Goal: Transaction & Acquisition: Purchase product/service

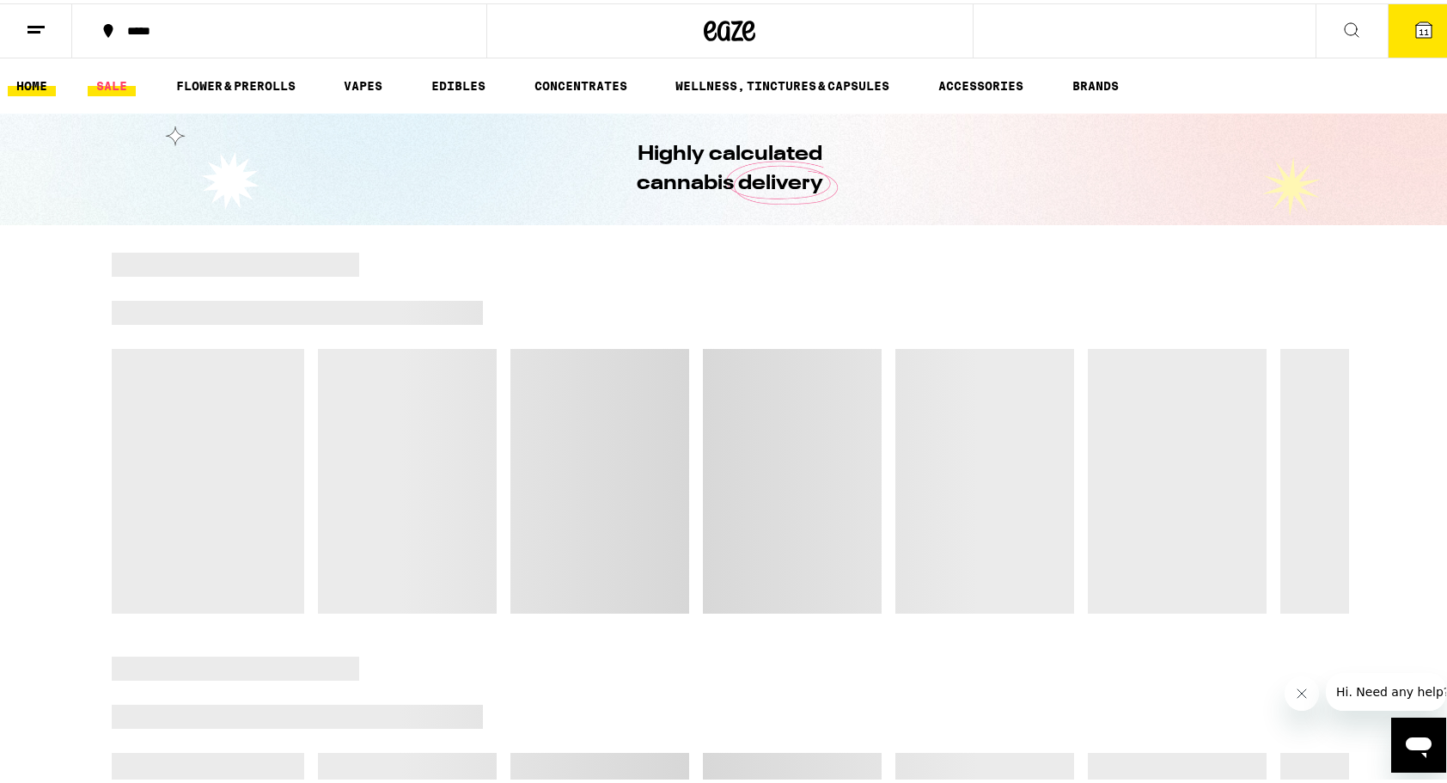
click at [103, 78] on link "SALE" at bounding box center [112, 82] width 48 height 21
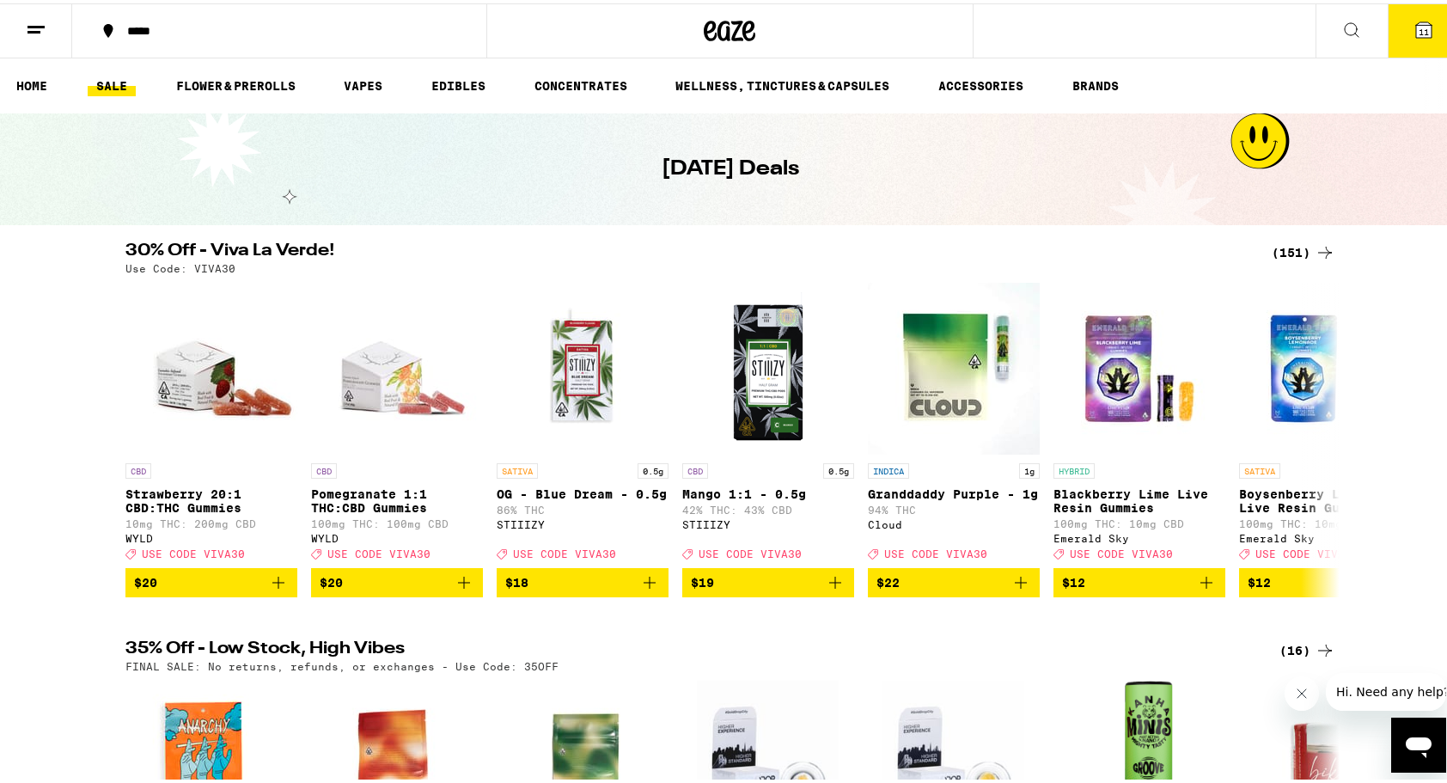
click at [1289, 248] on div "(151)" at bounding box center [1304, 249] width 64 height 21
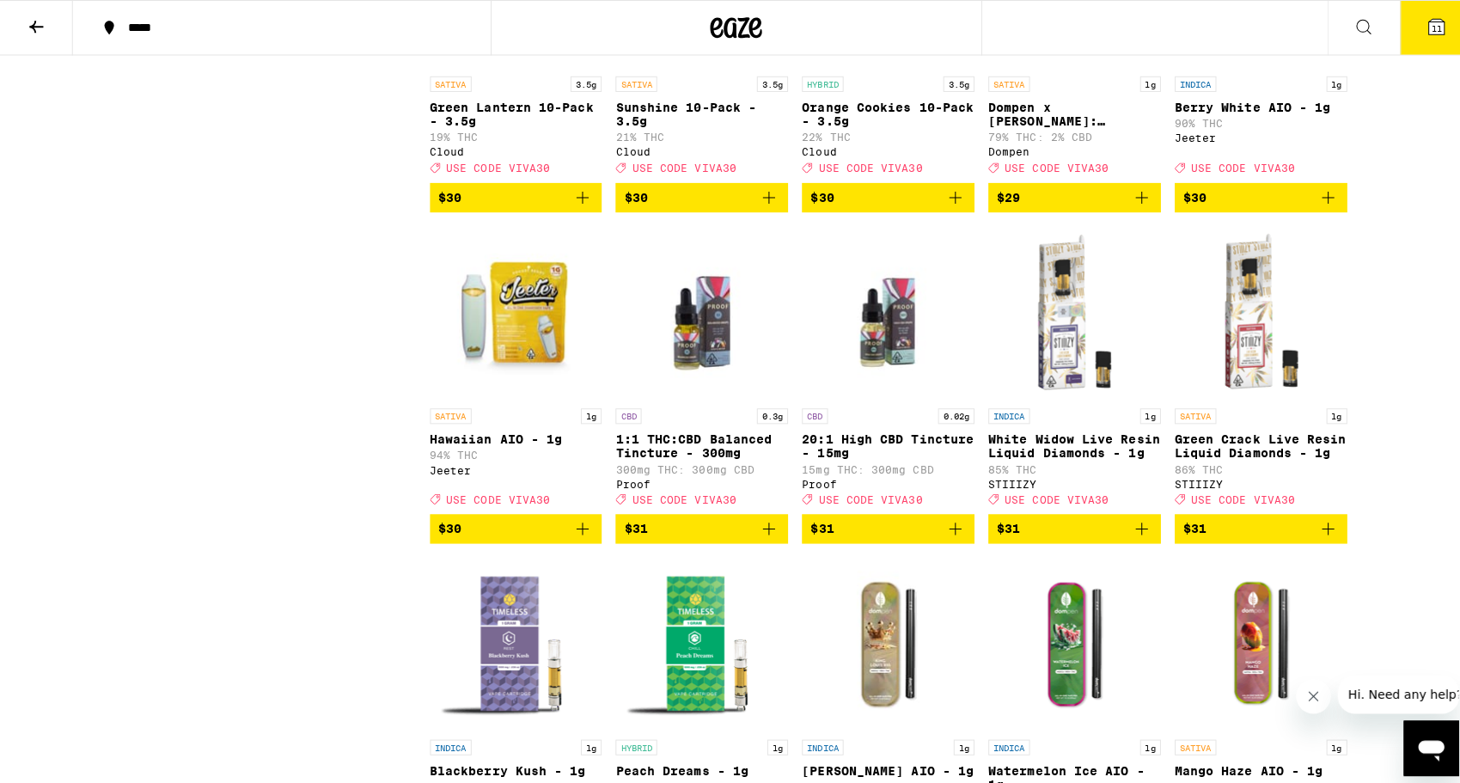
scroll to position [6959, 0]
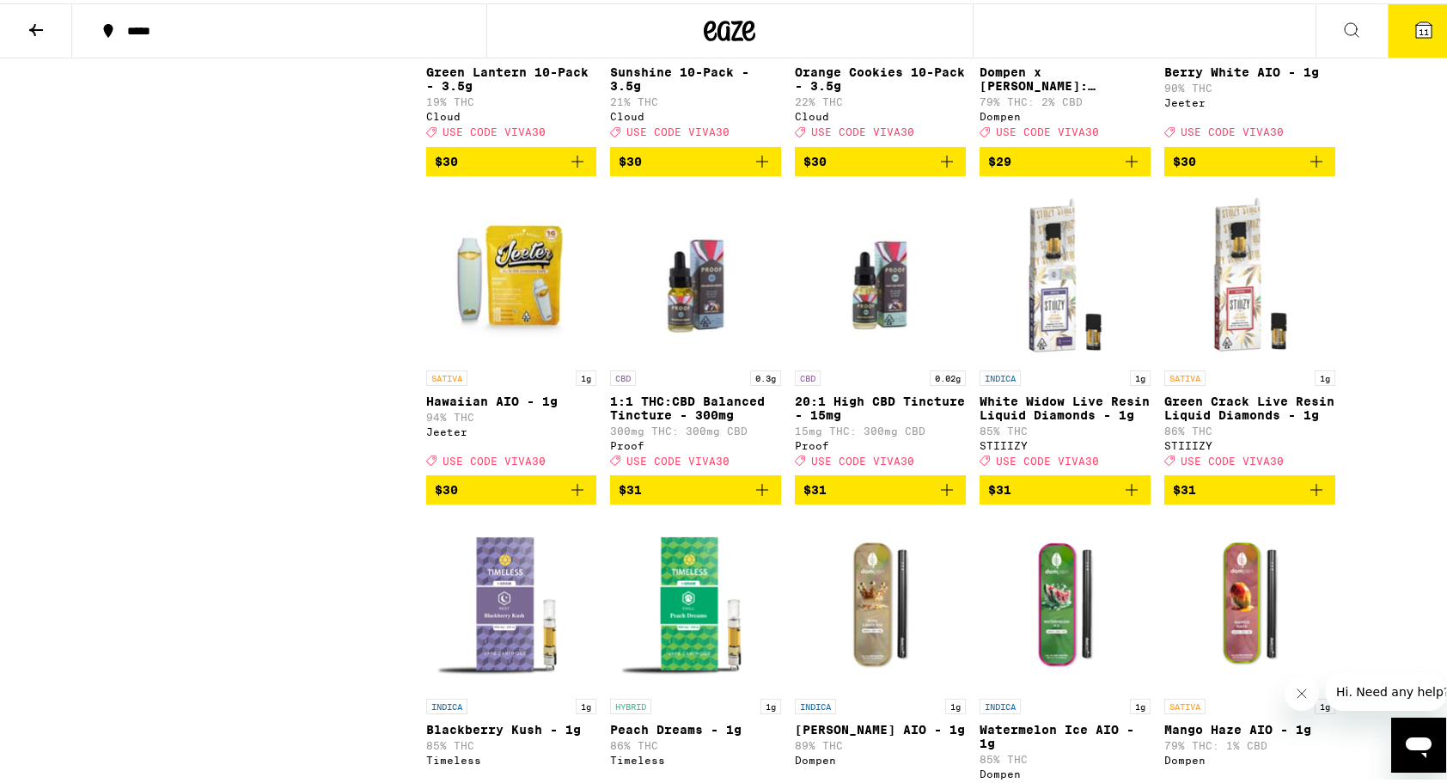
click at [1418, 30] on span "11" at bounding box center [1423, 28] width 10 height 10
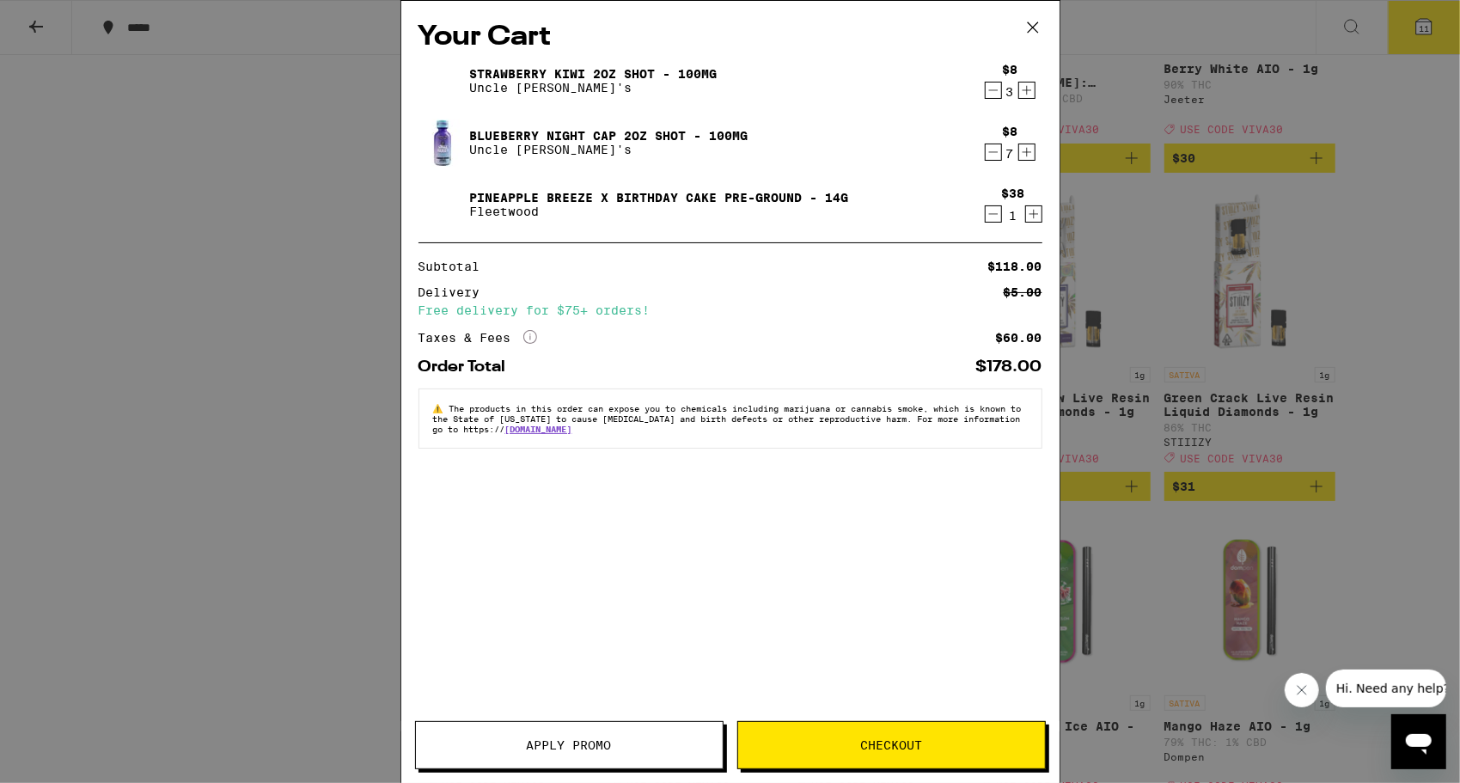
click at [538, 747] on span "Apply Promo" at bounding box center [569, 745] width 85 height 12
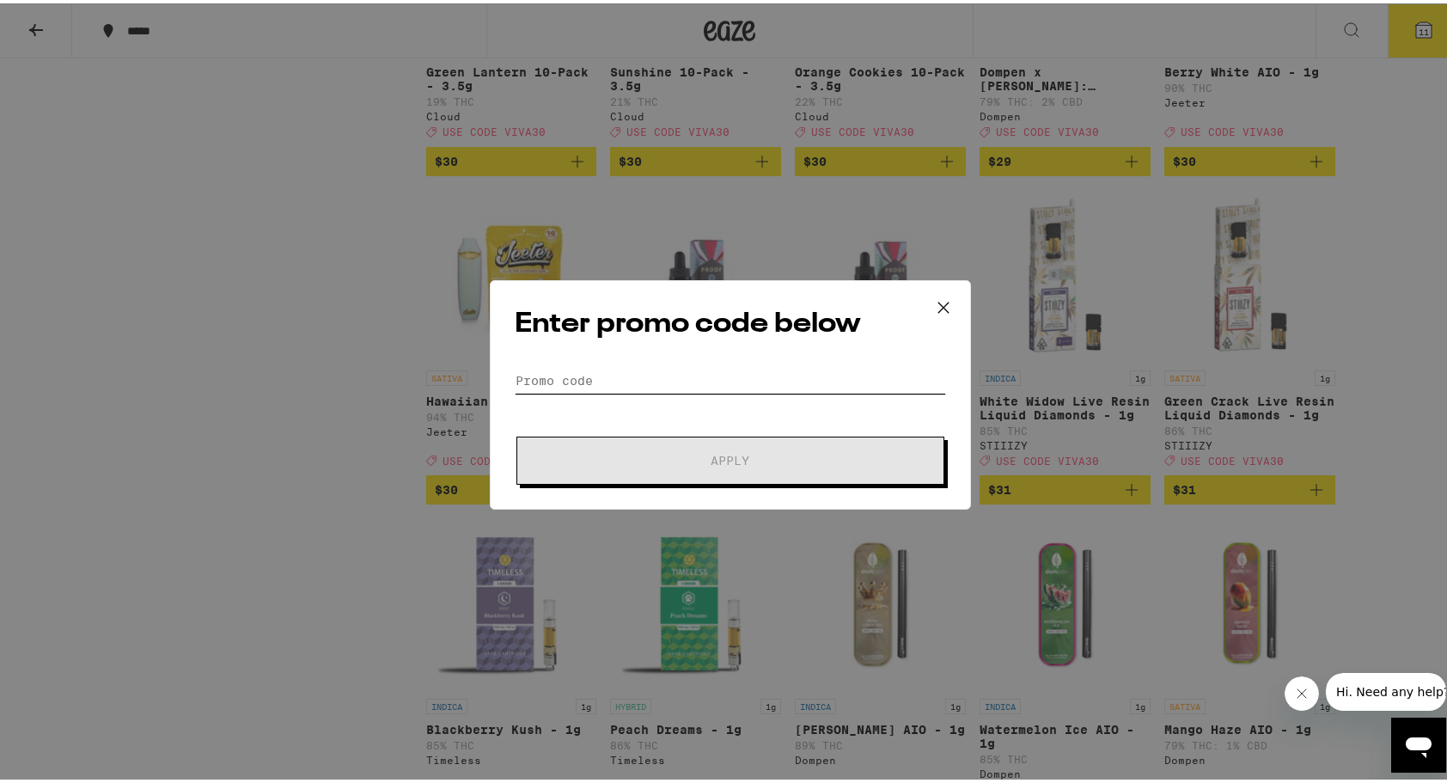
click at [614, 371] on input "Promo Code" at bounding box center [730, 377] width 431 height 26
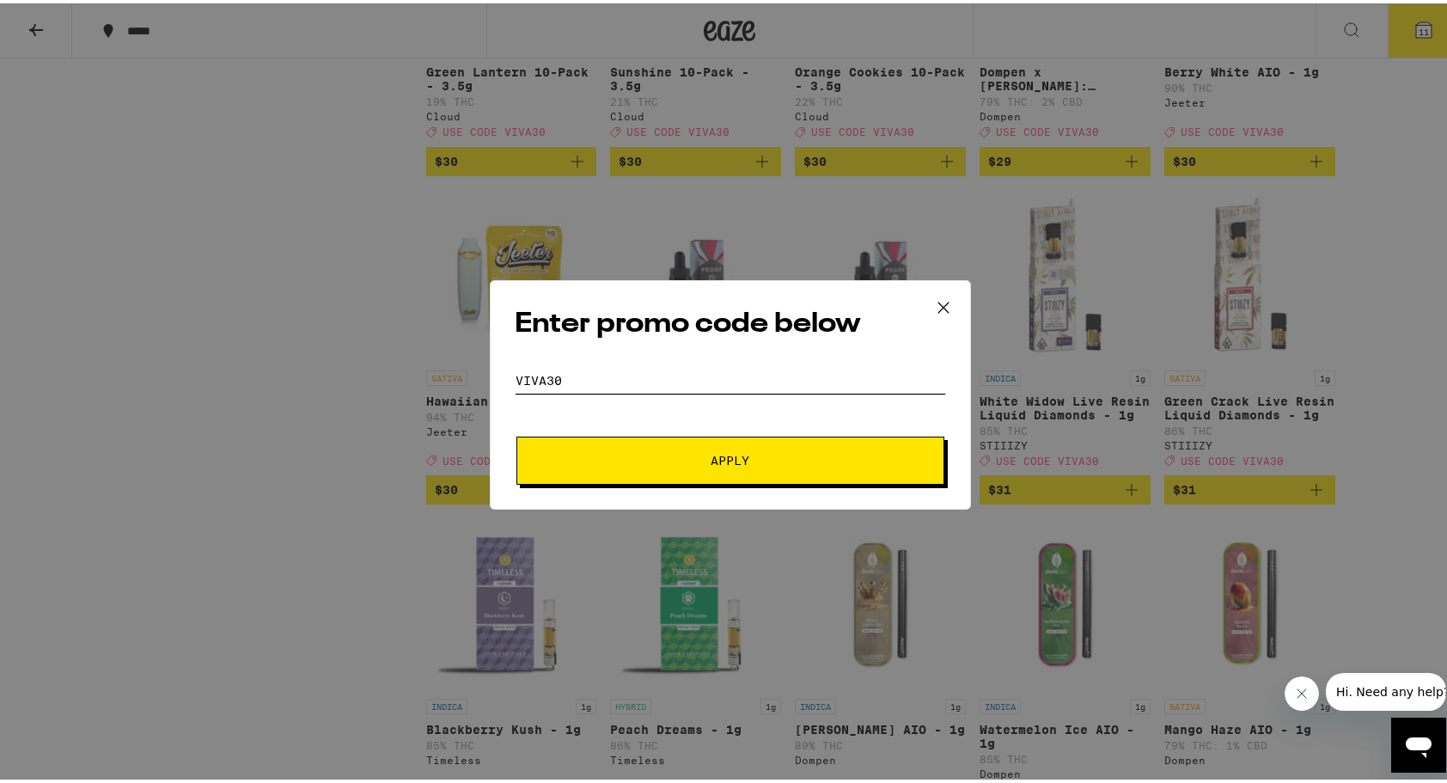
type input "viva30"
click at [730, 467] on button "Apply" at bounding box center [730, 457] width 428 height 48
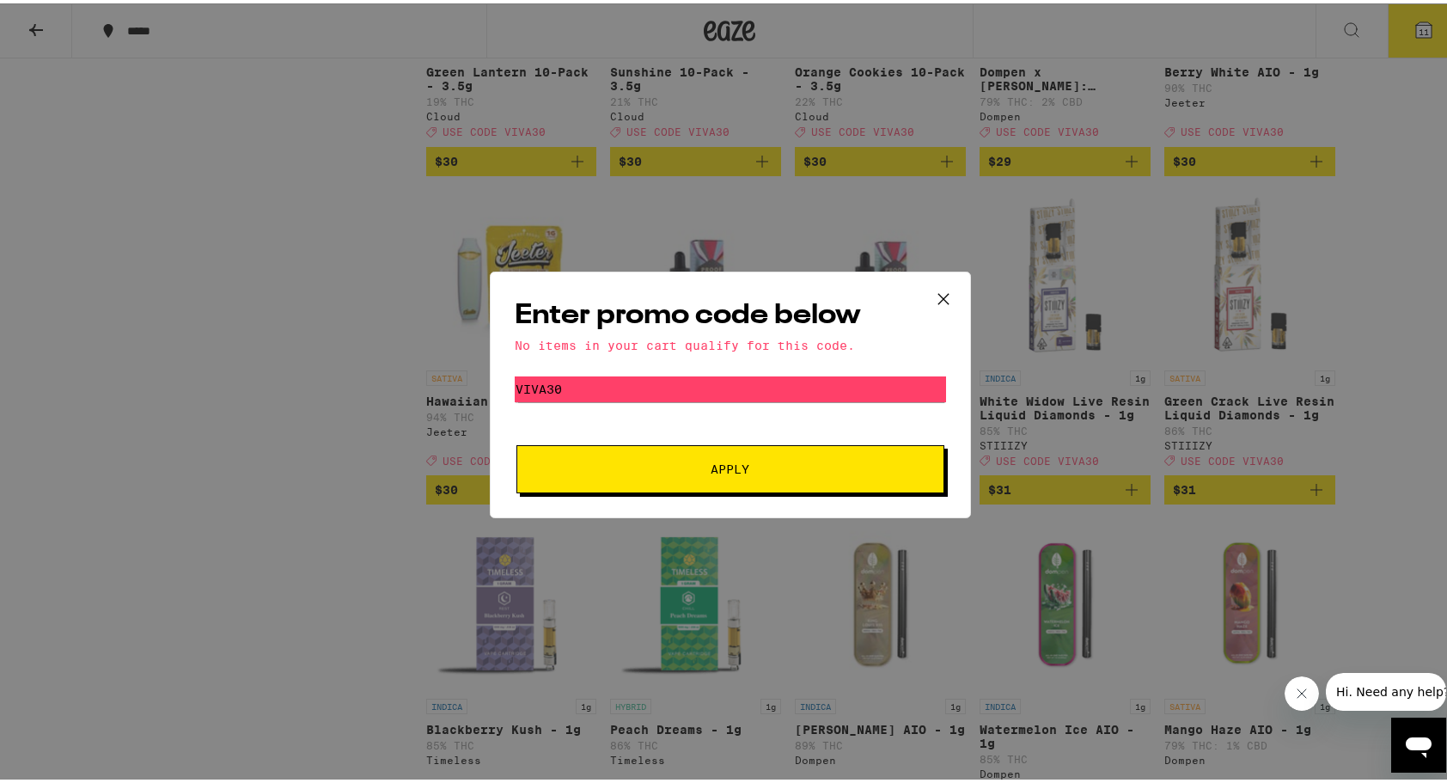
click at [937, 296] on icon at bounding box center [942, 295] width 10 height 10
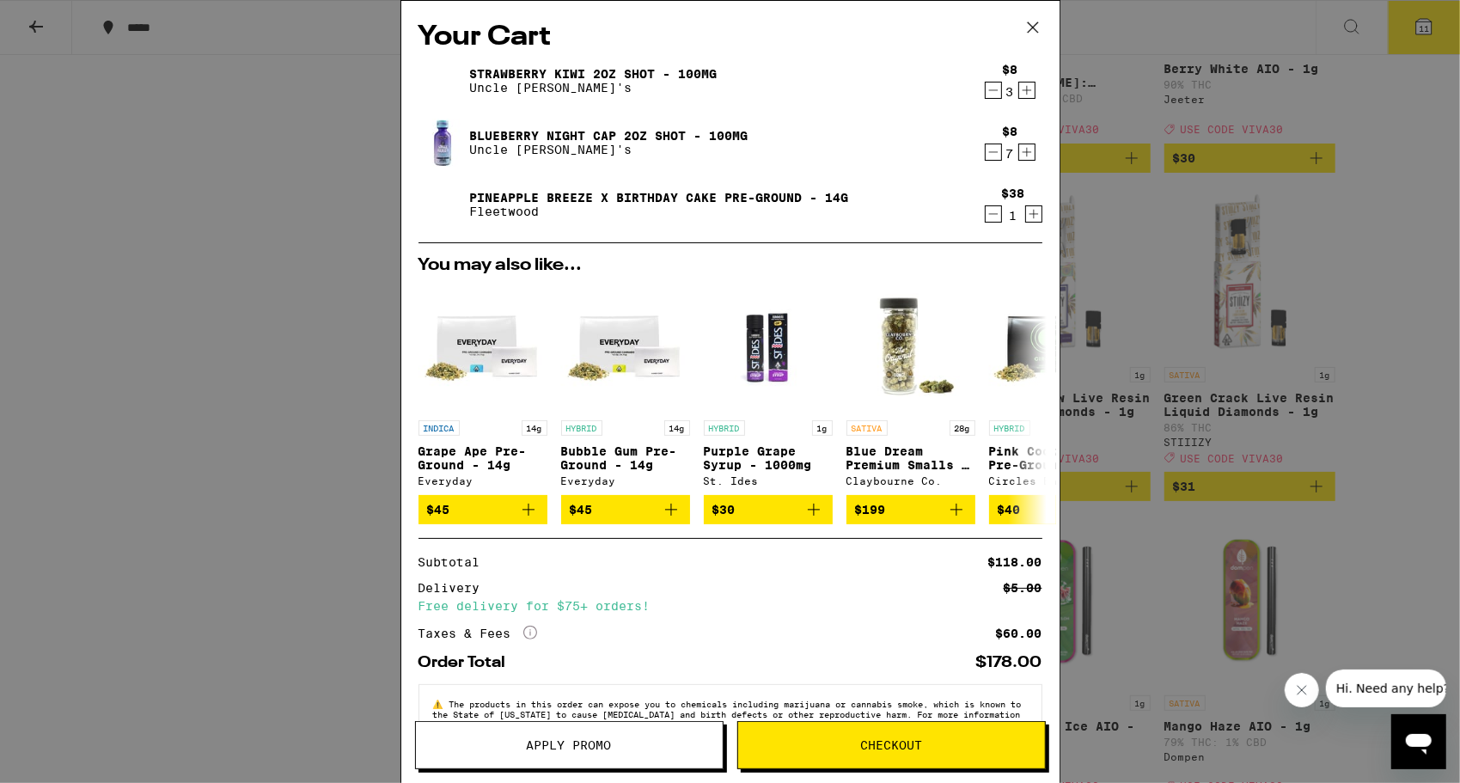
click at [985, 153] on icon "Decrement" at bounding box center [992, 152] width 15 height 21
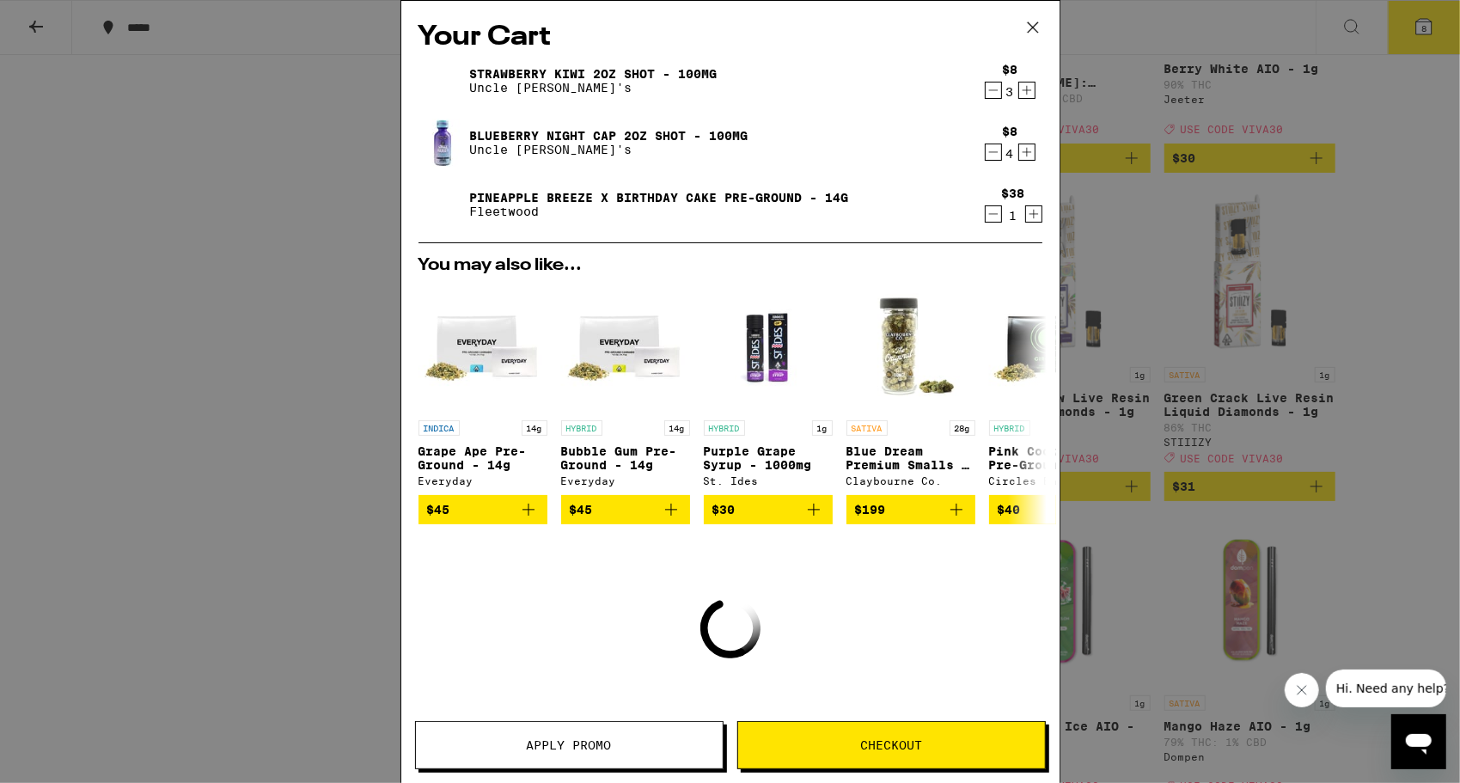
click at [985, 153] on icon "Decrement" at bounding box center [992, 152] width 15 height 21
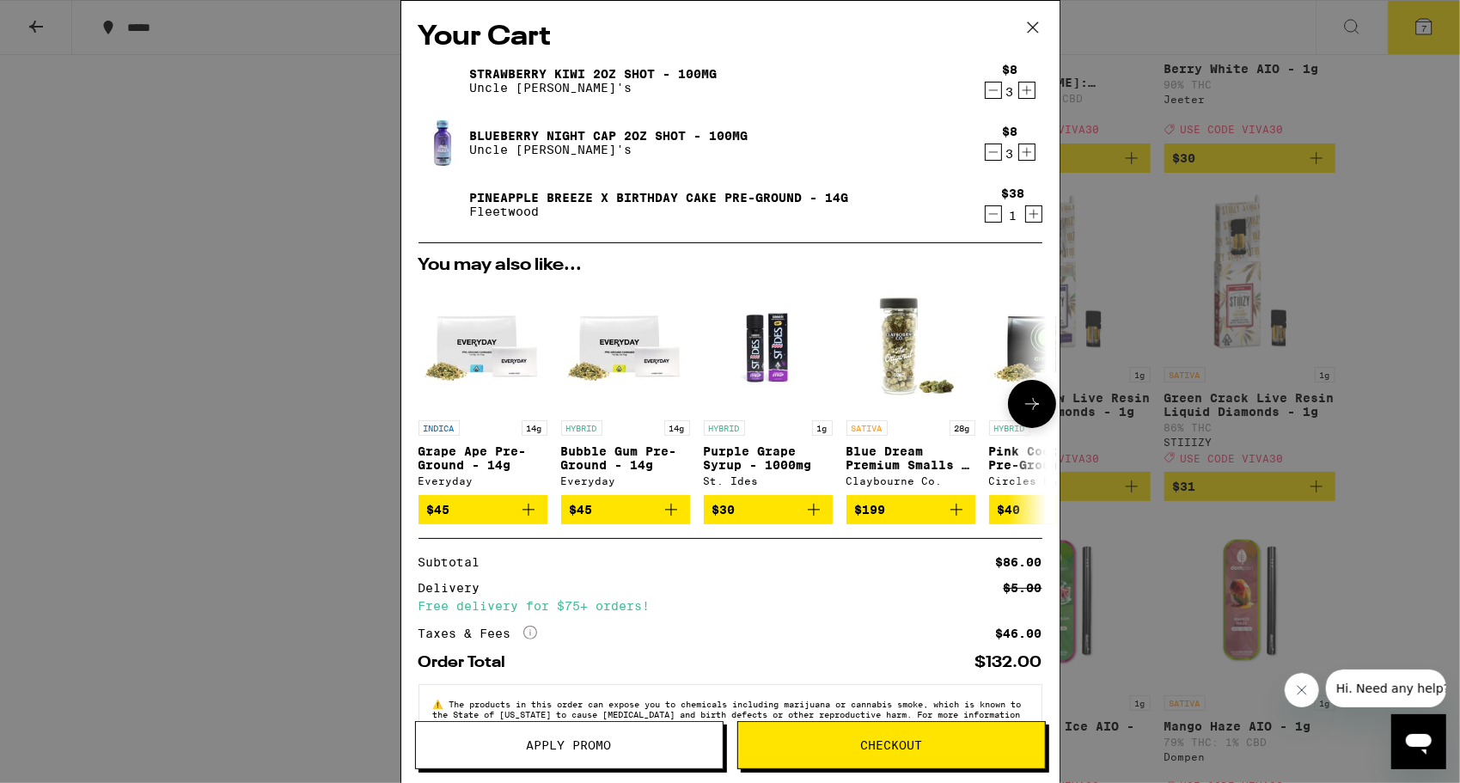
click at [1022, 409] on icon at bounding box center [1032, 403] width 21 height 21
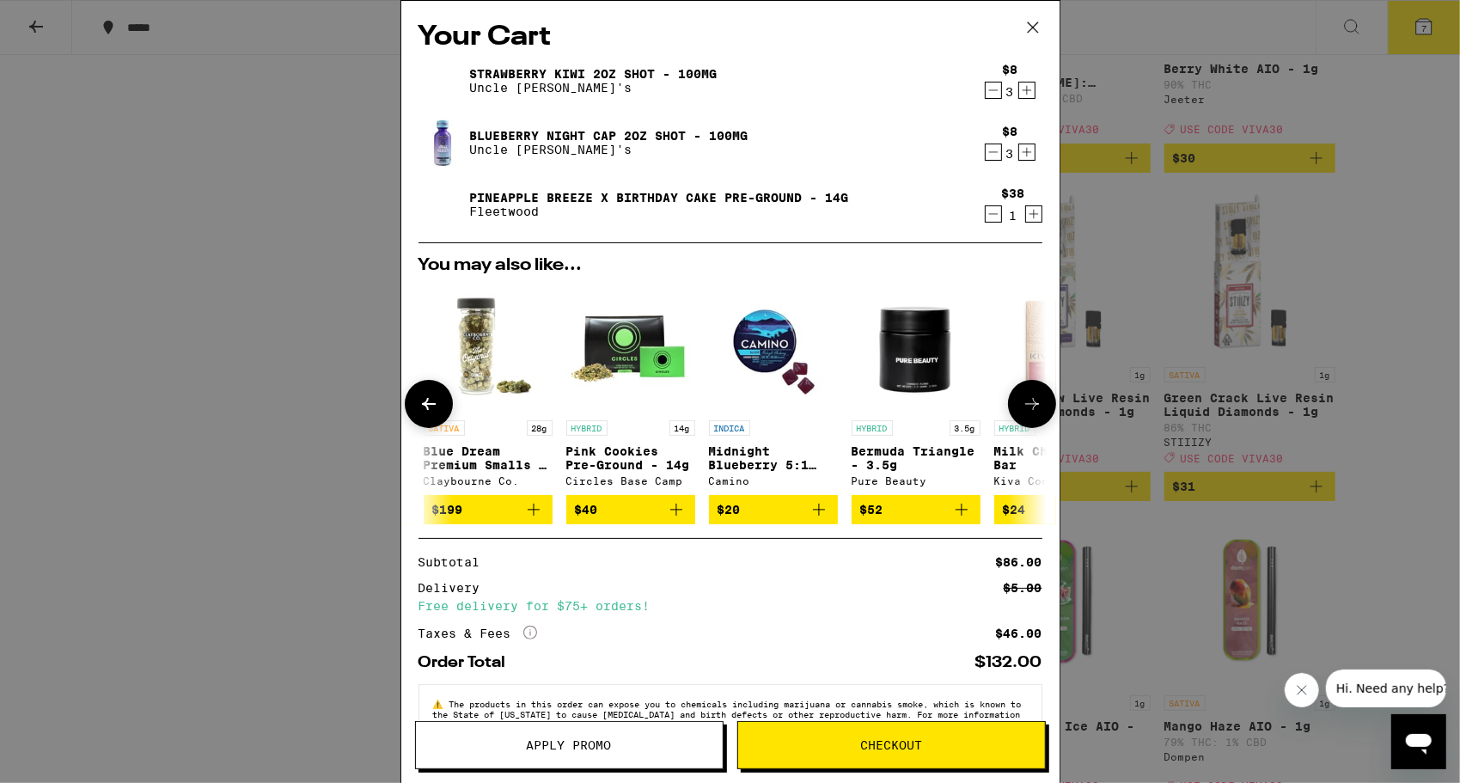
scroll to position [0, 424]
click at [1022, 409] on icon at bounding box center [1032, 403] width 21 height 21
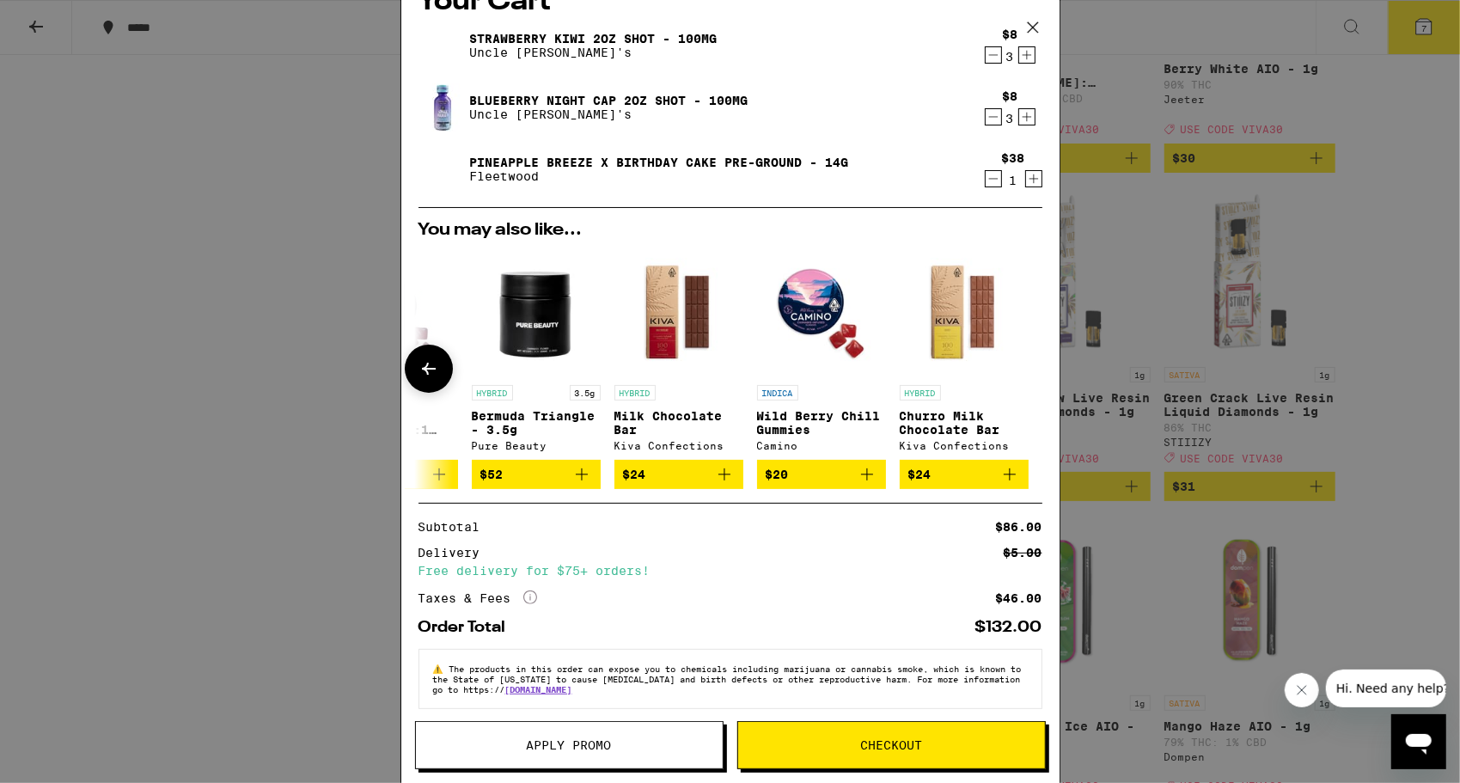
scroll to position [54, 0]
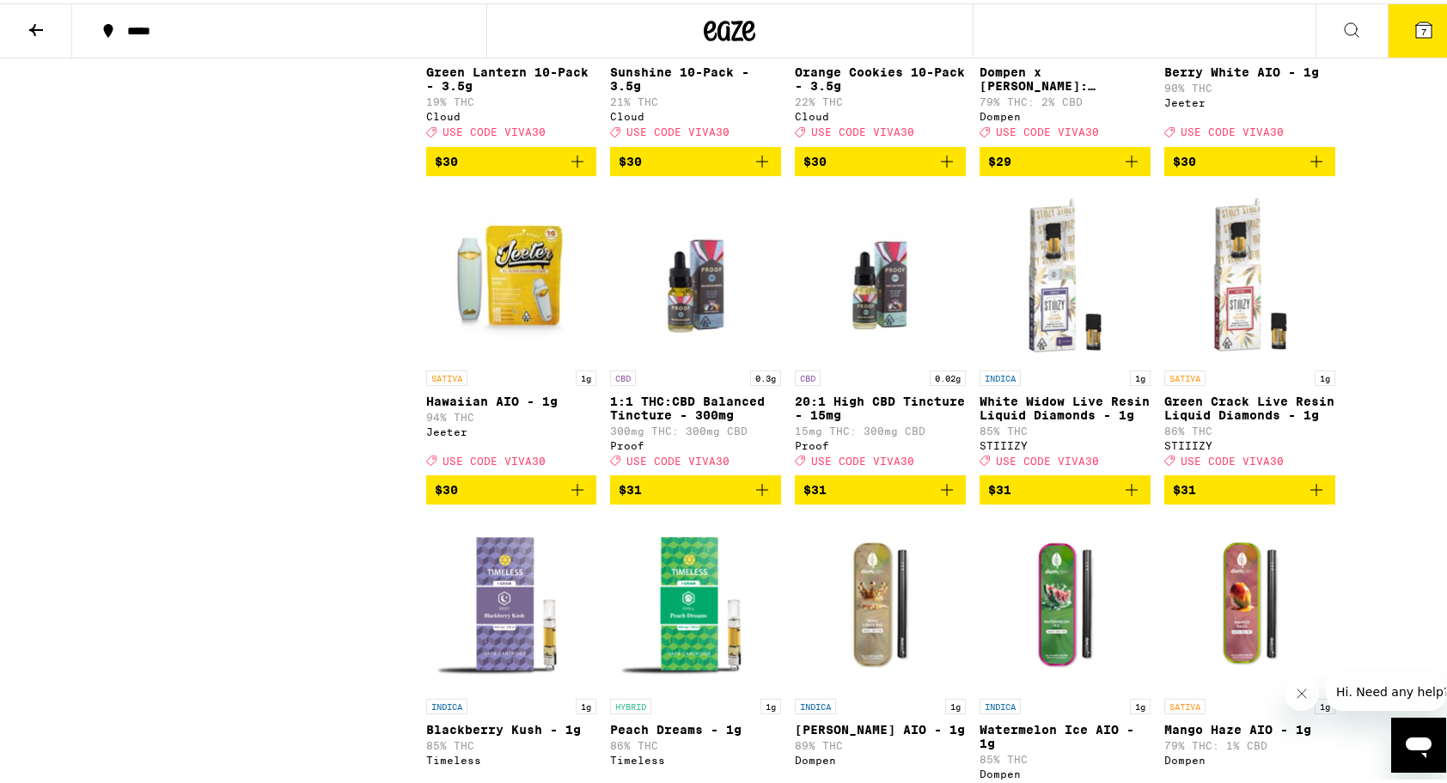
click at [1416, 28] on button "7" at bounding box center [1424, 27] width 72 height 53
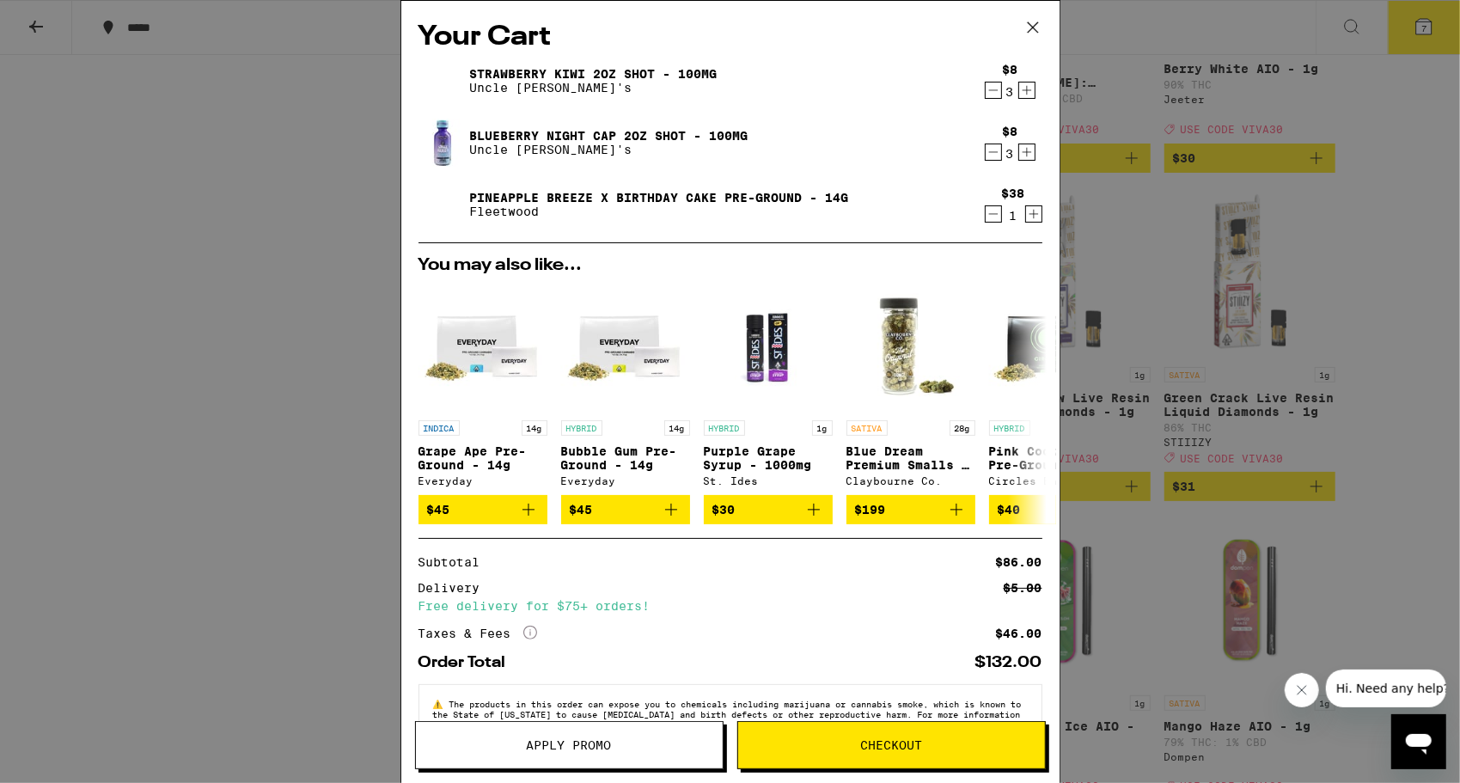
click at [1002, 94] on div "3" at bounding box center [1009, 92] width 15 height 14
click at [985, 97] on icon "Decrement" at bounding box center [992, 90] width 15 height 21
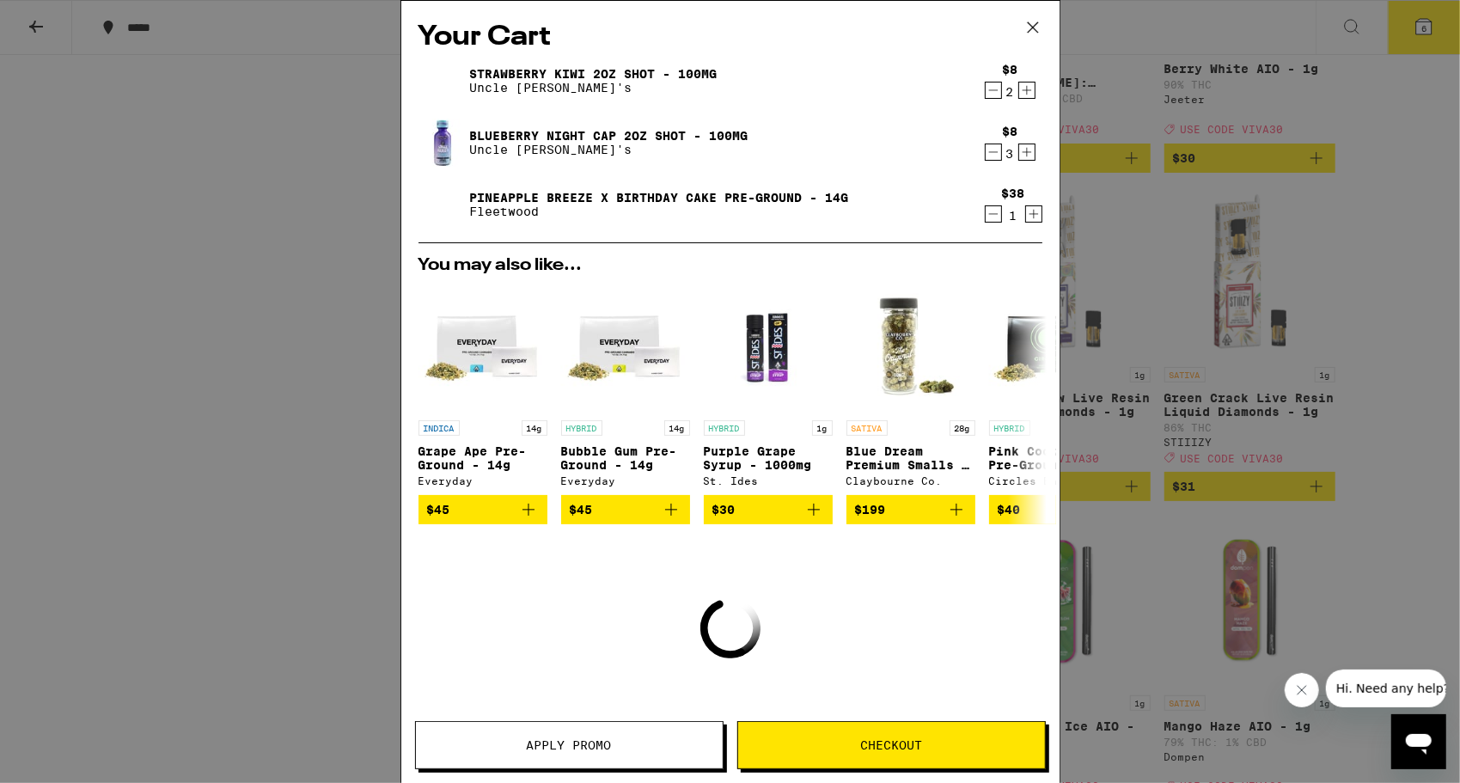
click at [985, 97] on icon "Decrement" at bounding box center [992, 90] width 15 height 21
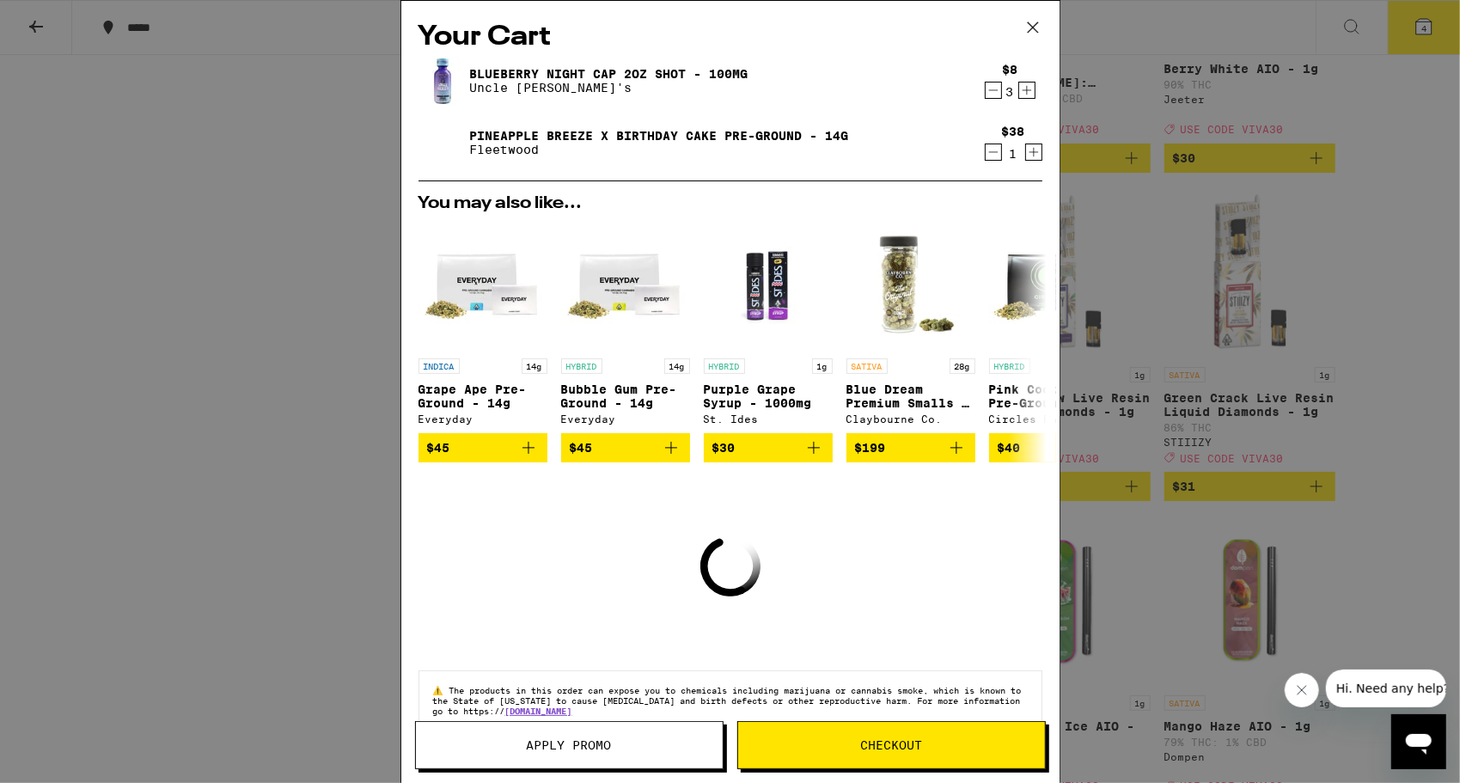
click at [985, 96] on icon "Decrement" at bounding box center [992, 90] width 15 height 21
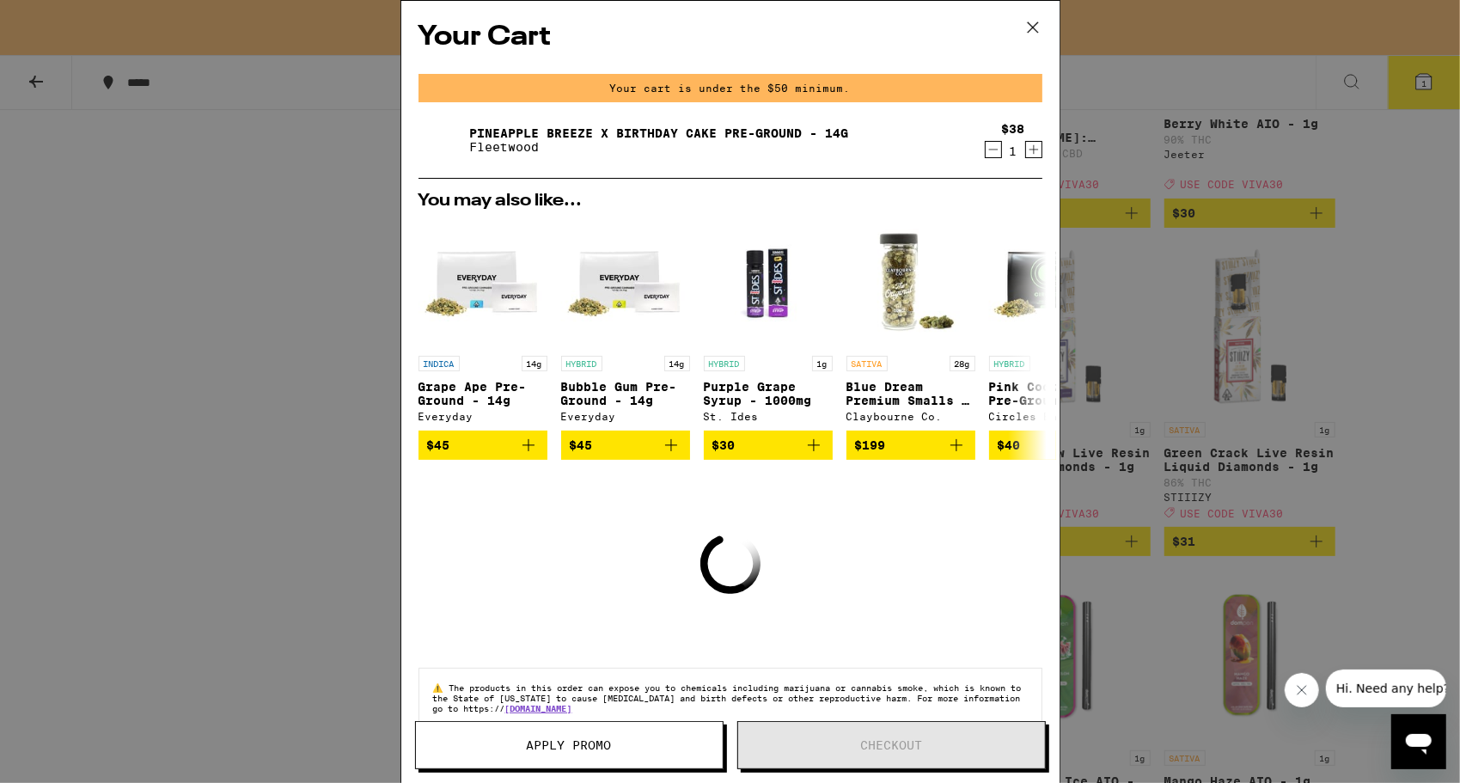
scroll to position [7014, 0]
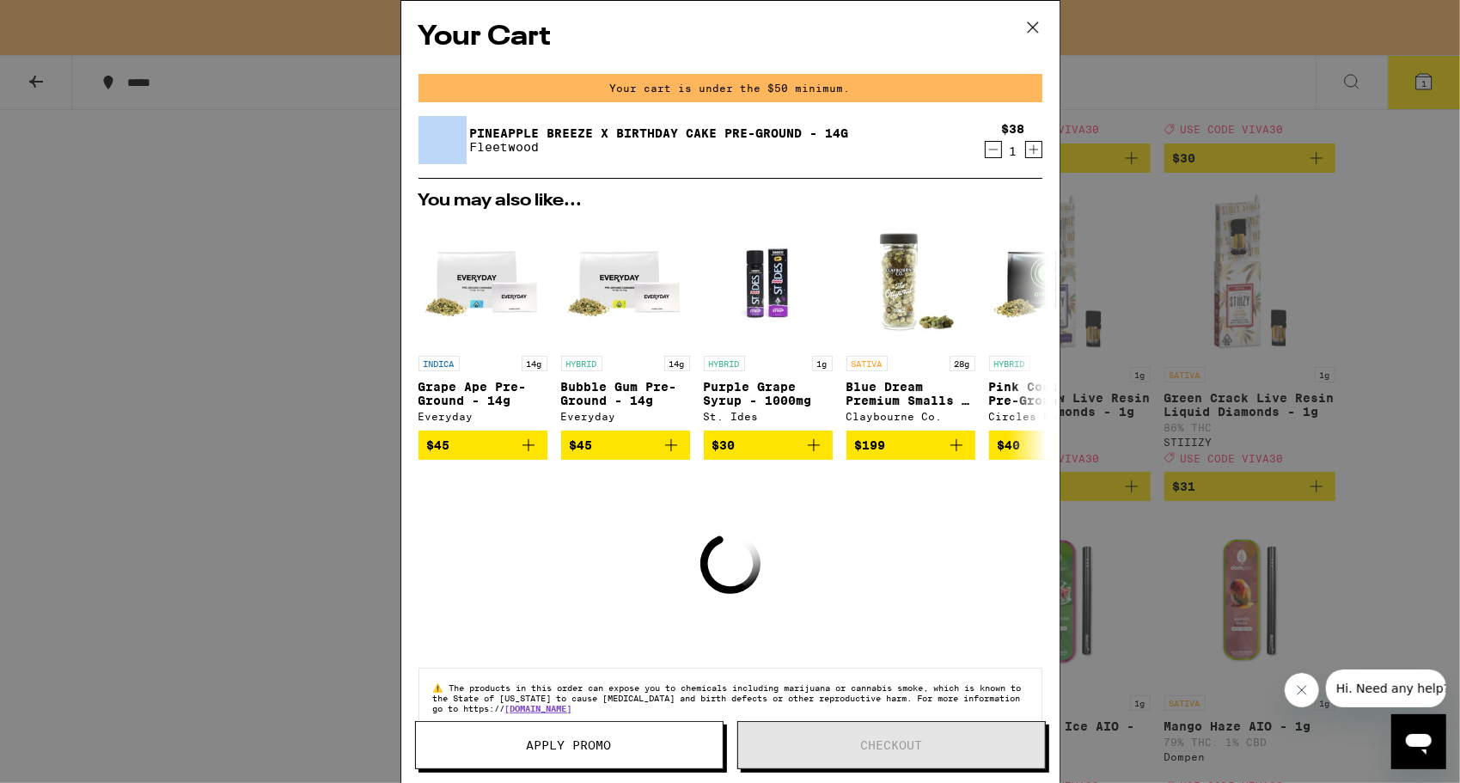
click at [981, 96] on div "Your cart is under the $50 minimum." at bounding box center [730, 88] width 624 height 28
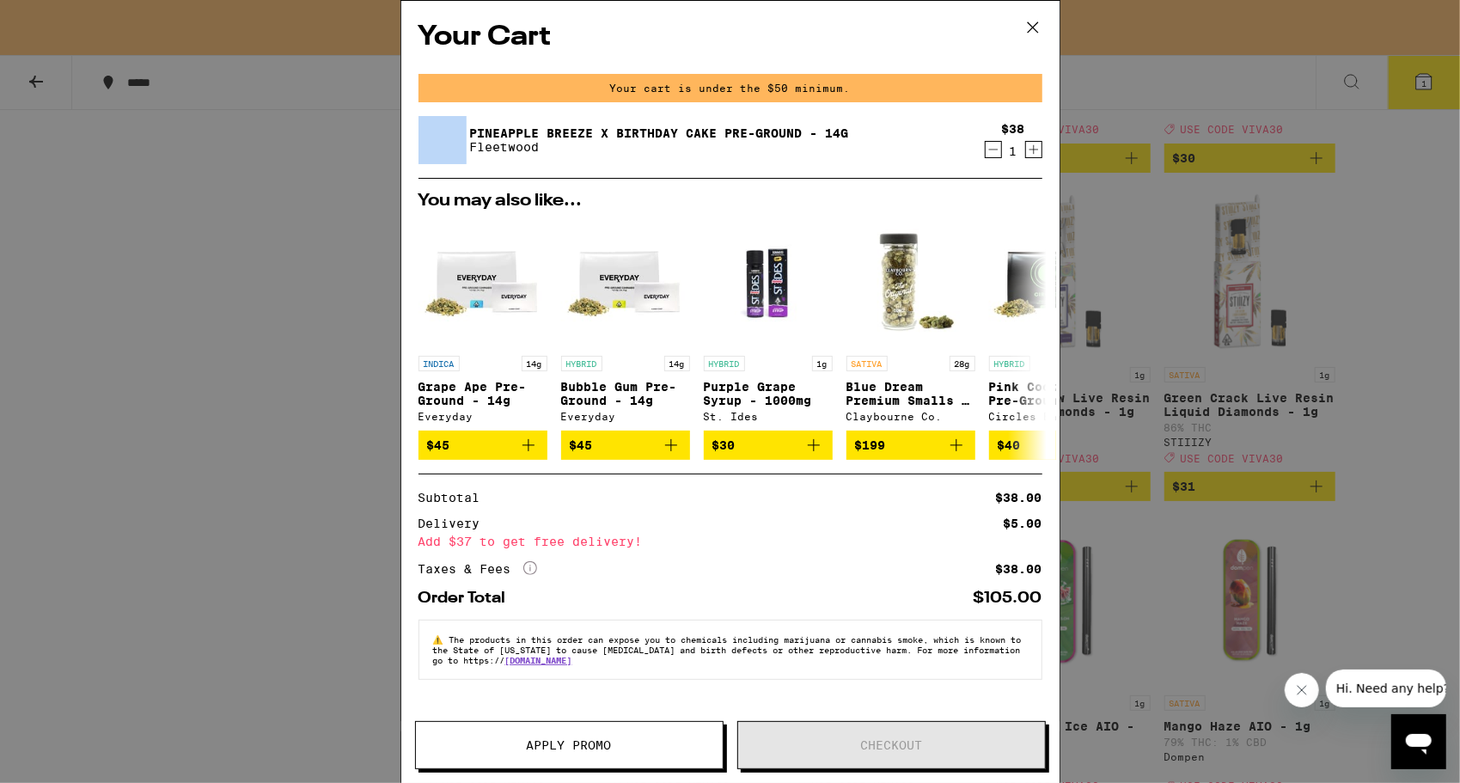
click at [992, 155] on icon "Decrement" at bounding box center [992, 149] width 15 height 21
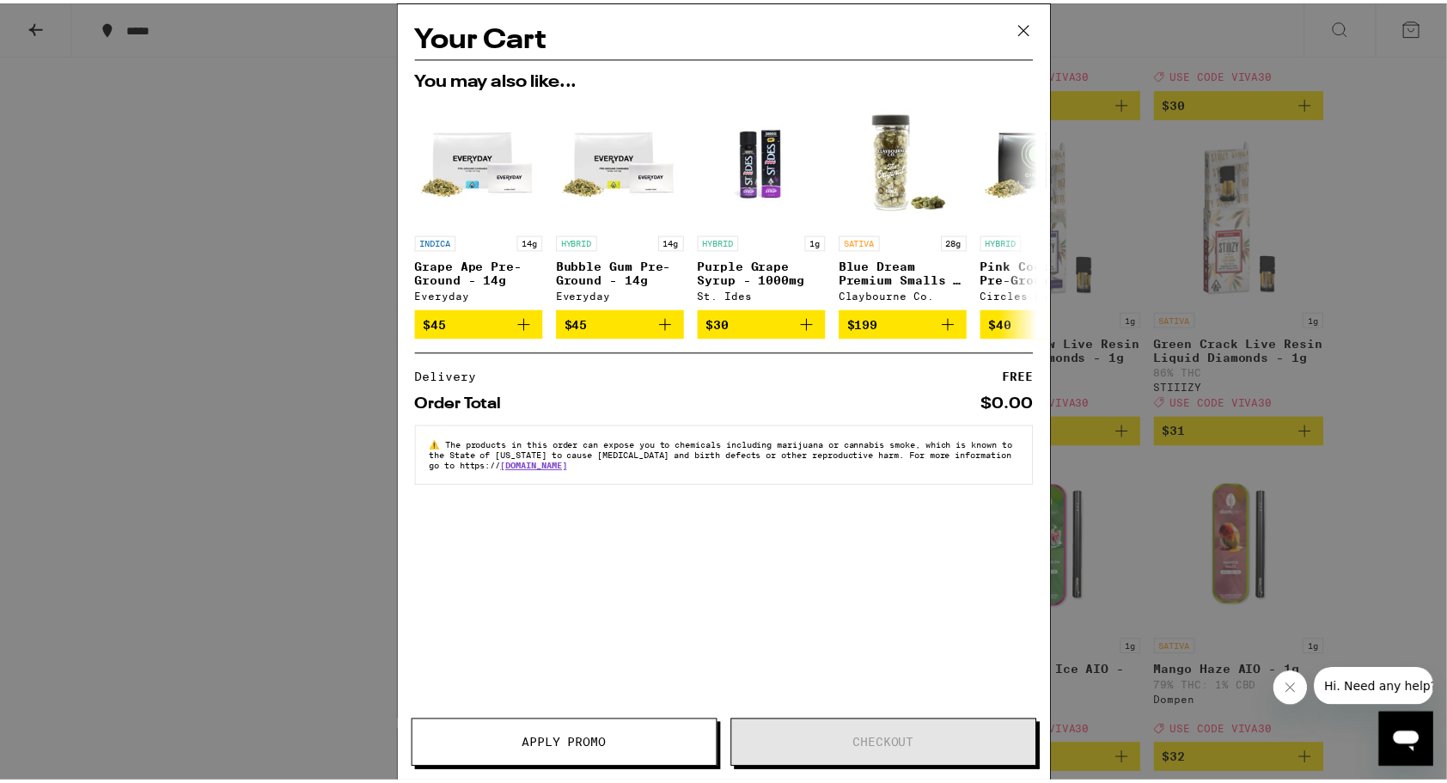
scroll to position [6959, 0]
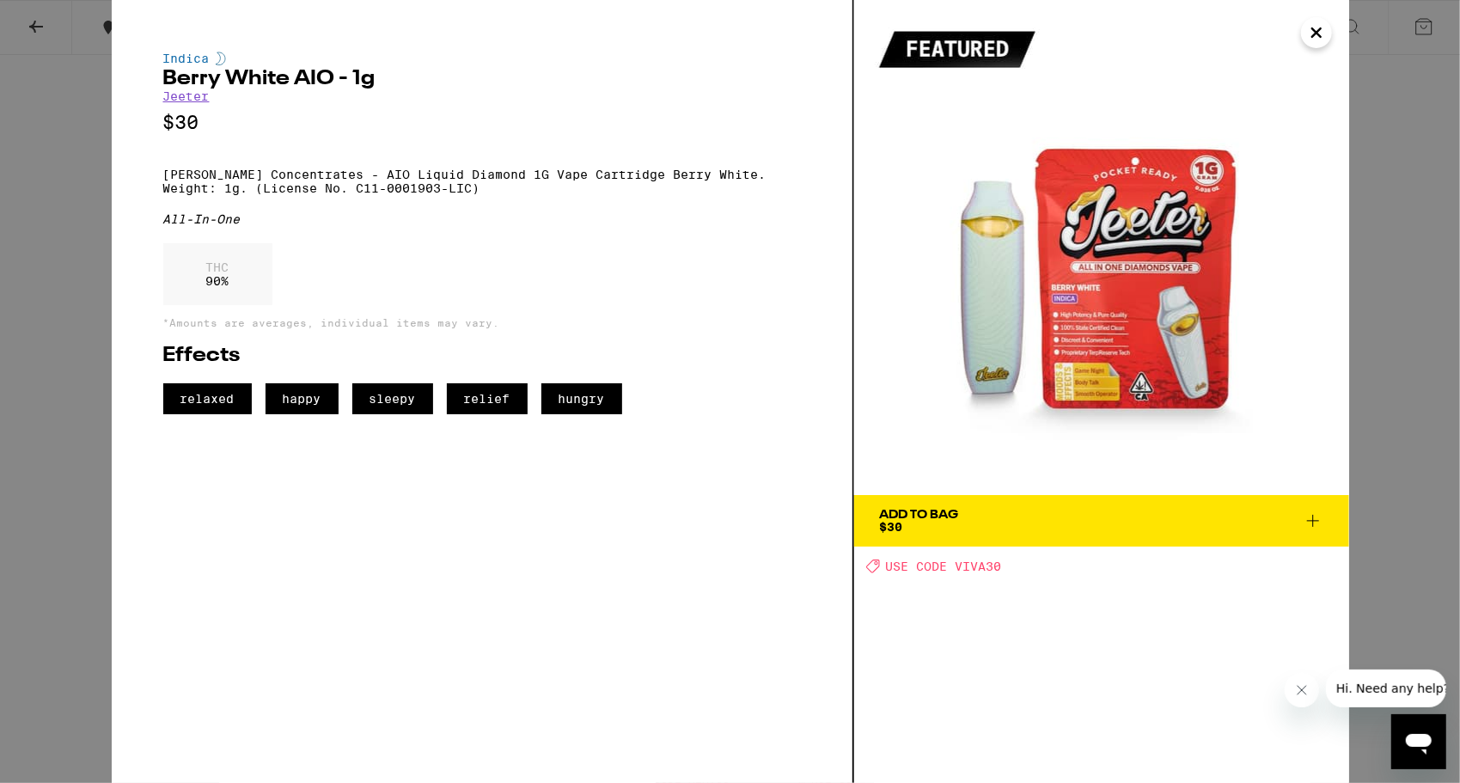
click at [1044, 526] on span "Add To Bag $30" at bounding box center [1101, 521] width 443 height 24
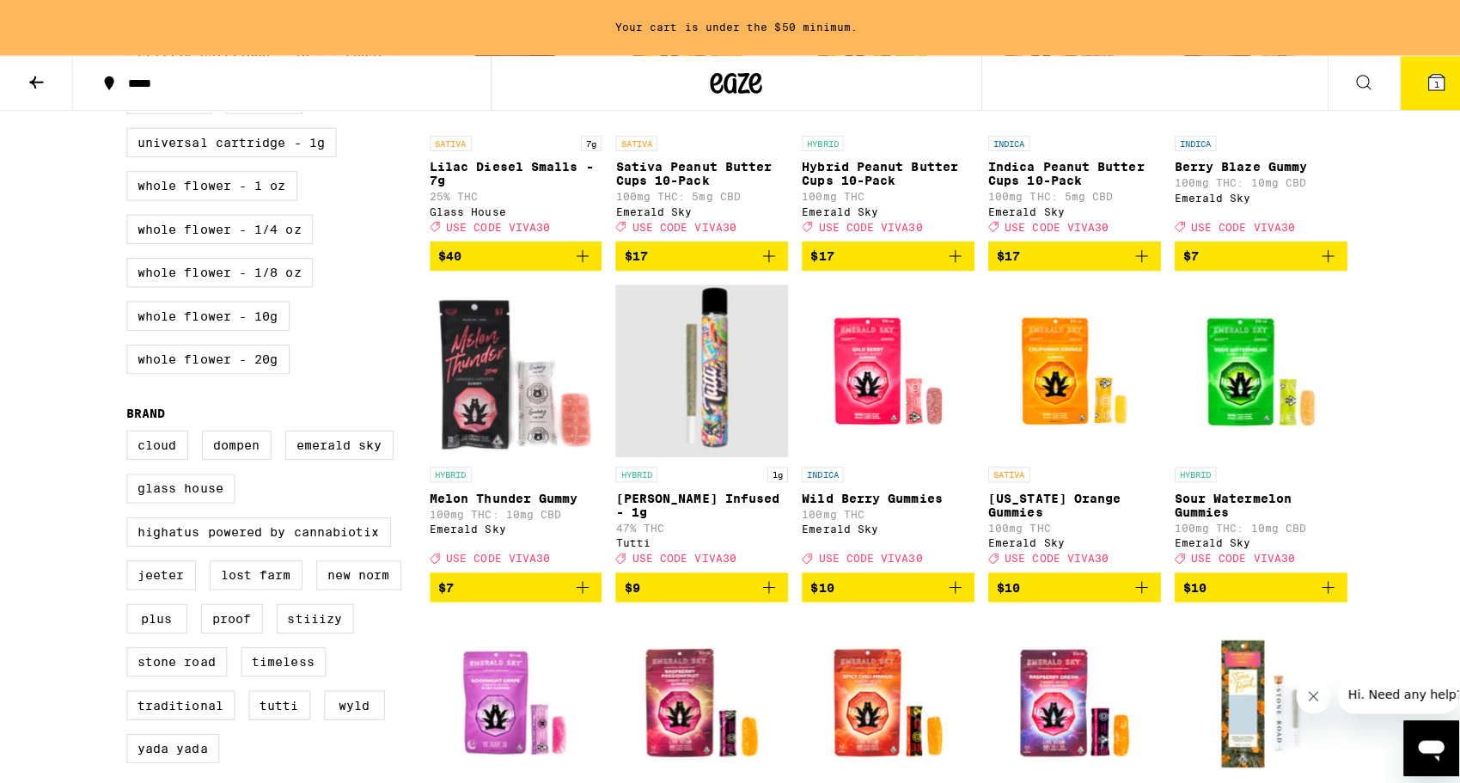
scroll to position [1000, 0]
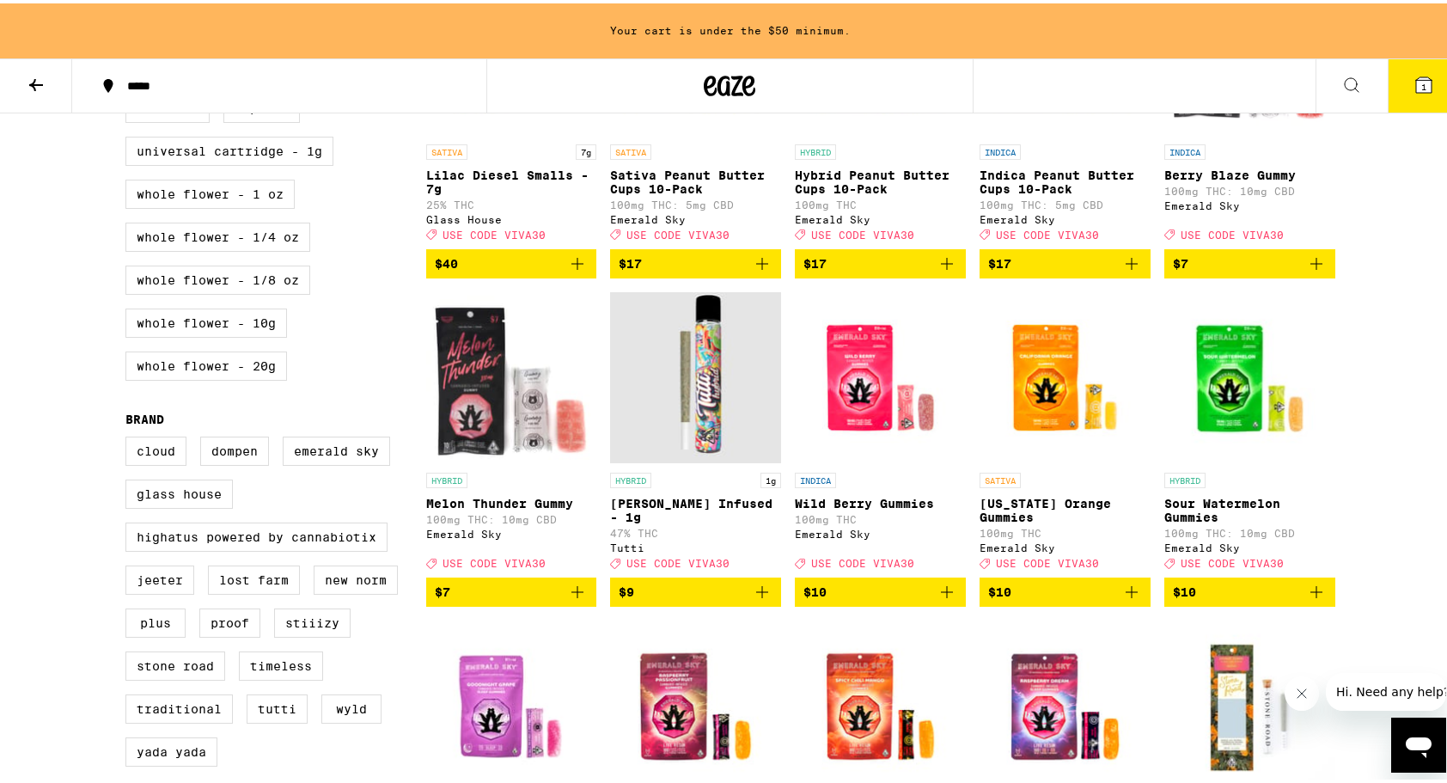
click at [1247, 156] on div "INDICA" at bounding box center [1249, 148] width 171 height 15
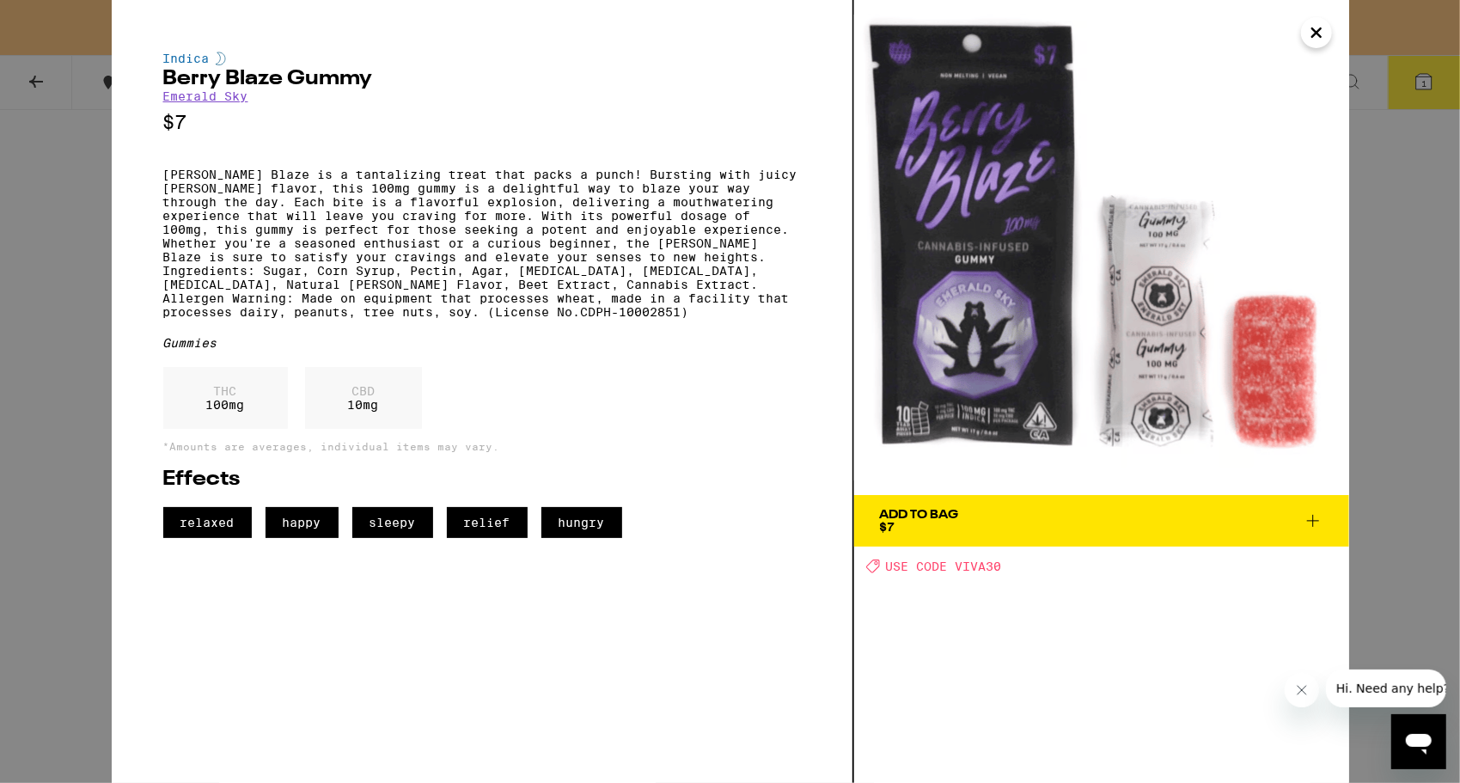
click at [1192, 529] on span "Add To Bag $7" at bounding box center [1101, 521] width 443 height 24
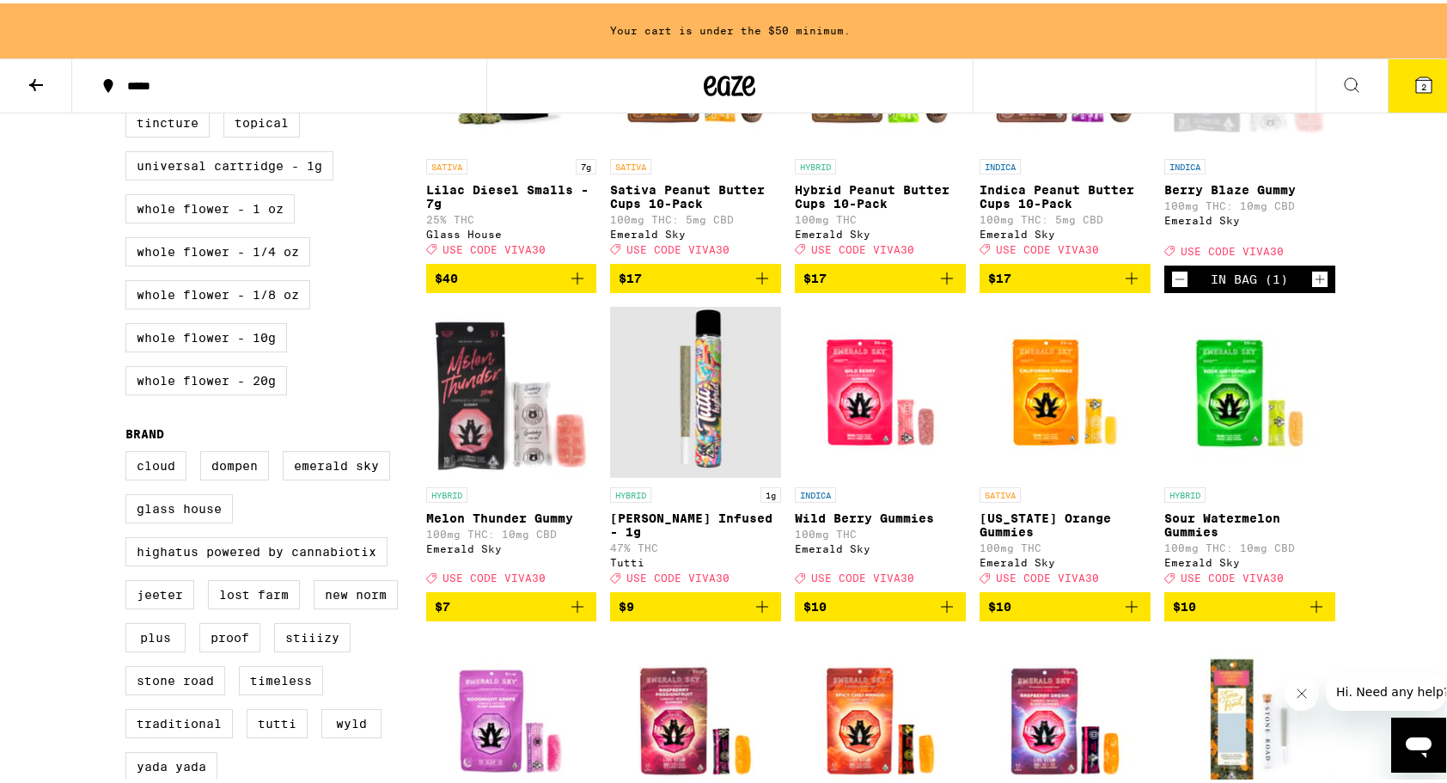
click at [1416, 79] on icon at bounding box center [1423, 81] width 15 height 15
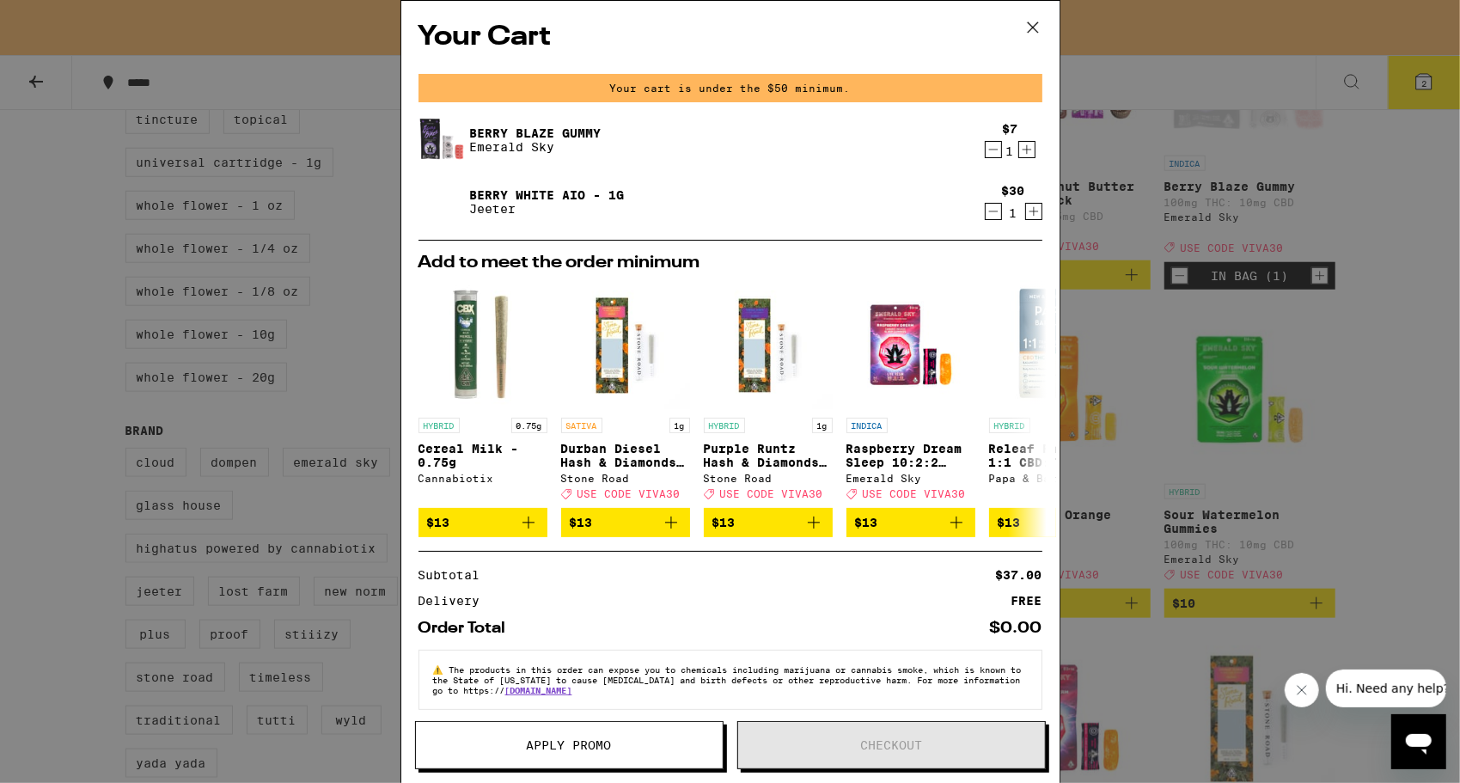
click at [1019, 154] on icon "Increment" at bounding box center [1026, 149] width 15 height 21
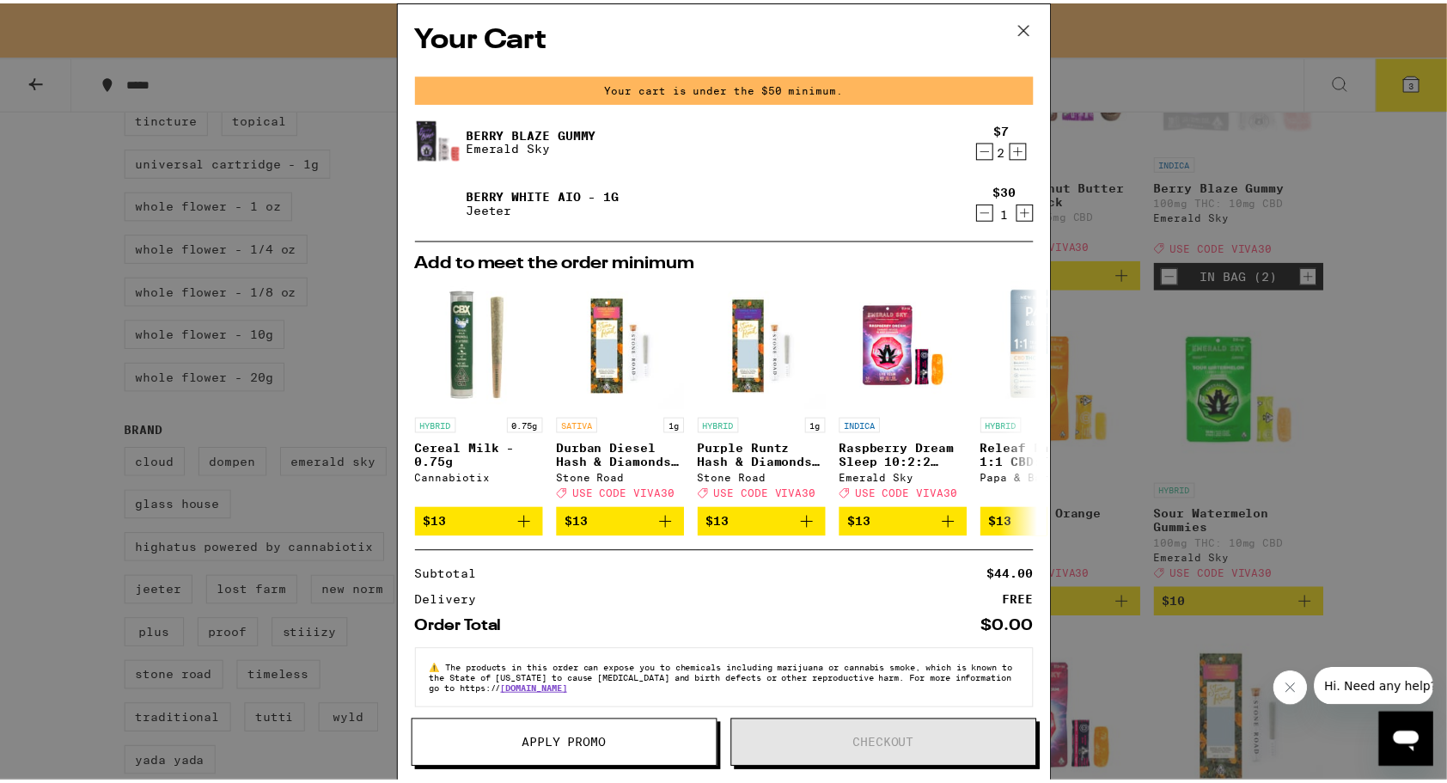
scroll to position [930, 0]
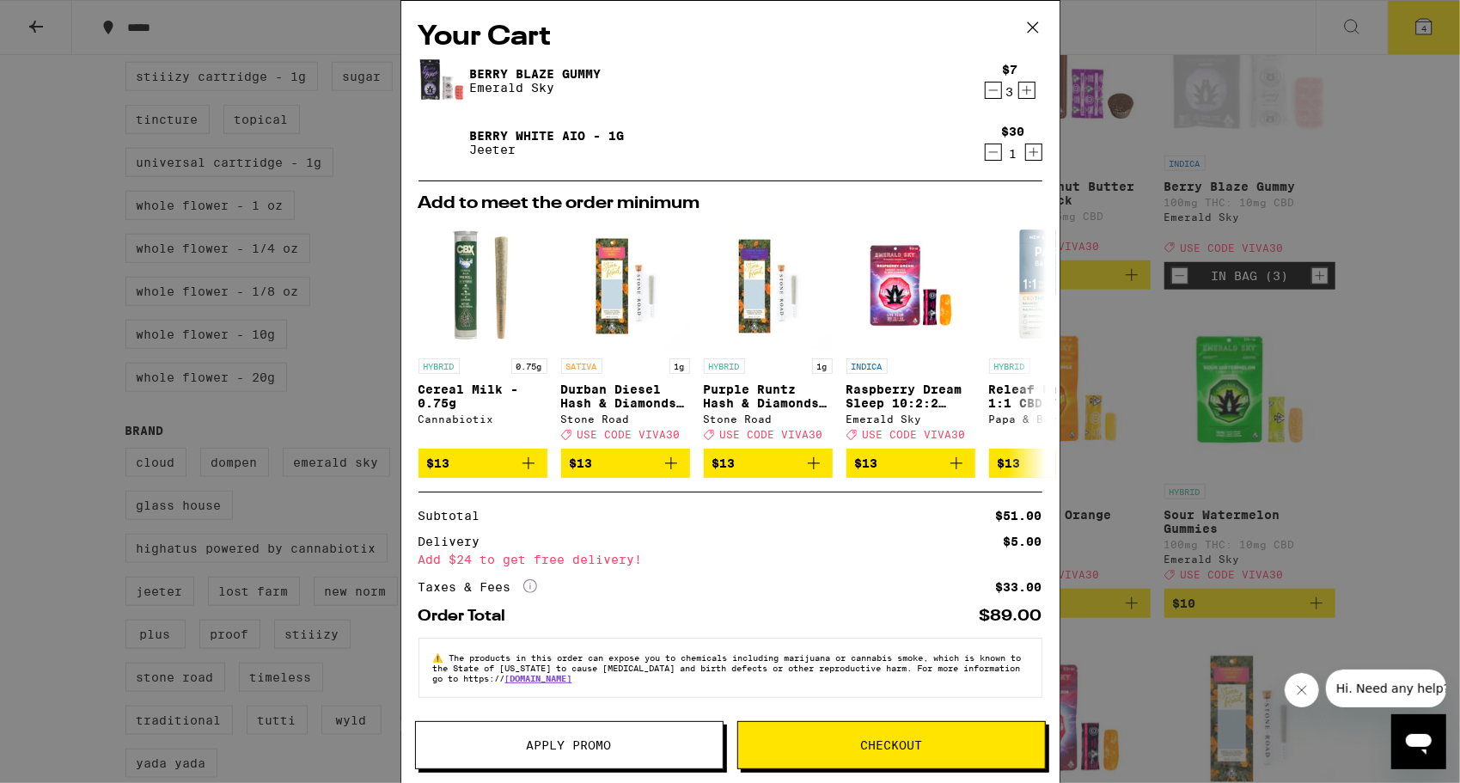
click at [580, 748] on span "Apply Promo" at bounding box center [569, 745] width 85 height 12
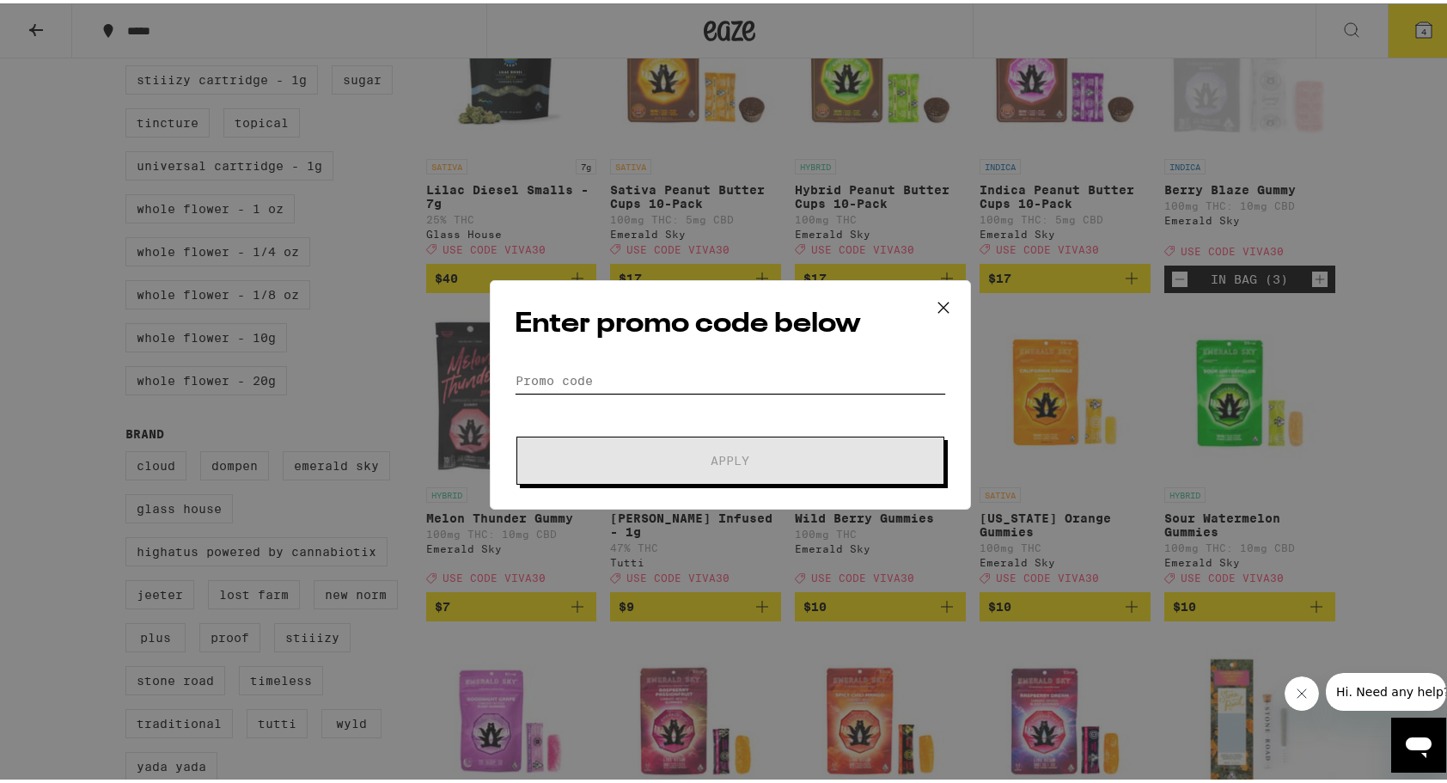
click at [612, 366] on input "Promo Code" at bounding box center [730, 377] width 431 height 26
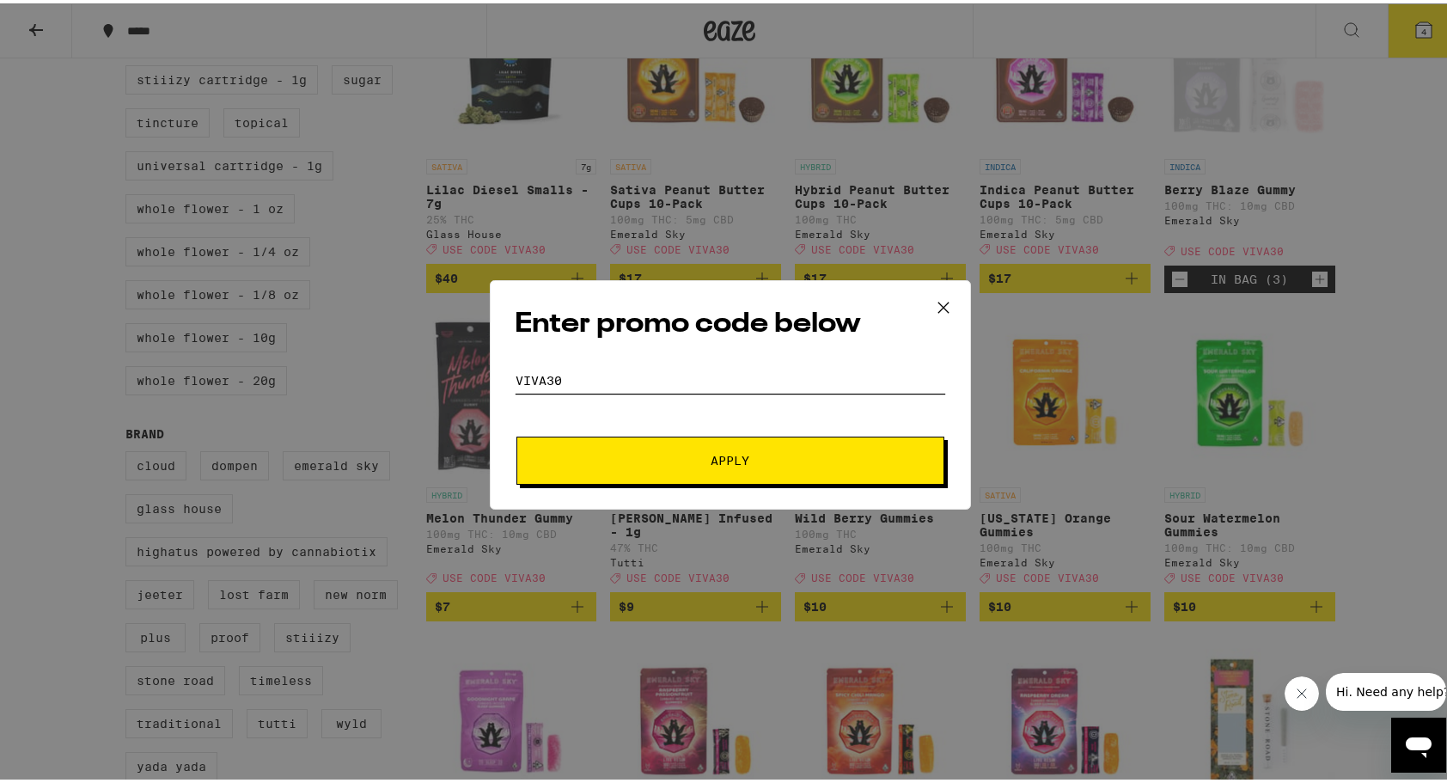
type input "viva30"
click at [754, 472] on button "Apply" at bounding box center [730, 457] width 428 height 48
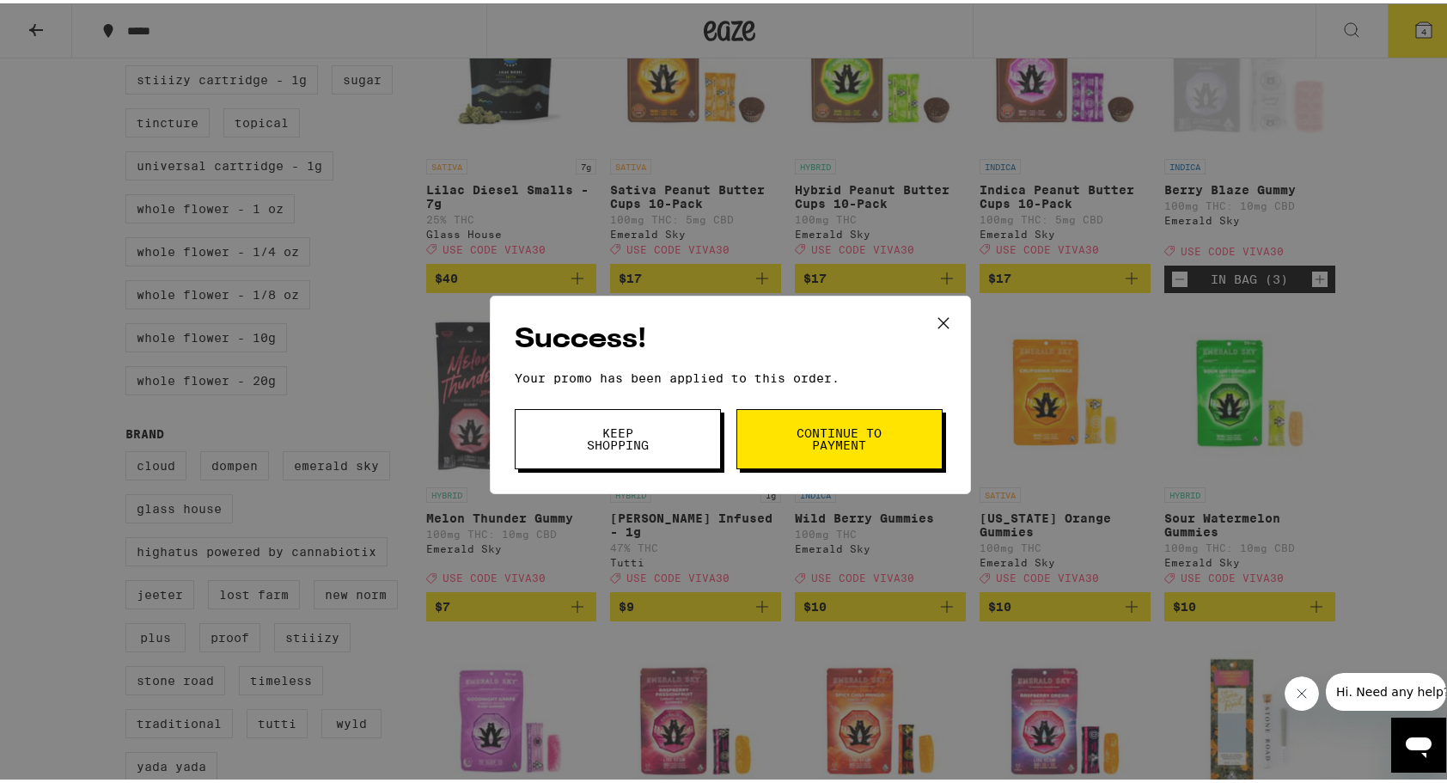
click at [847, 448] on span "Continue to payment" at bounding box center [840, 436] width 88 height 24
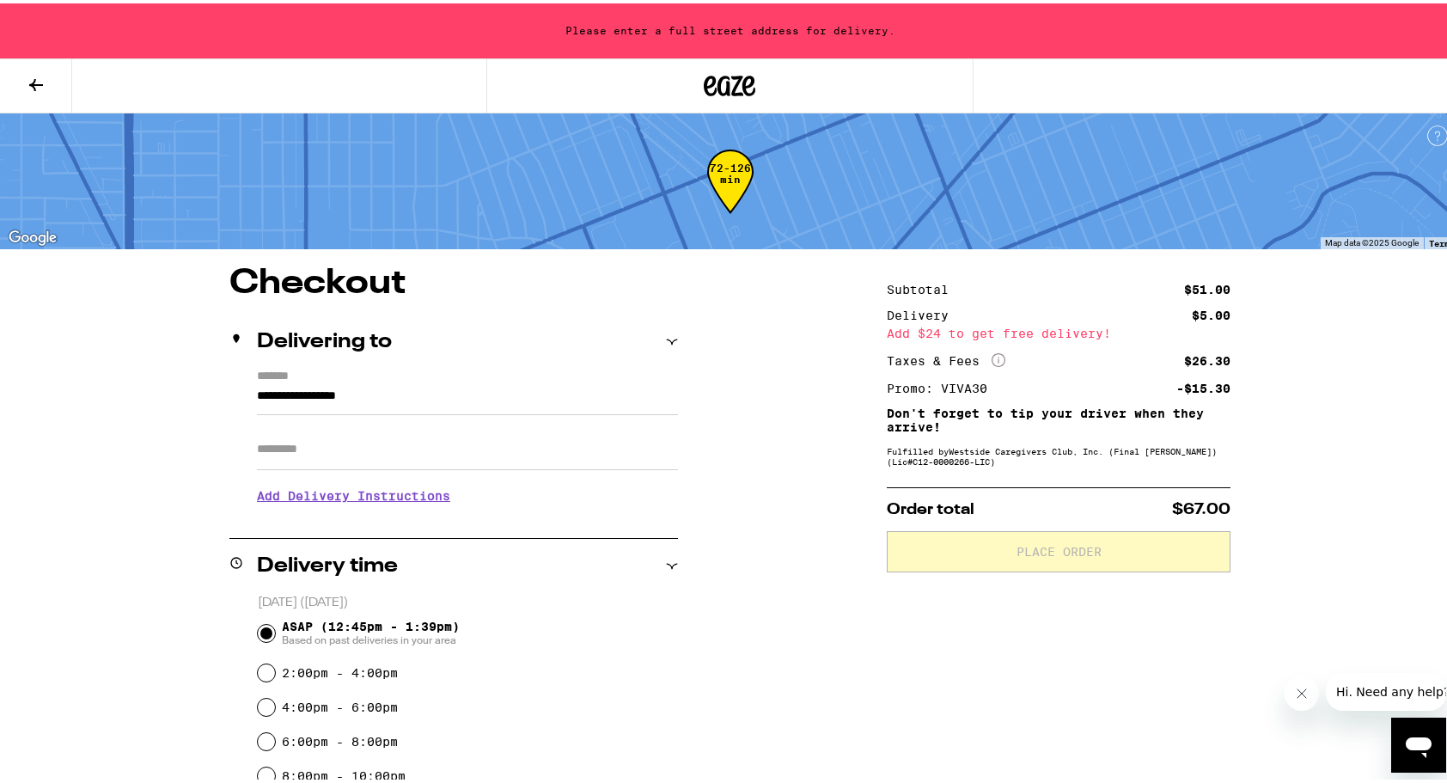
click at [30, 79] on icon at bounding box center [36, 81] width 21 height 21
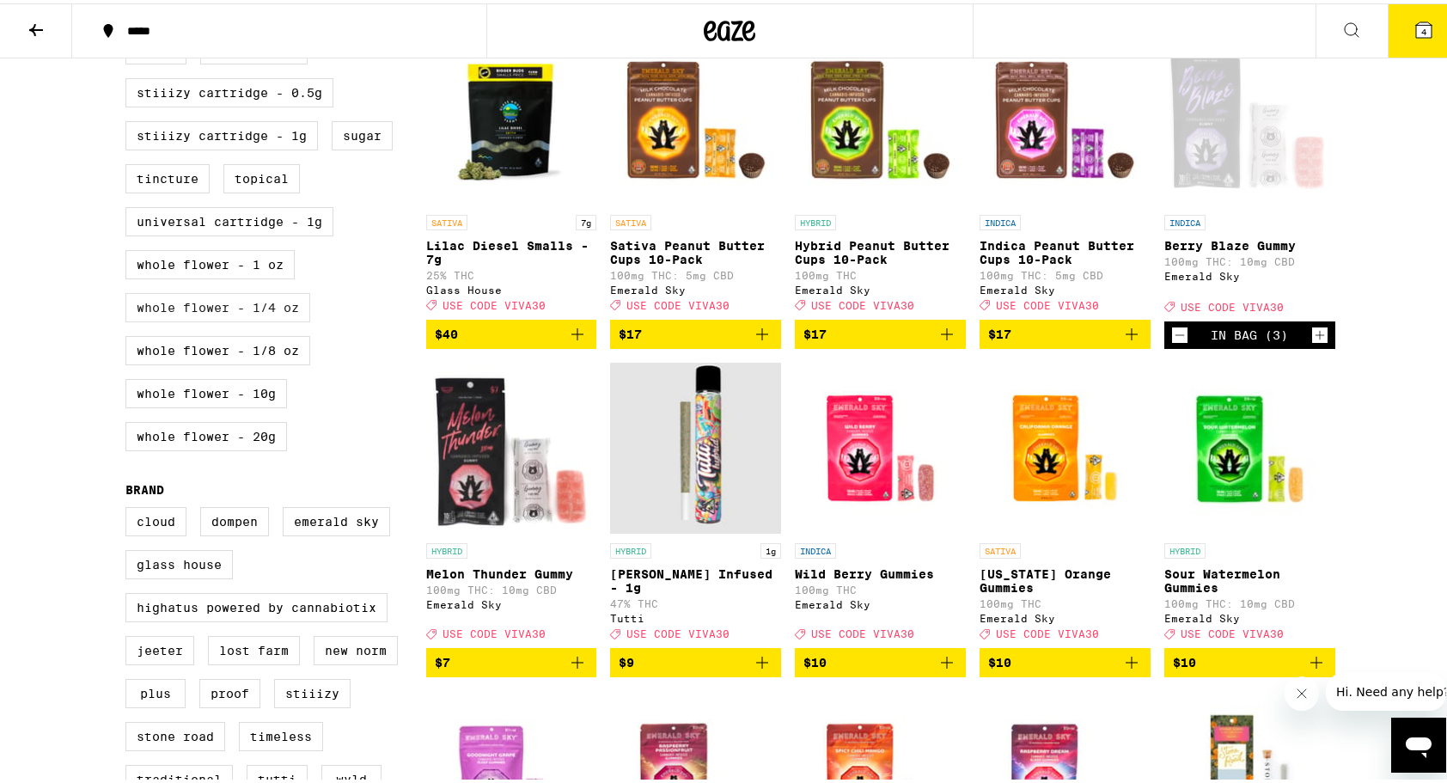
scroll to position [728, 0]
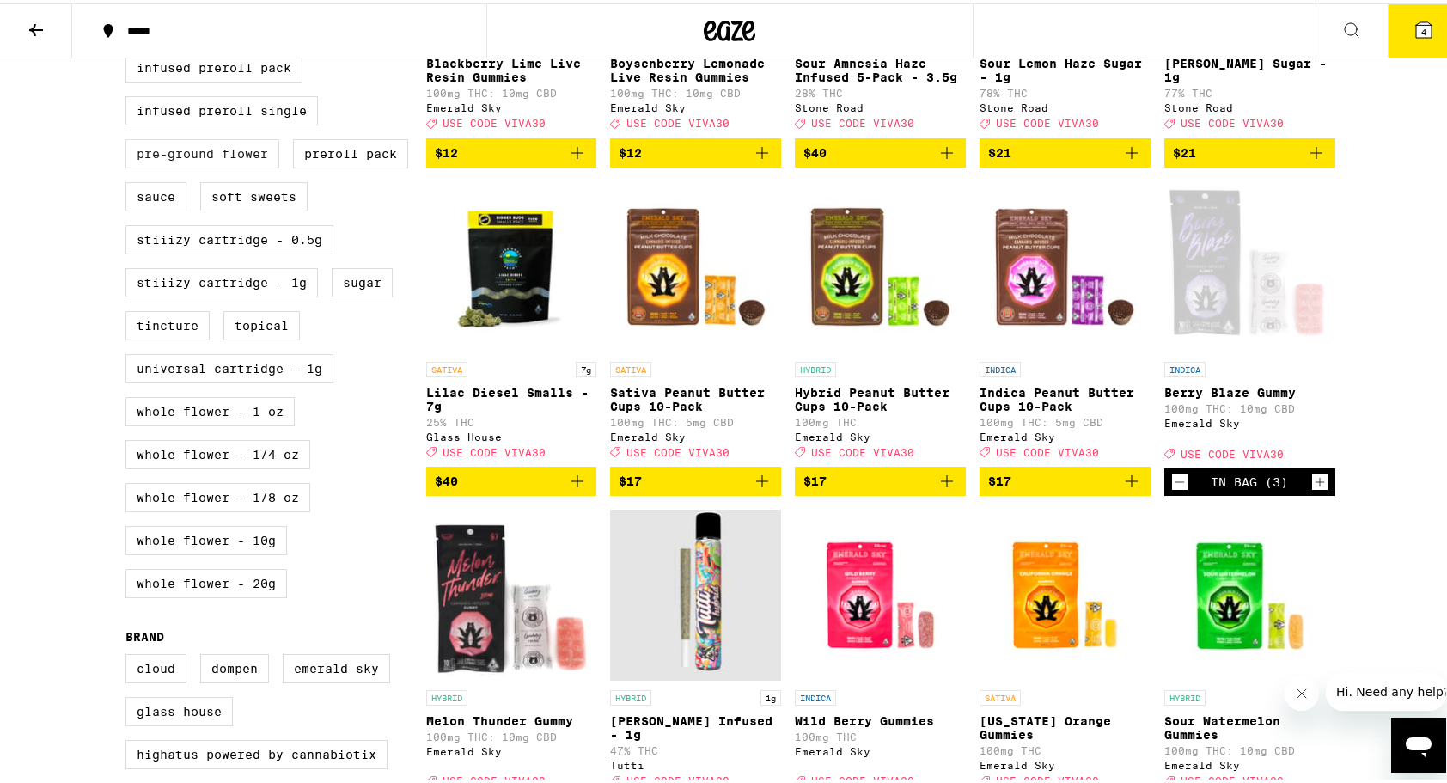
click at [187, 165] on label "Pre-ground Flower" at bounding box center [202, 150] width 154 height 29
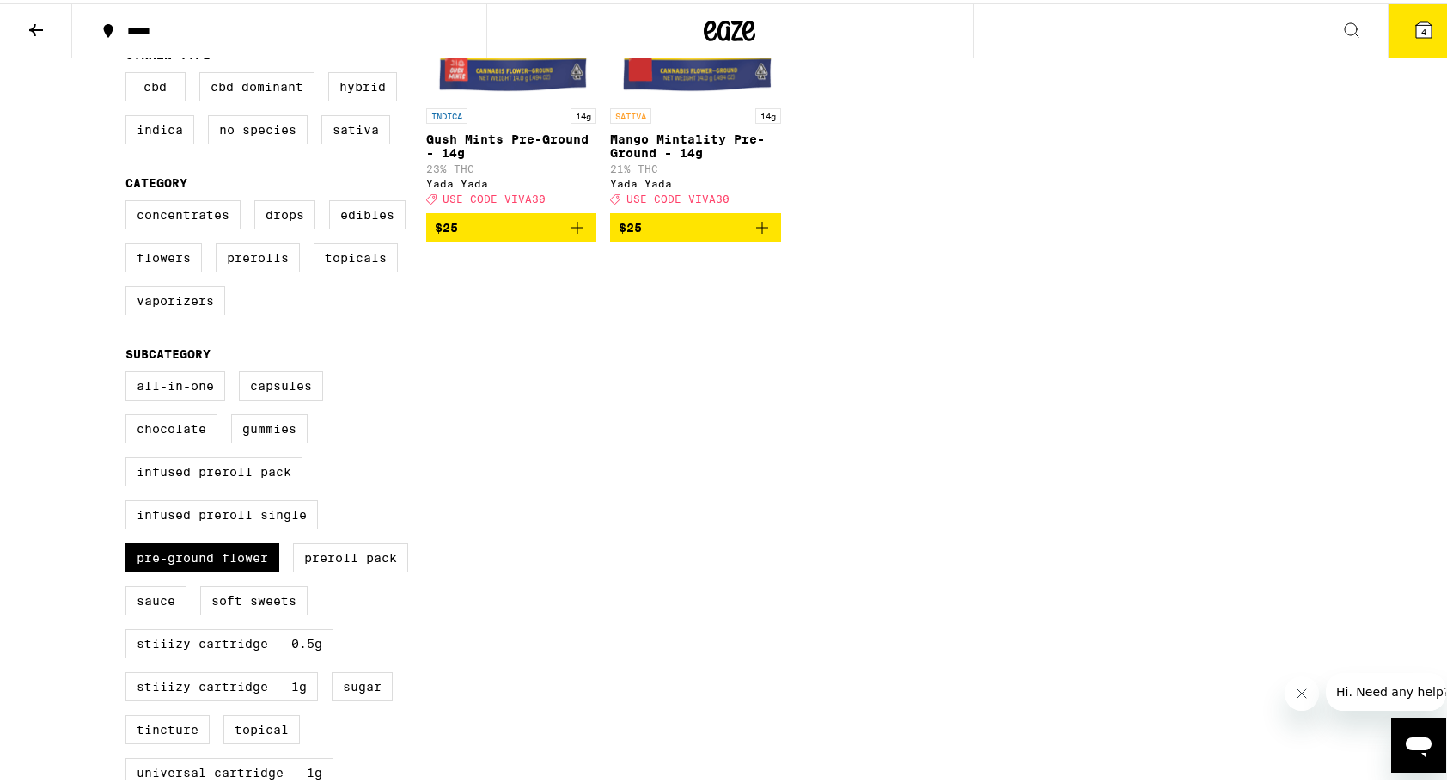
scroll to position [66, 0]
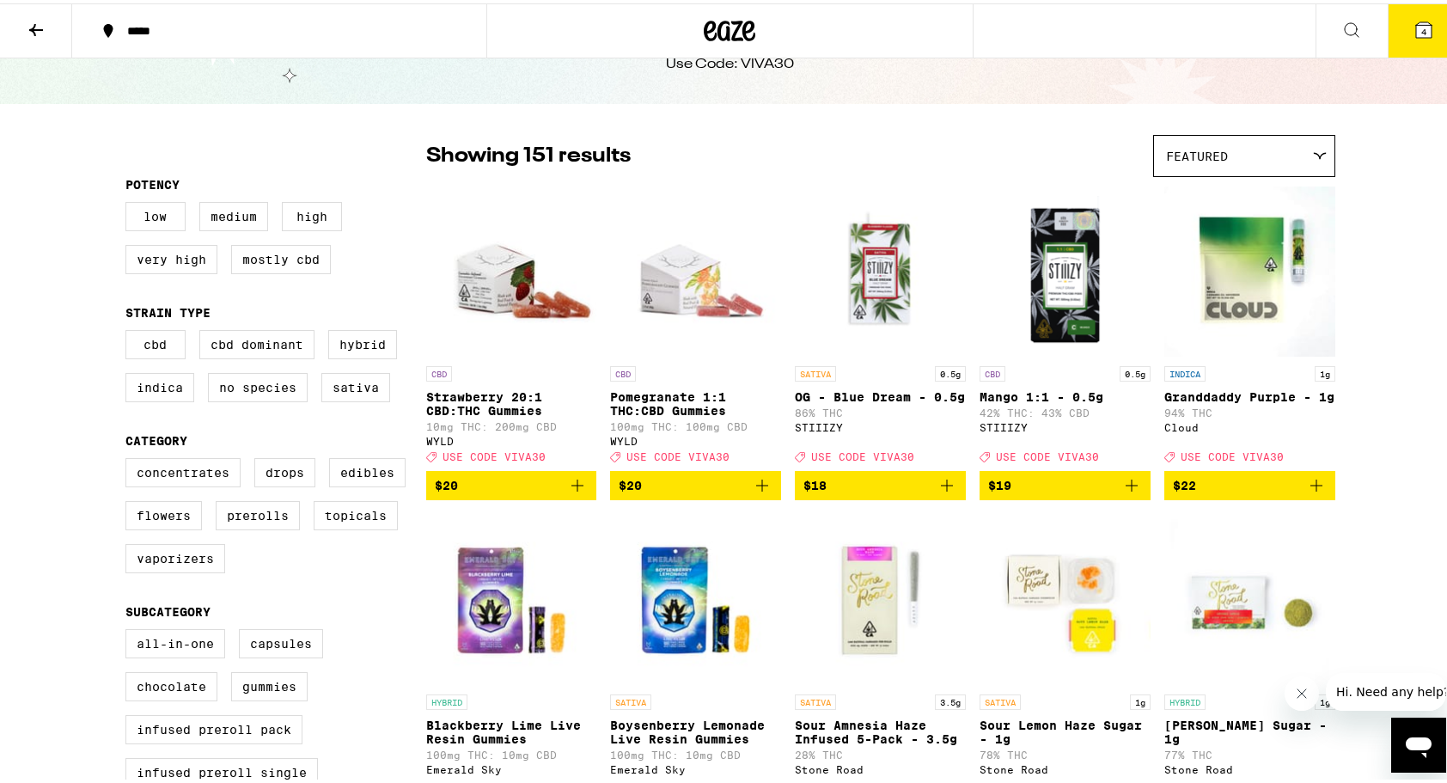
checkbox input "false"
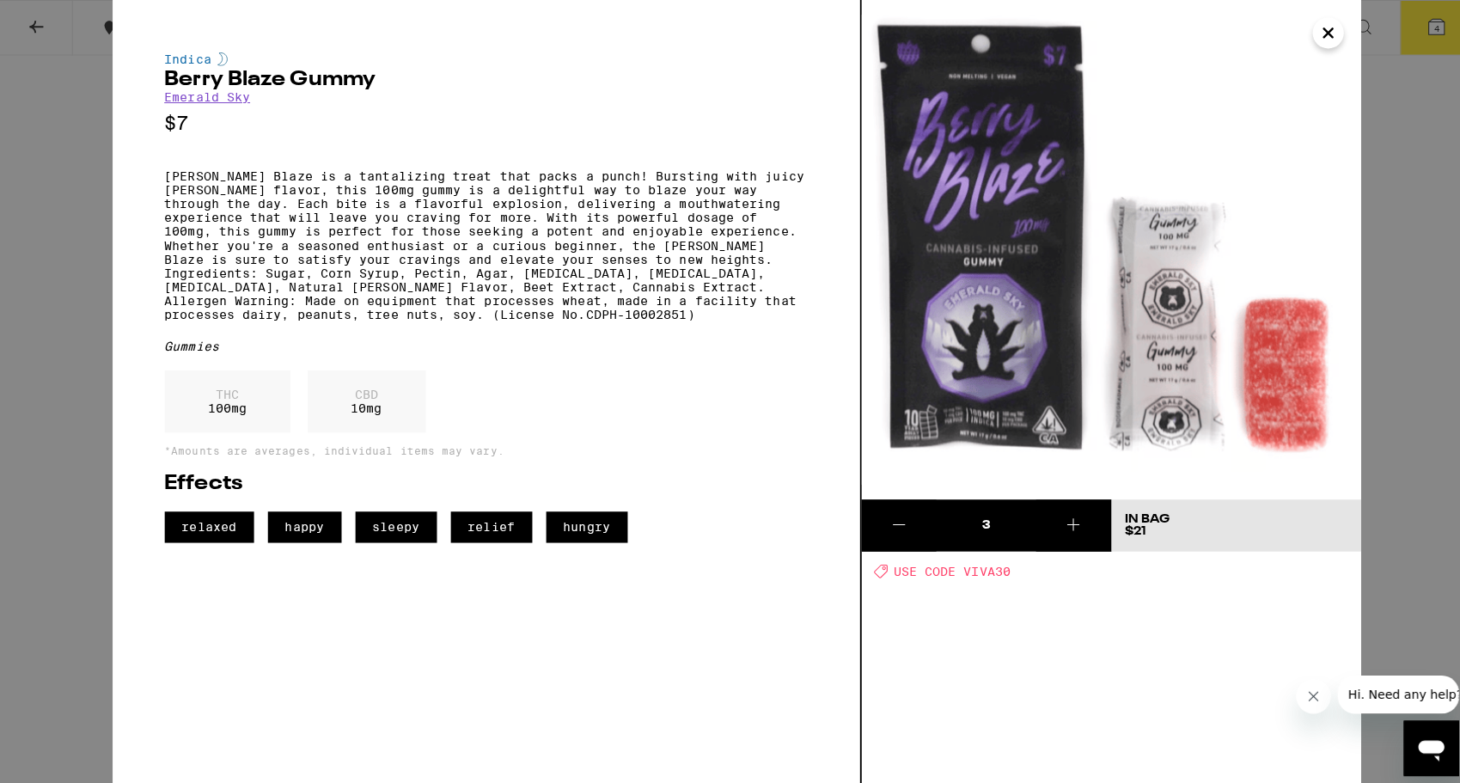
scroll to position [1000, 0]
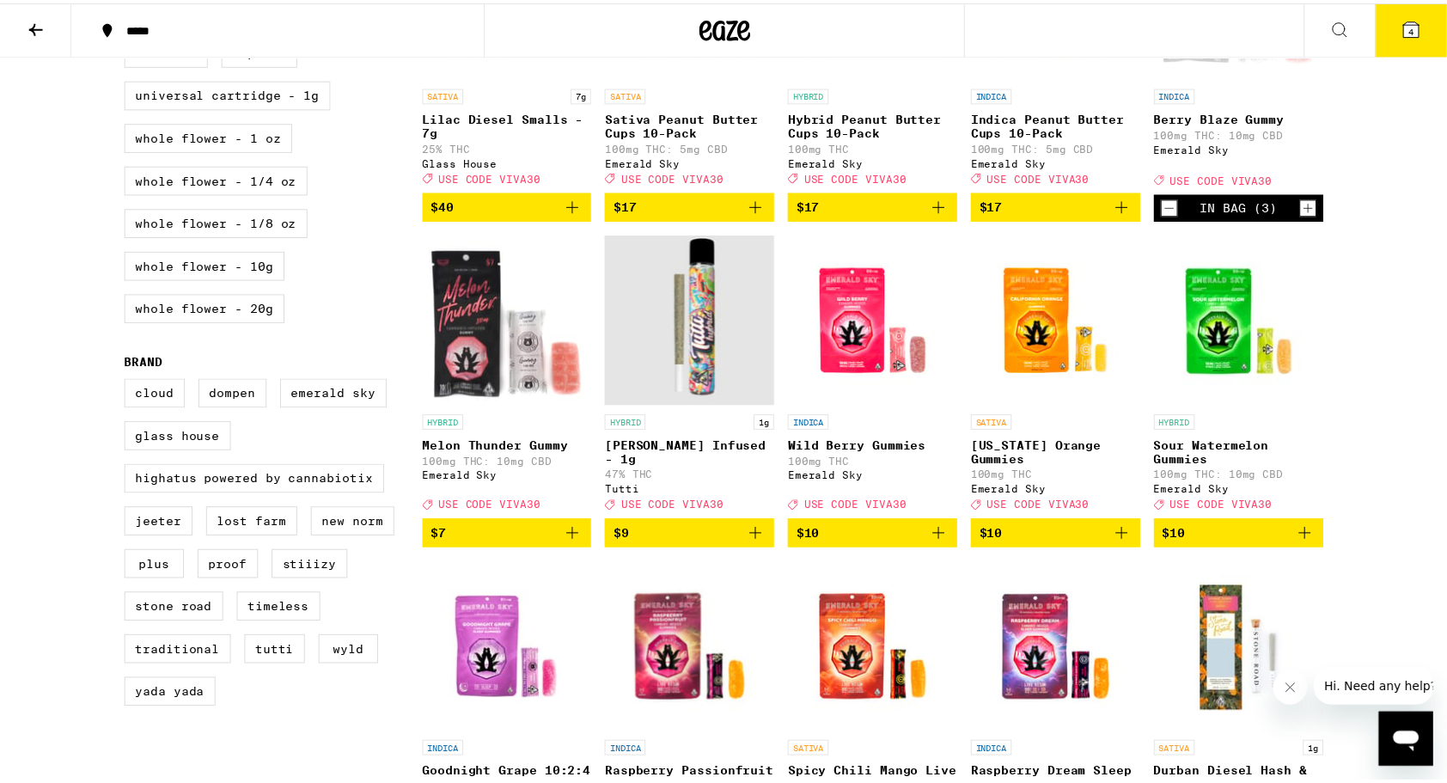
scroll to position [324, 0]
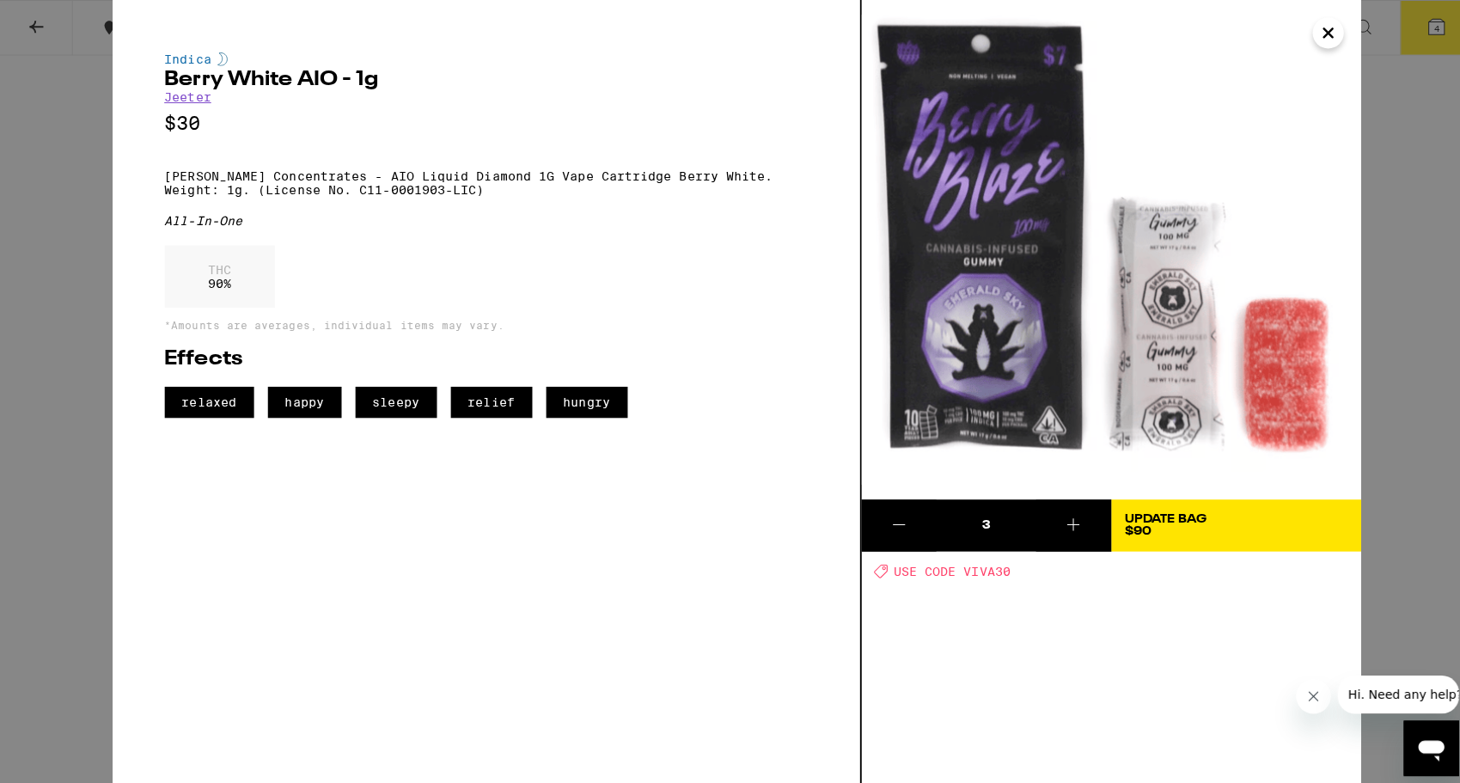
scroll to position [6959, 0]
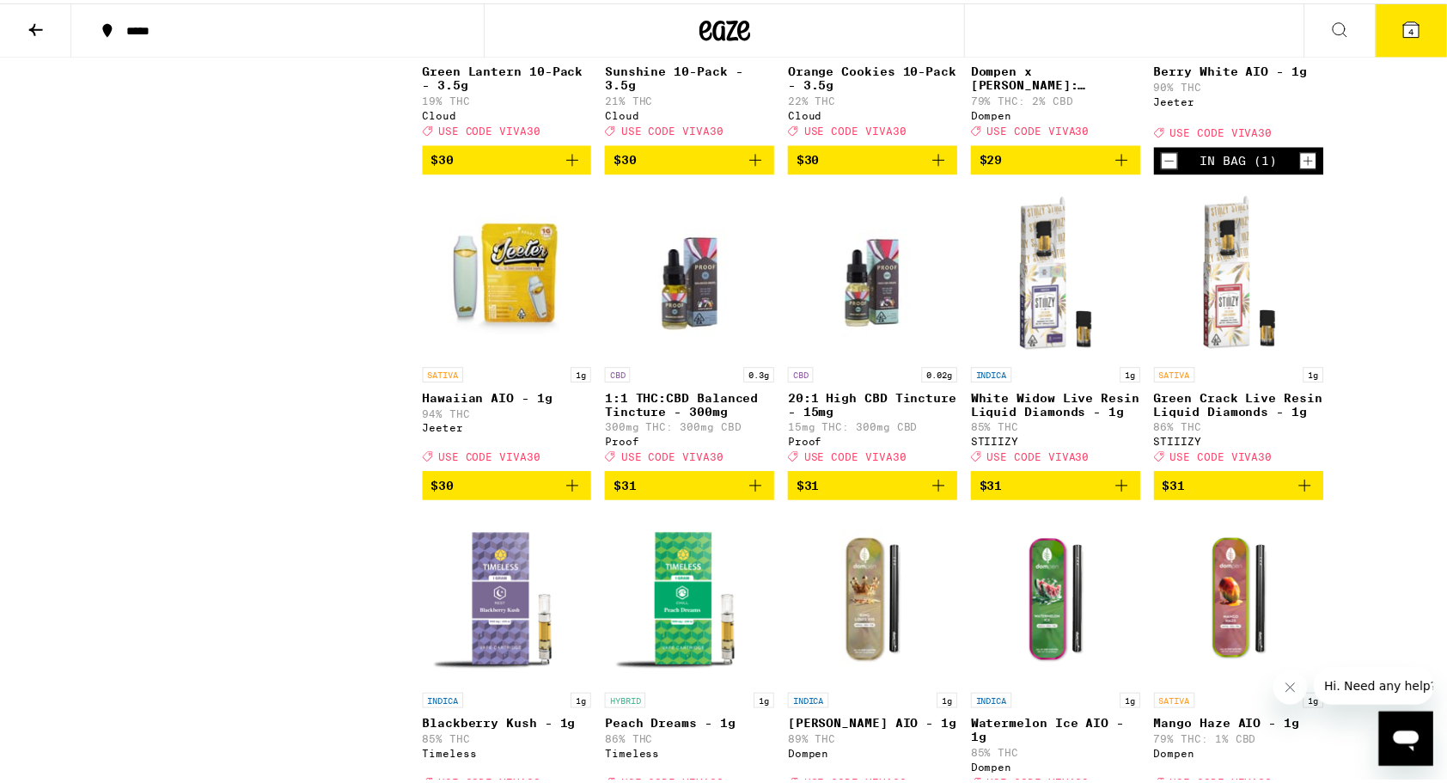
scroll to position [324, 0]
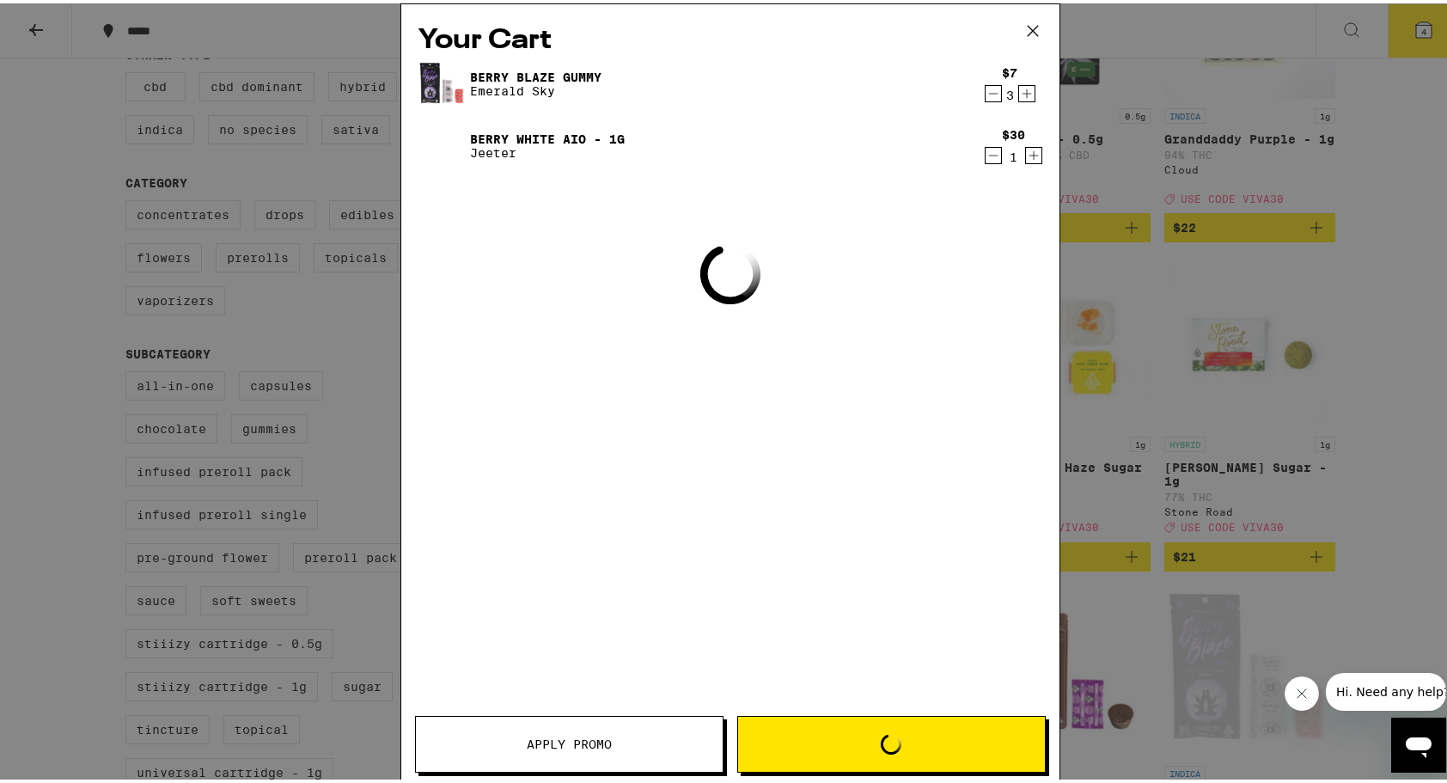
scroll to position [6959, 0]
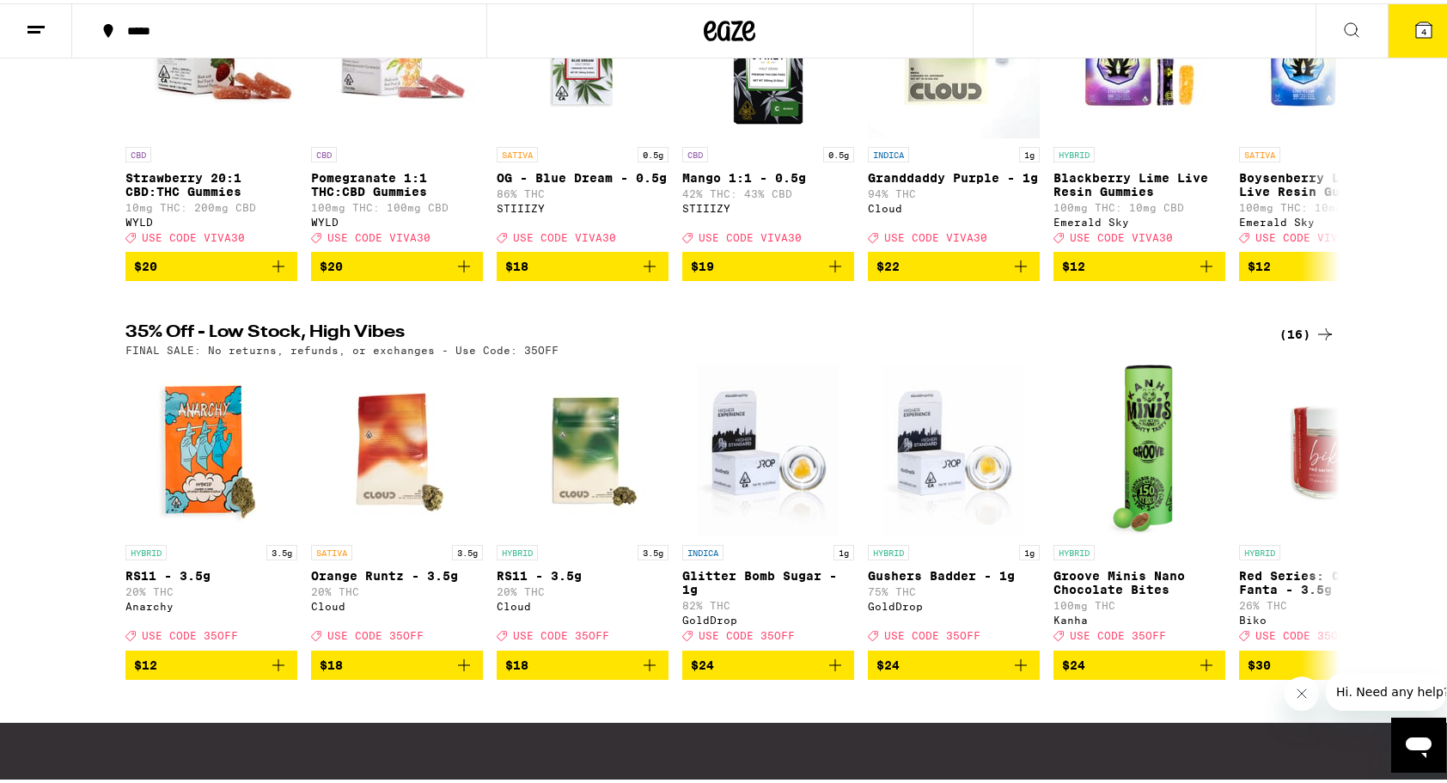
scroll to position [344, 0]
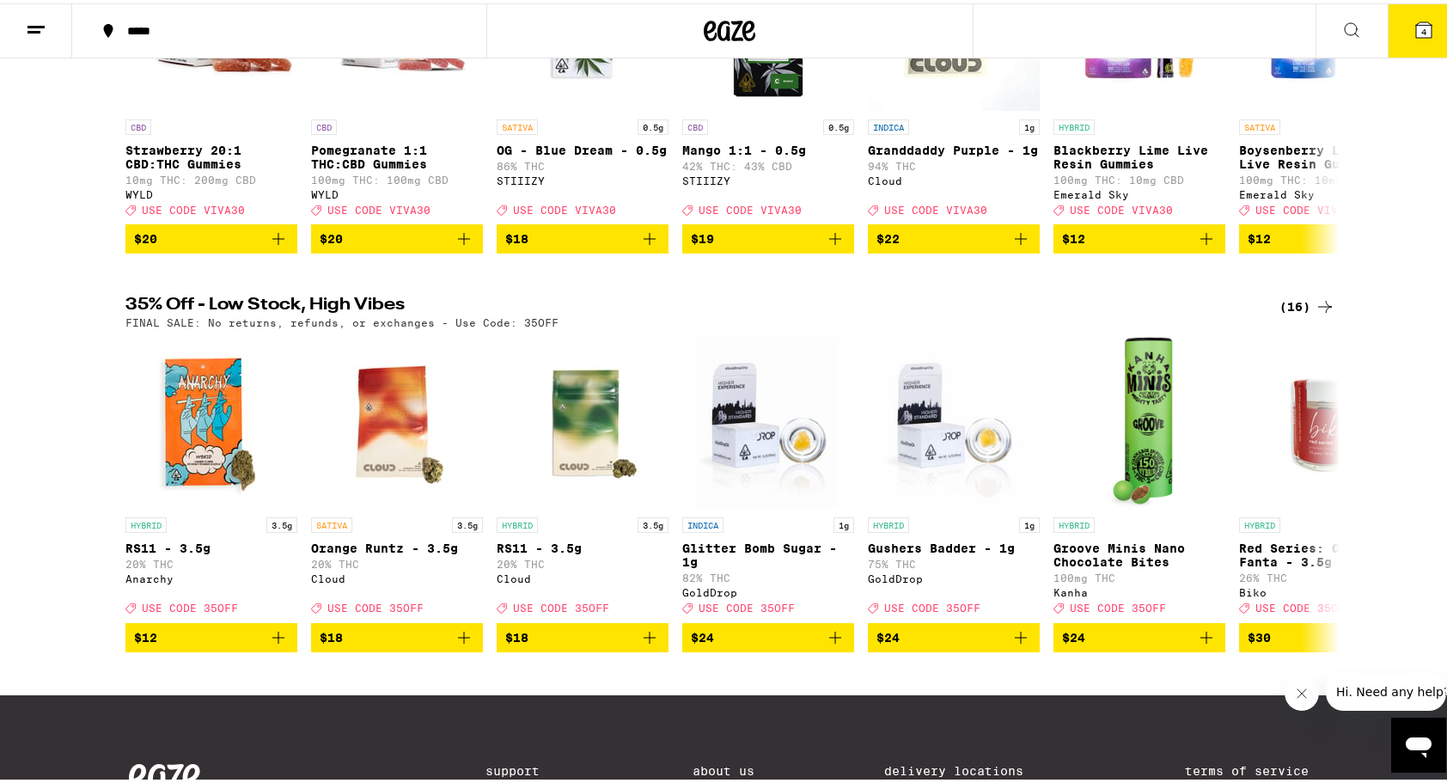
click at [1294, 314] on div "(16)" at bounding box center [1307, 303] width 56 height 21
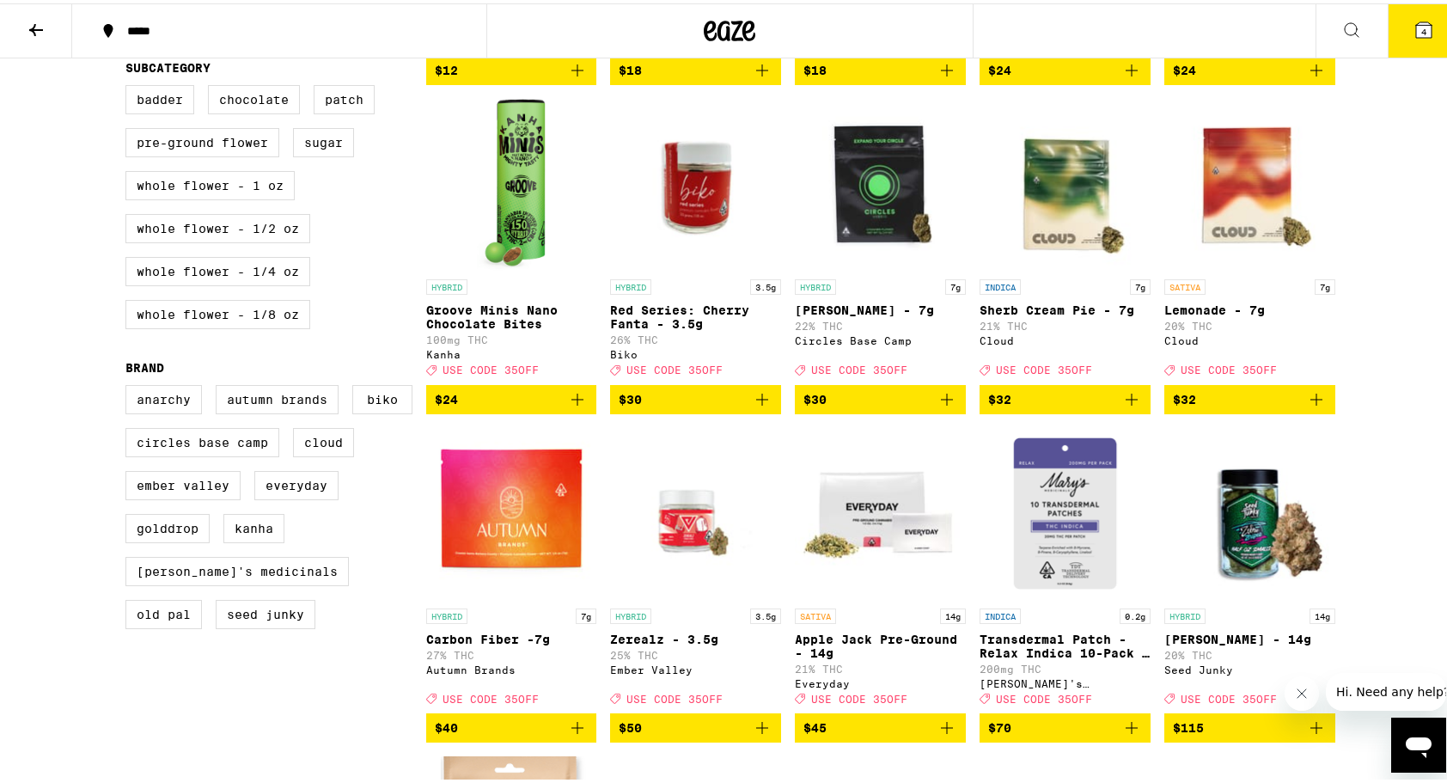
scroll to position [430, 0]
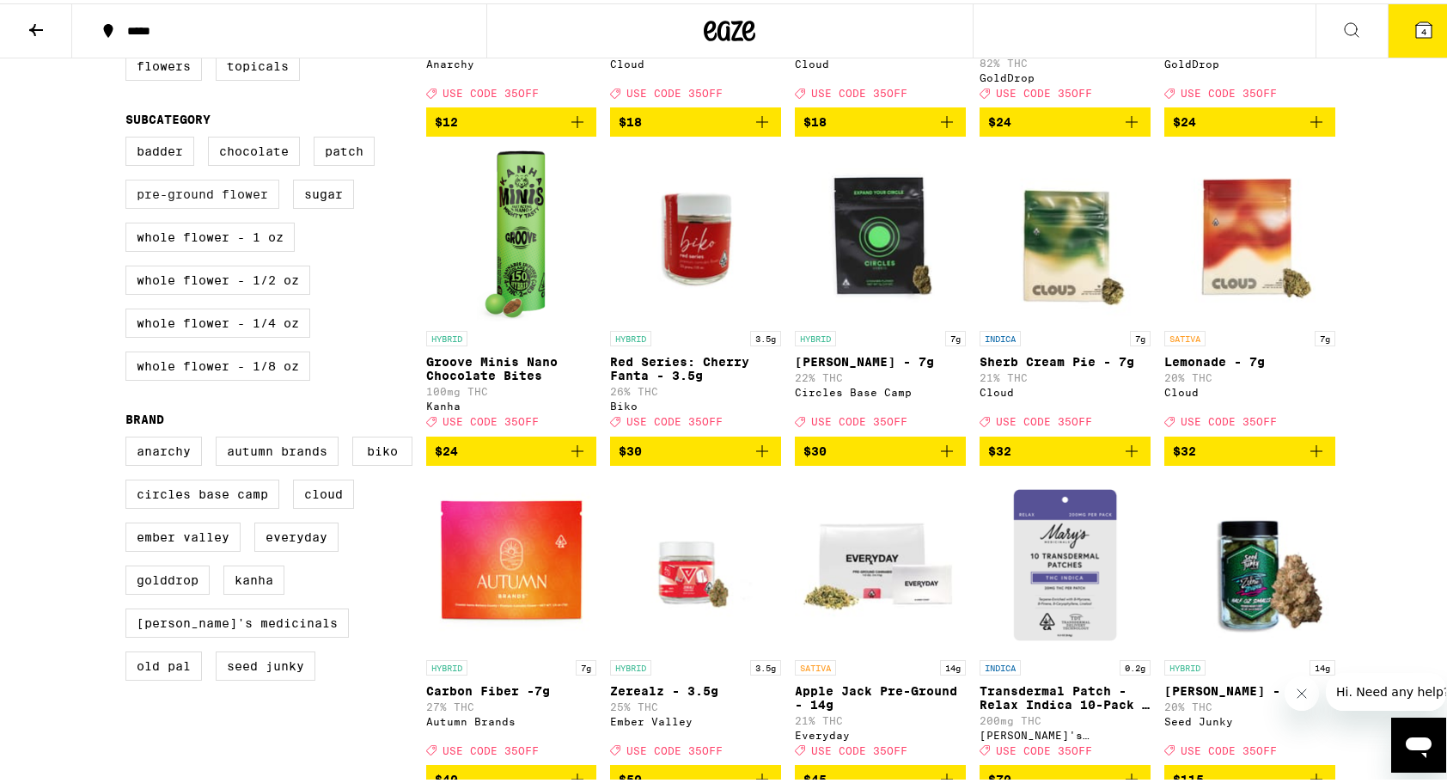
click at [247, 205] on label "Pre-ground Flower" at bounding box center [202, 190] width 154 height 29
click at [130, 137] on input "Pre-ground Flower" at bounding box center [129, 136] width 1 height 1
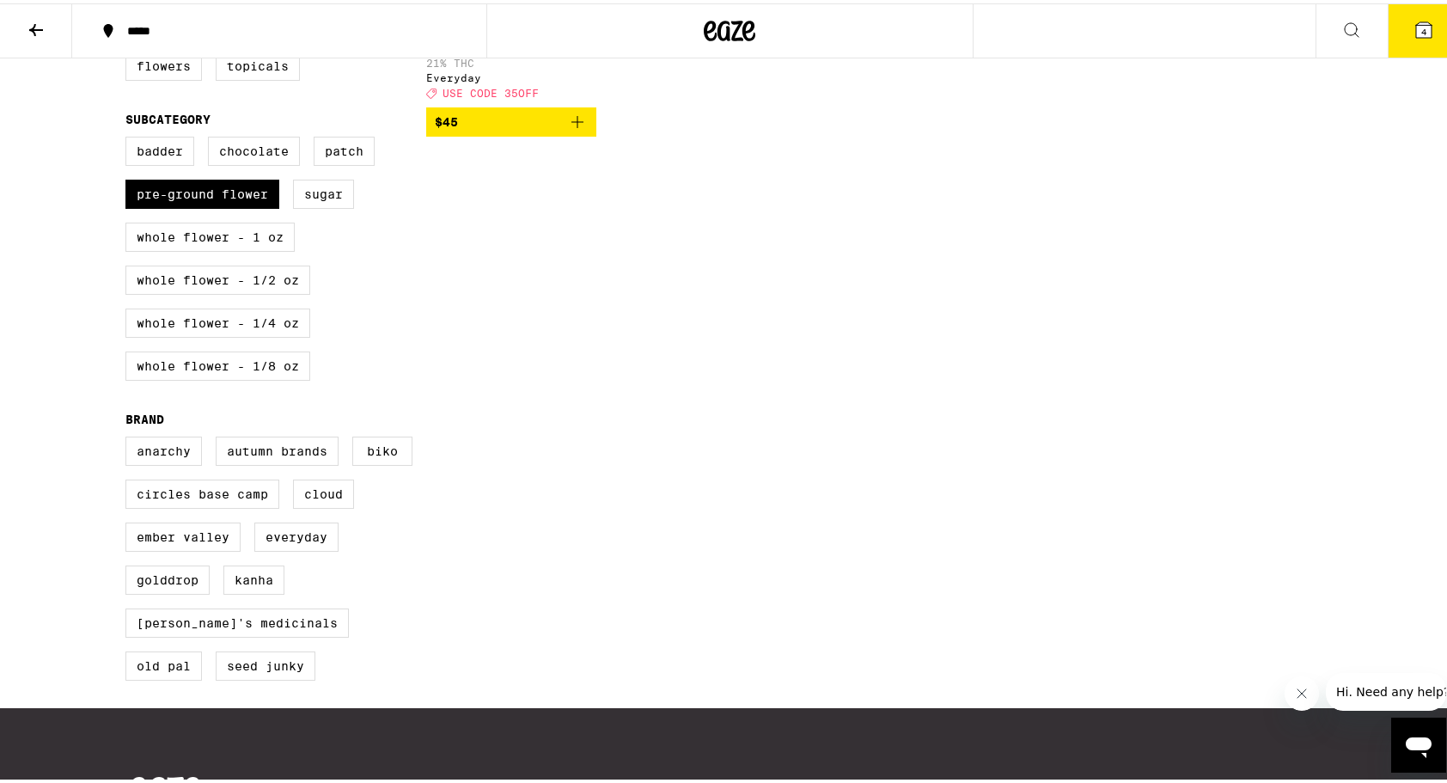
scroll to position [258, 0]
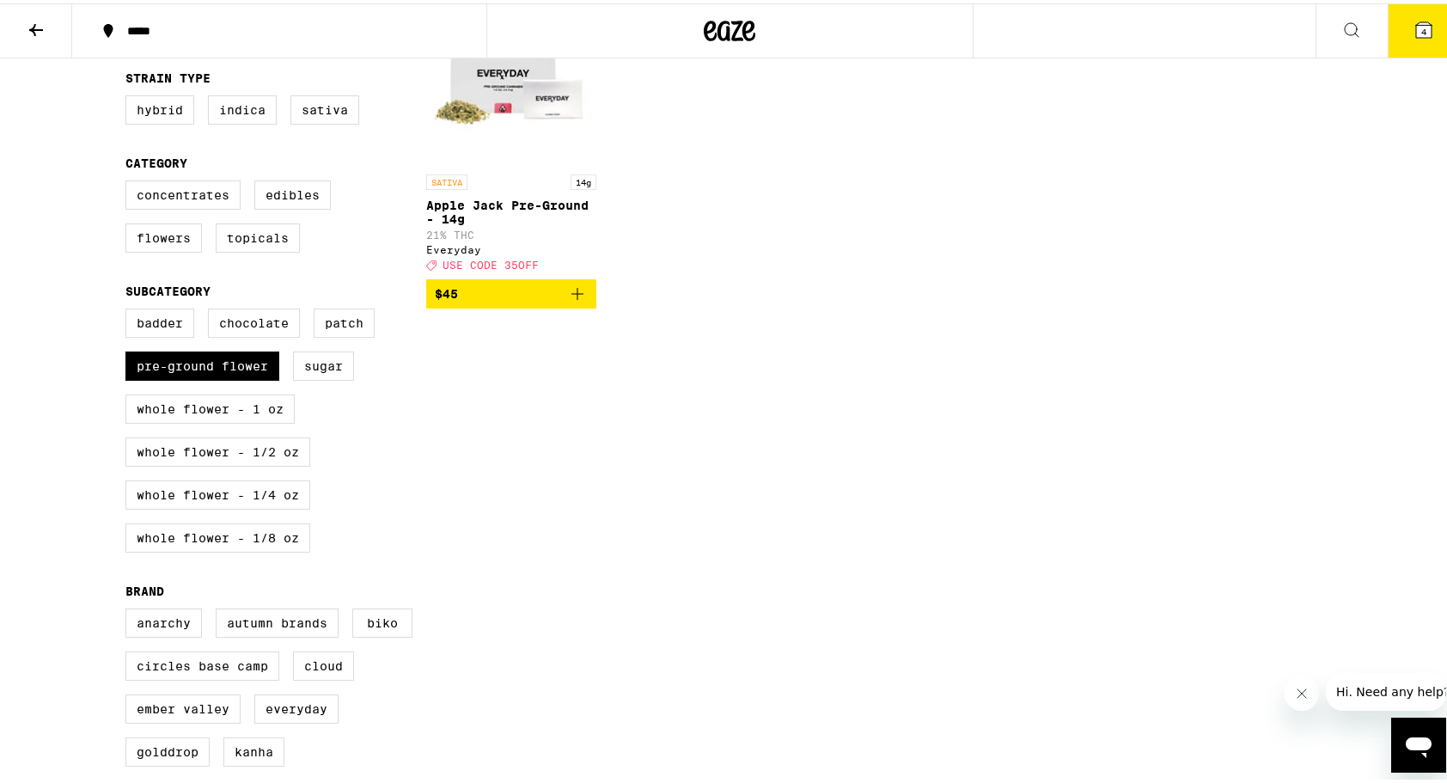
checkbox input "false"
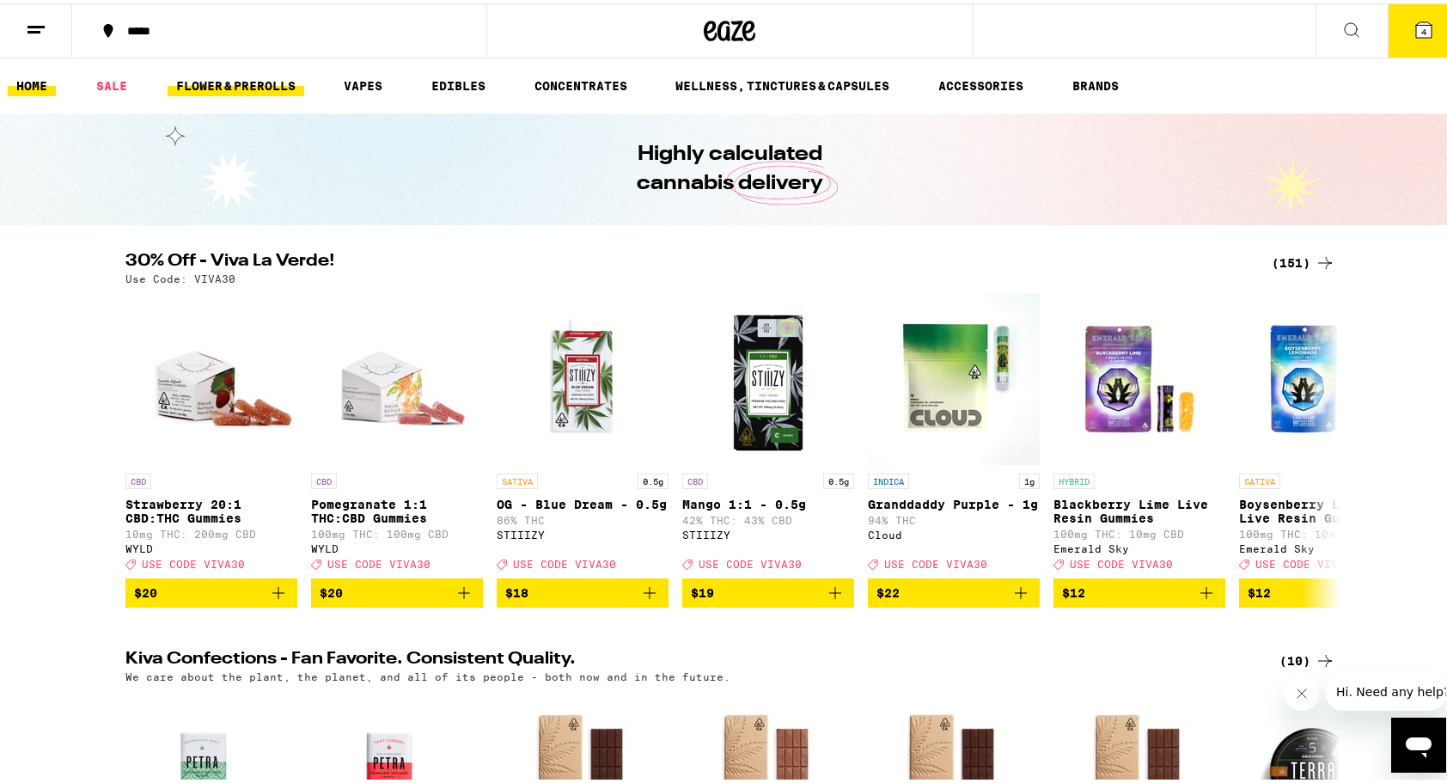
click at [232, 81] on link "FLOWER & PREROLLS" at bounding box center [236, 82] width 137 height 21
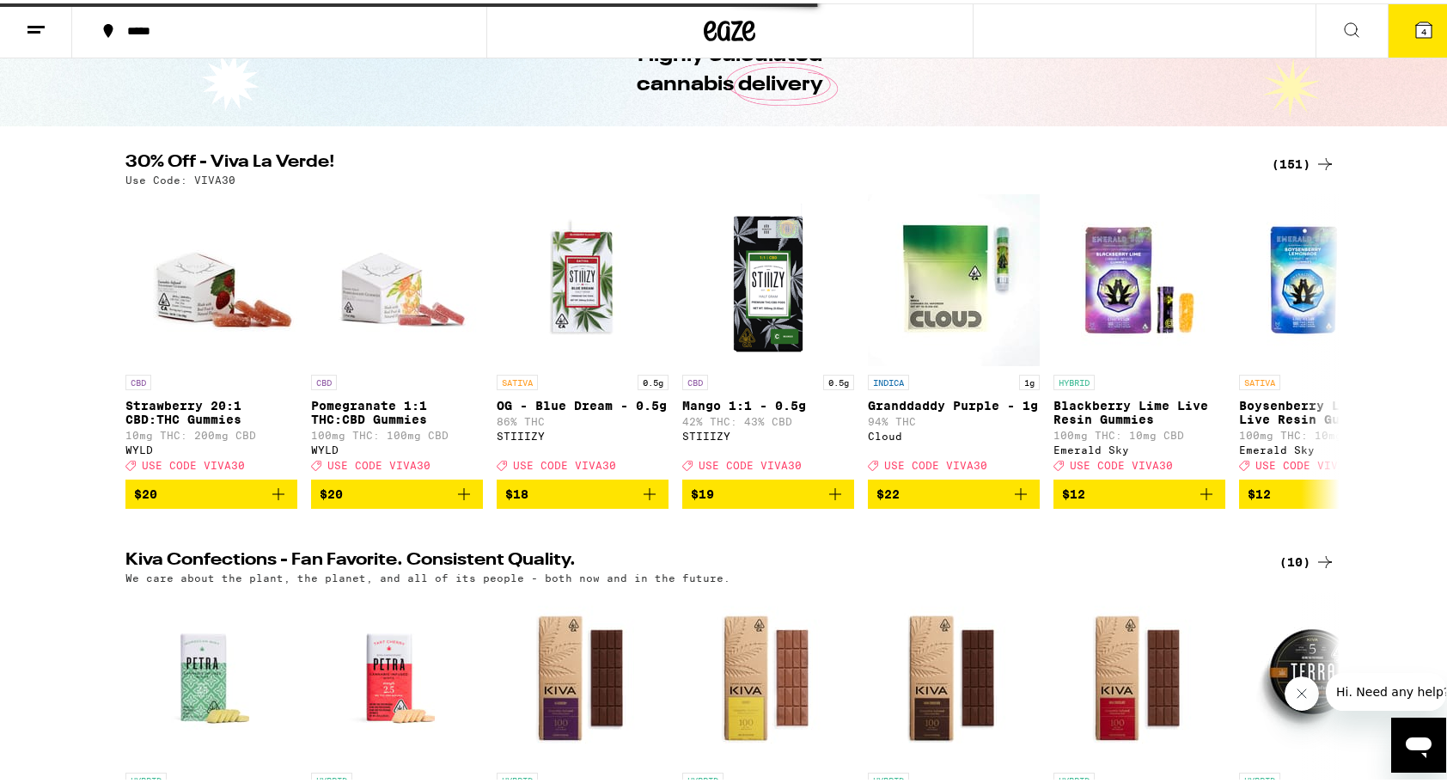
scroll to position [344, 0]
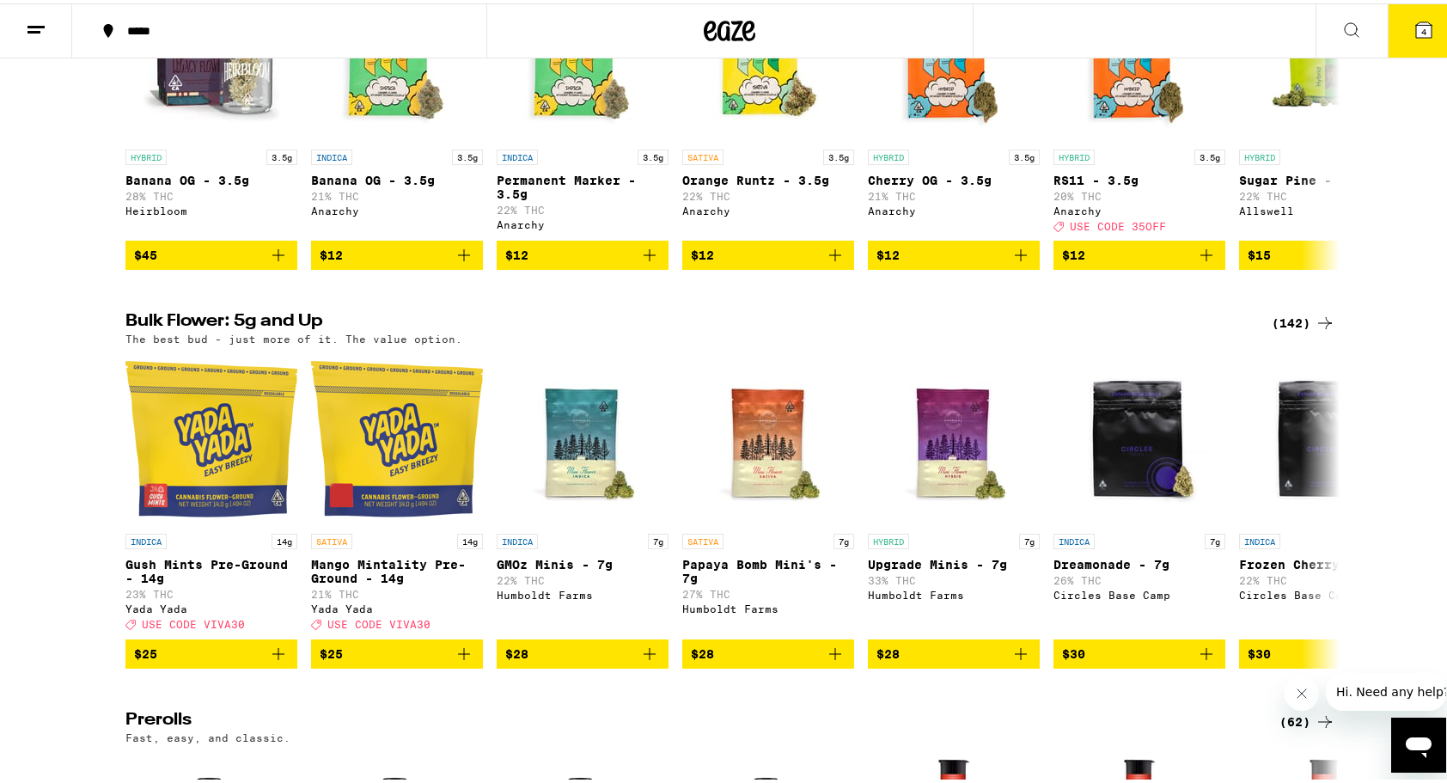
scroll to position [430, 0]
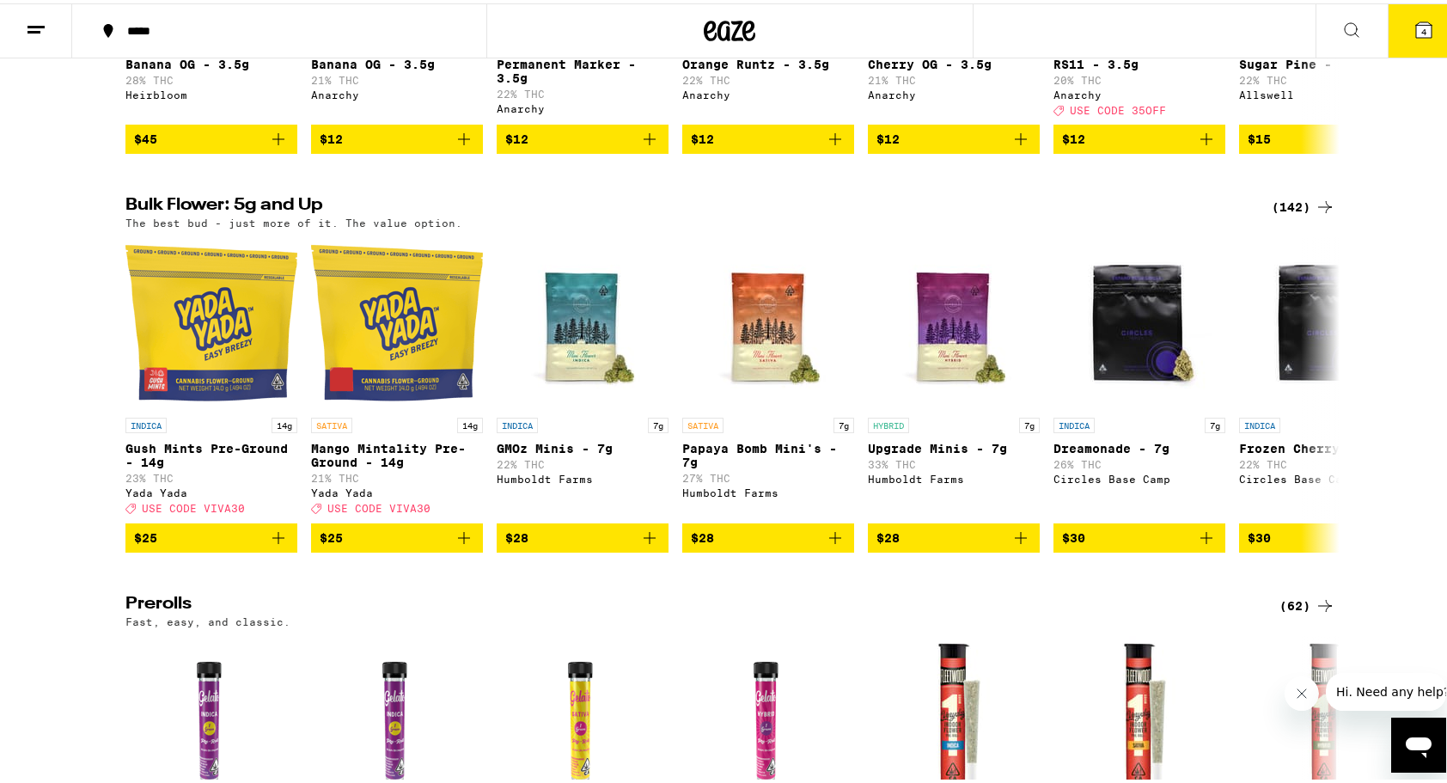
click at [1294, 214] on div "(142)" at bounding box center [1304, 203] width 64 height 21
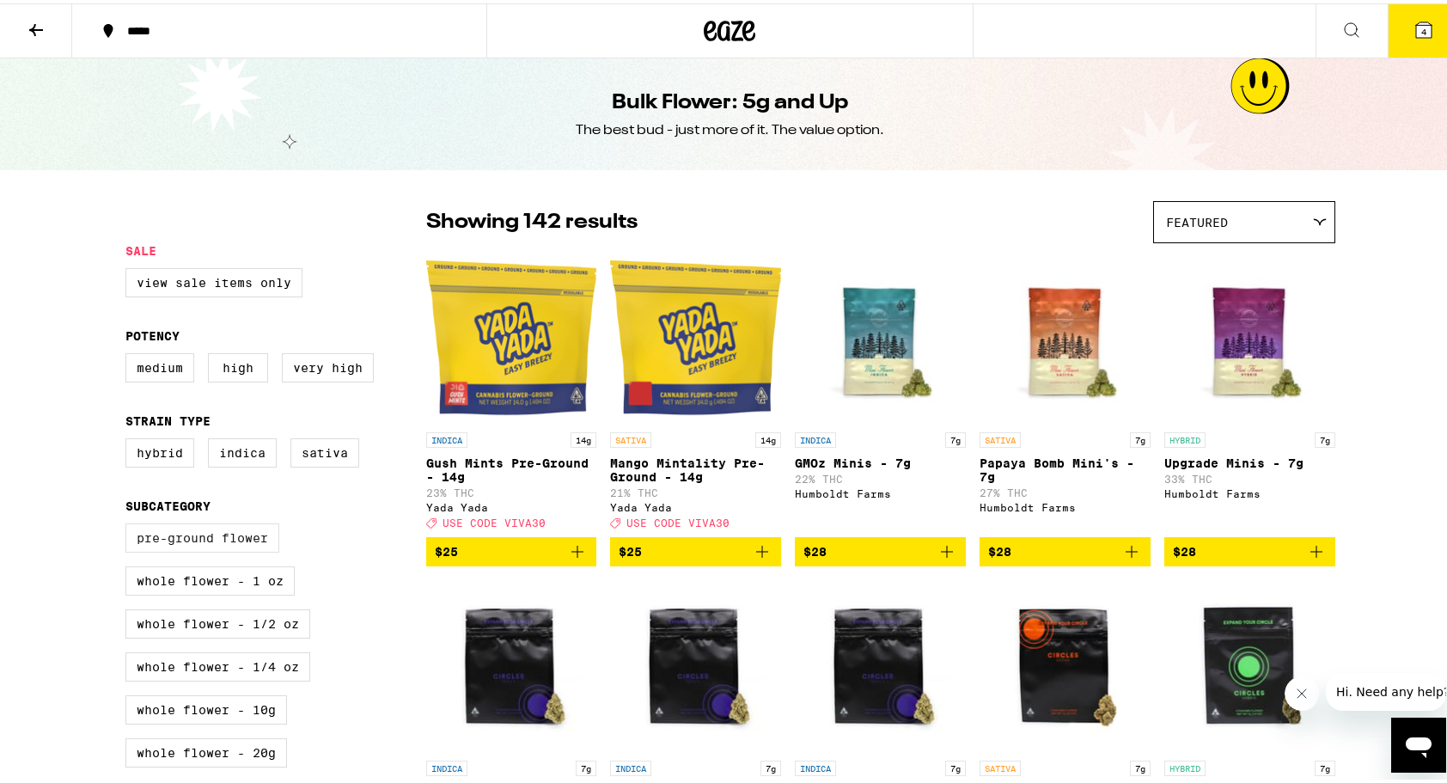
click at [206, 548] on label "Pre-ground Flower" at bounding box center [202, 534] width 154 height 29
click at [130, 523] on input "Pre-ground Flower" at bounding box center [129, 522] width 1 height 1
checkbox input "true"
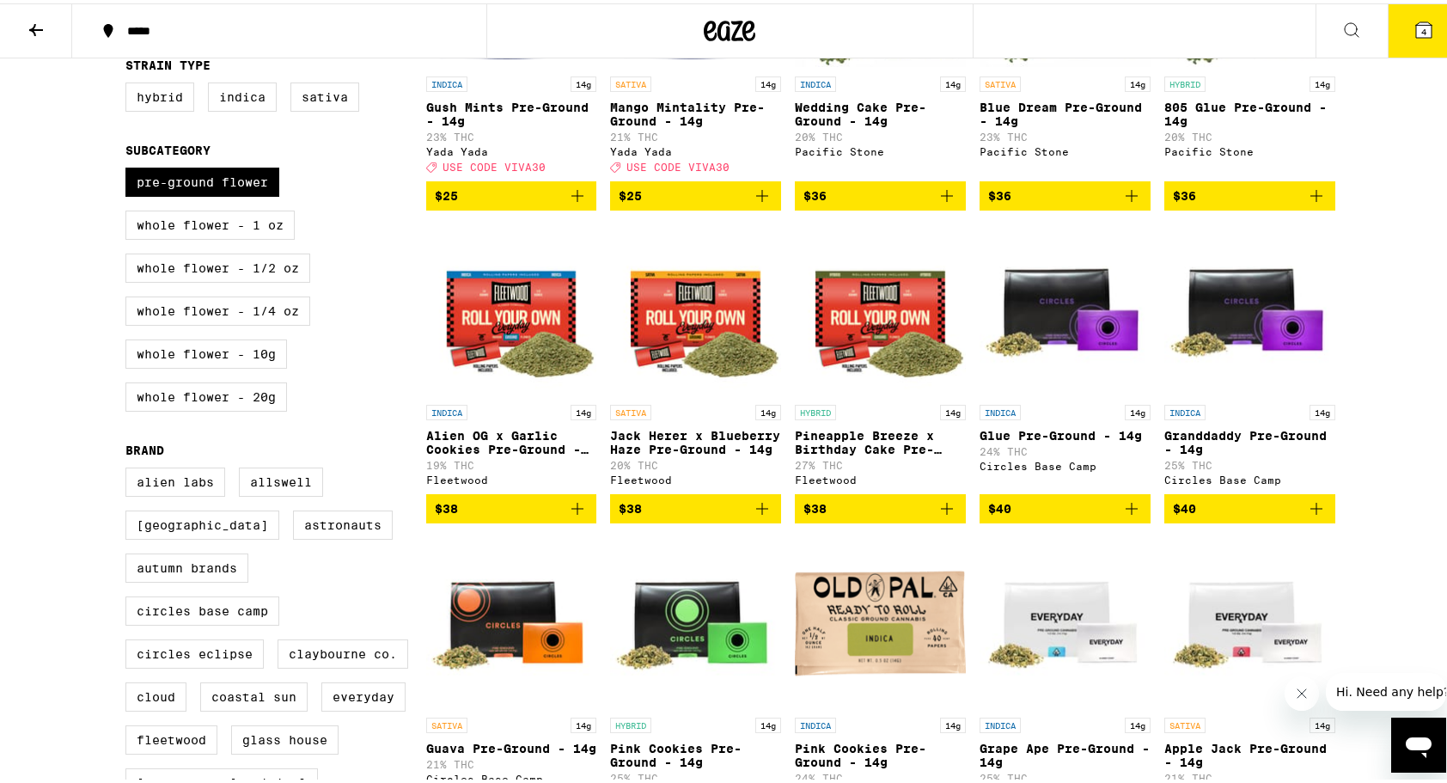
scroll to position [515, 0]
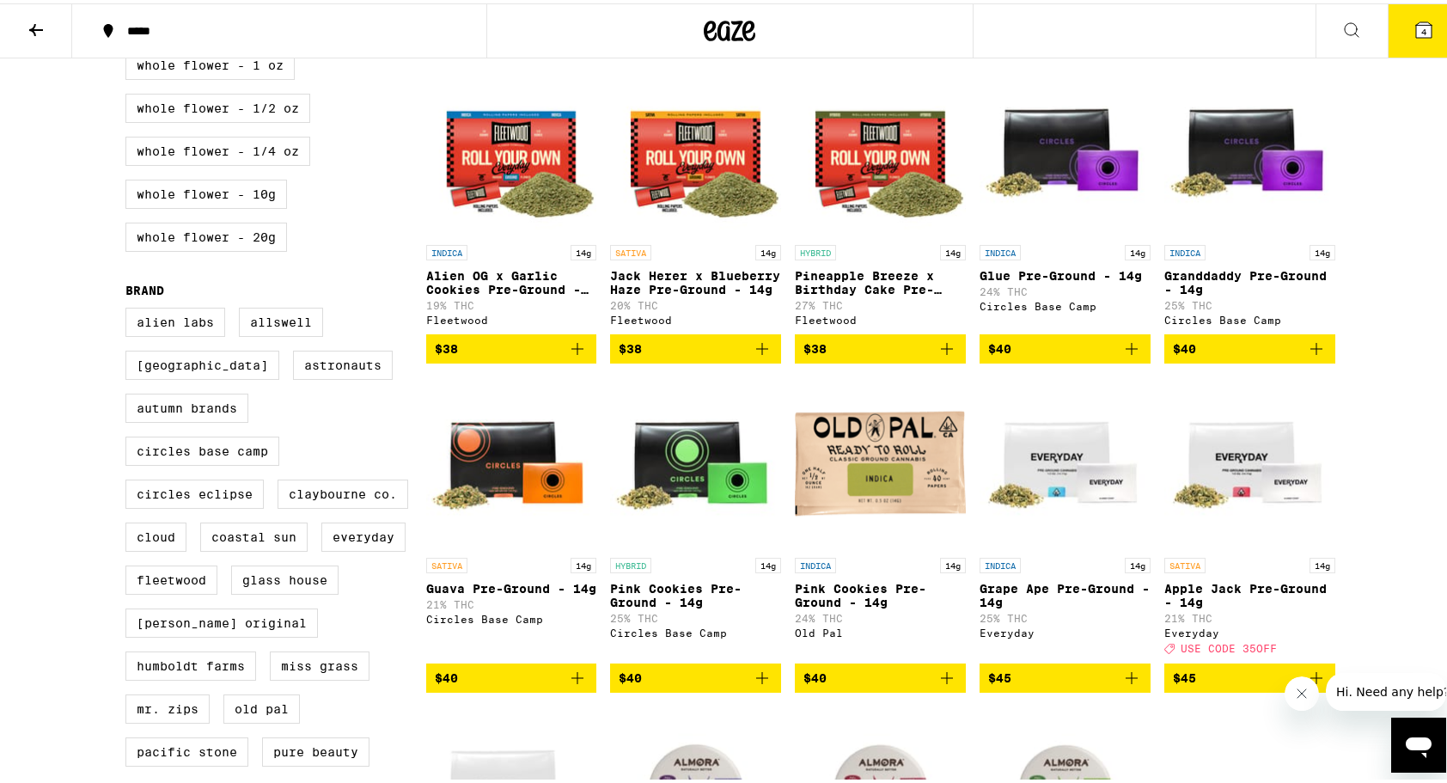
click at [898, 356] on span "$38" at bounding box center [880, 345] width 154 height 21
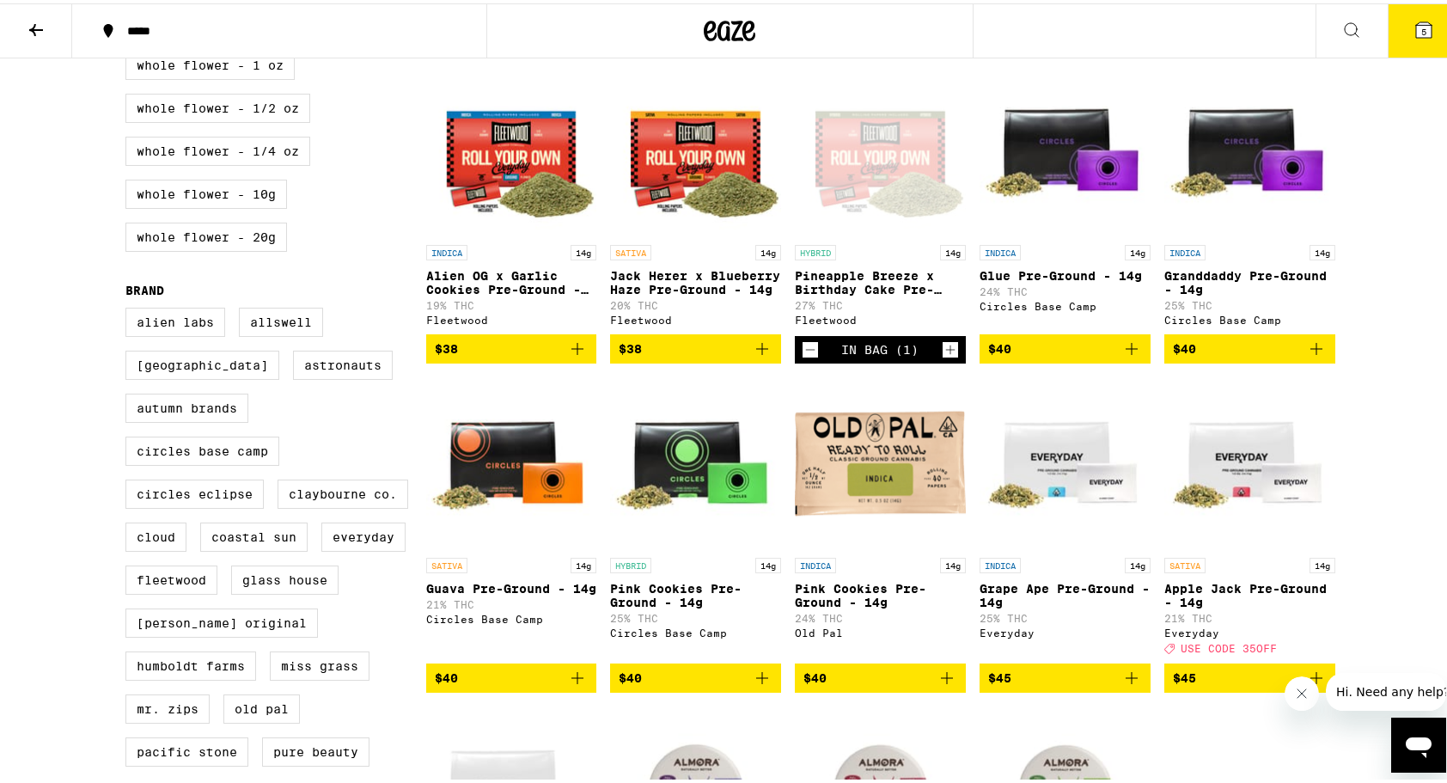
click at [1417, 35] on icon at bounding box center [1423, 26] width 21 height 21
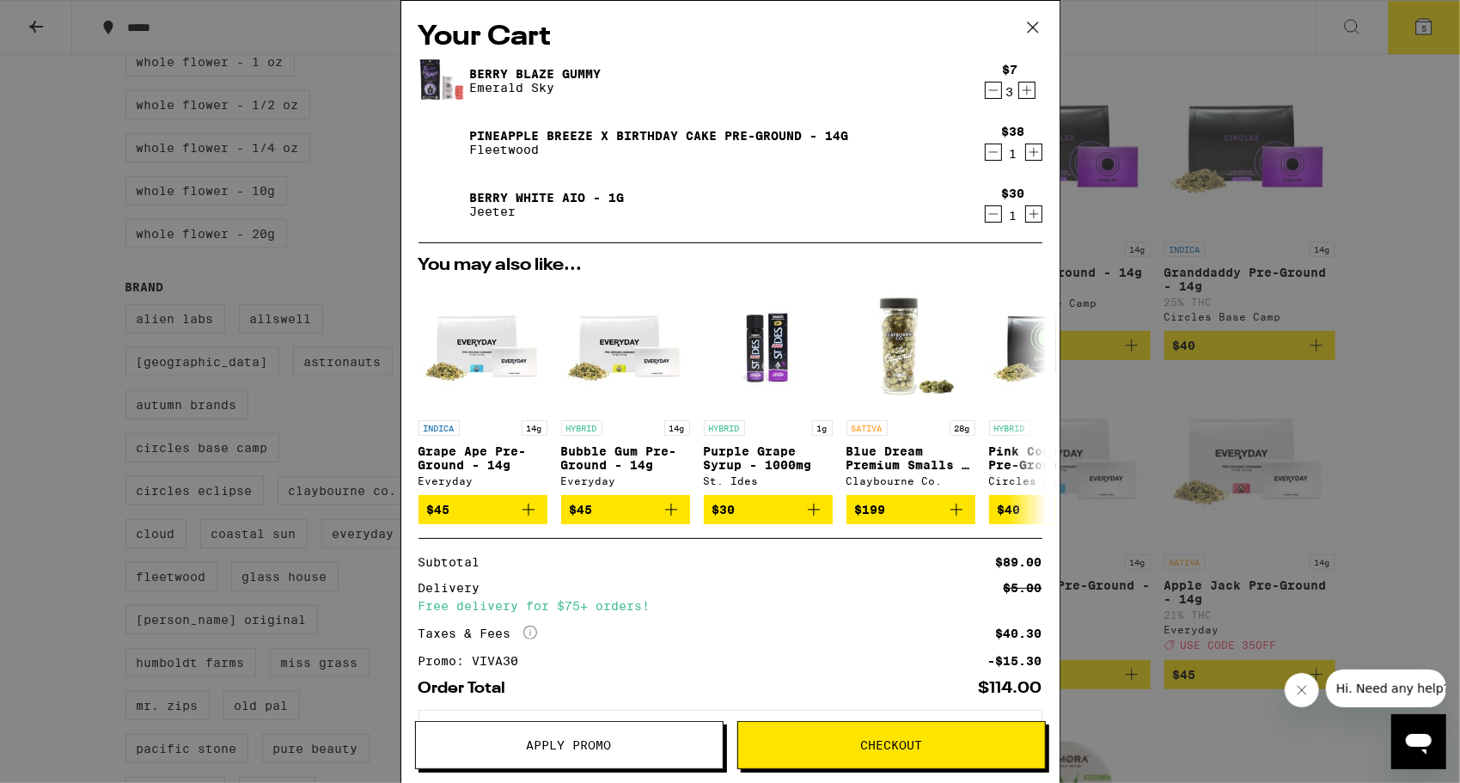
click at [570, 755] on button "Apply Promo" at bounding box center [569, 745] width 308 height 48
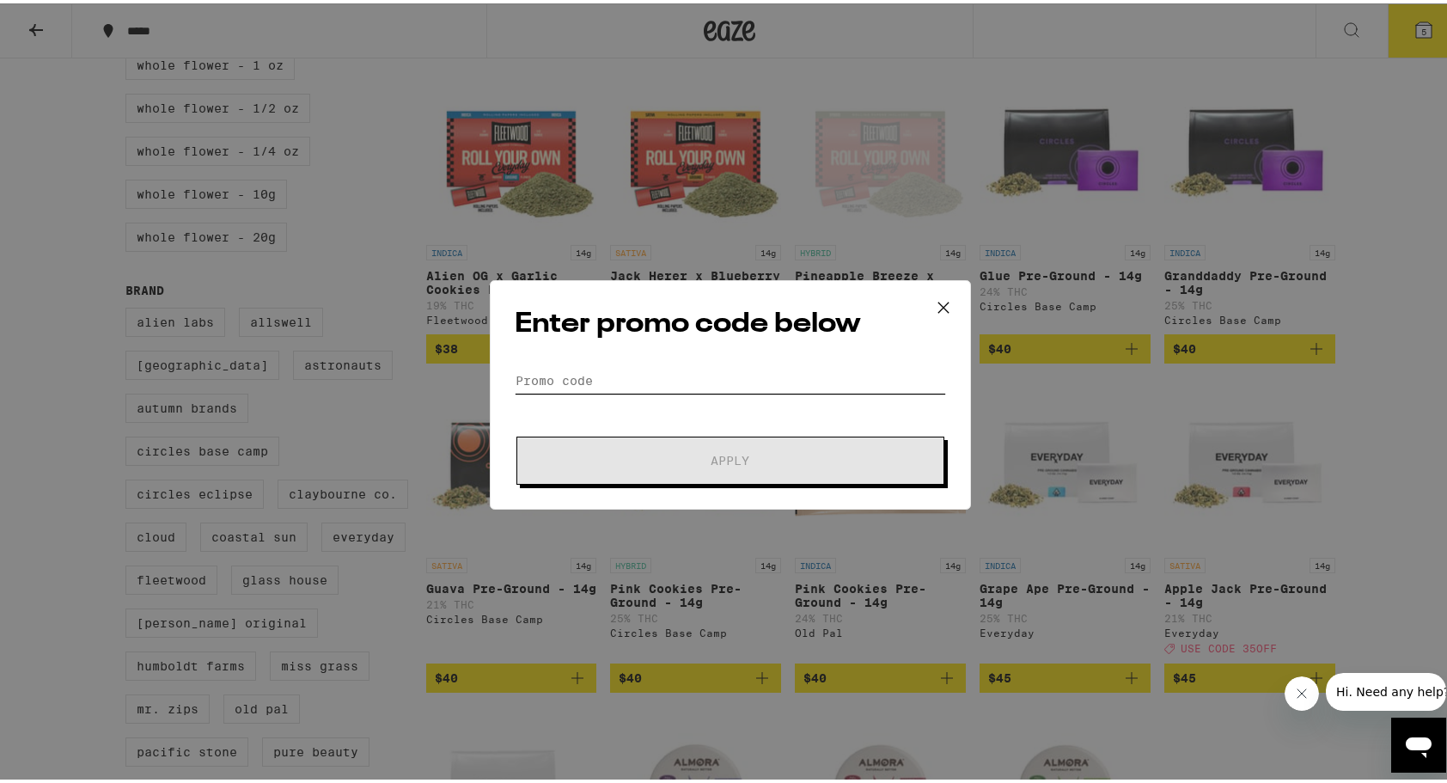
click at [674, 376] on input "Promo Code" at bounding box center [730, 377] width 431 height 26
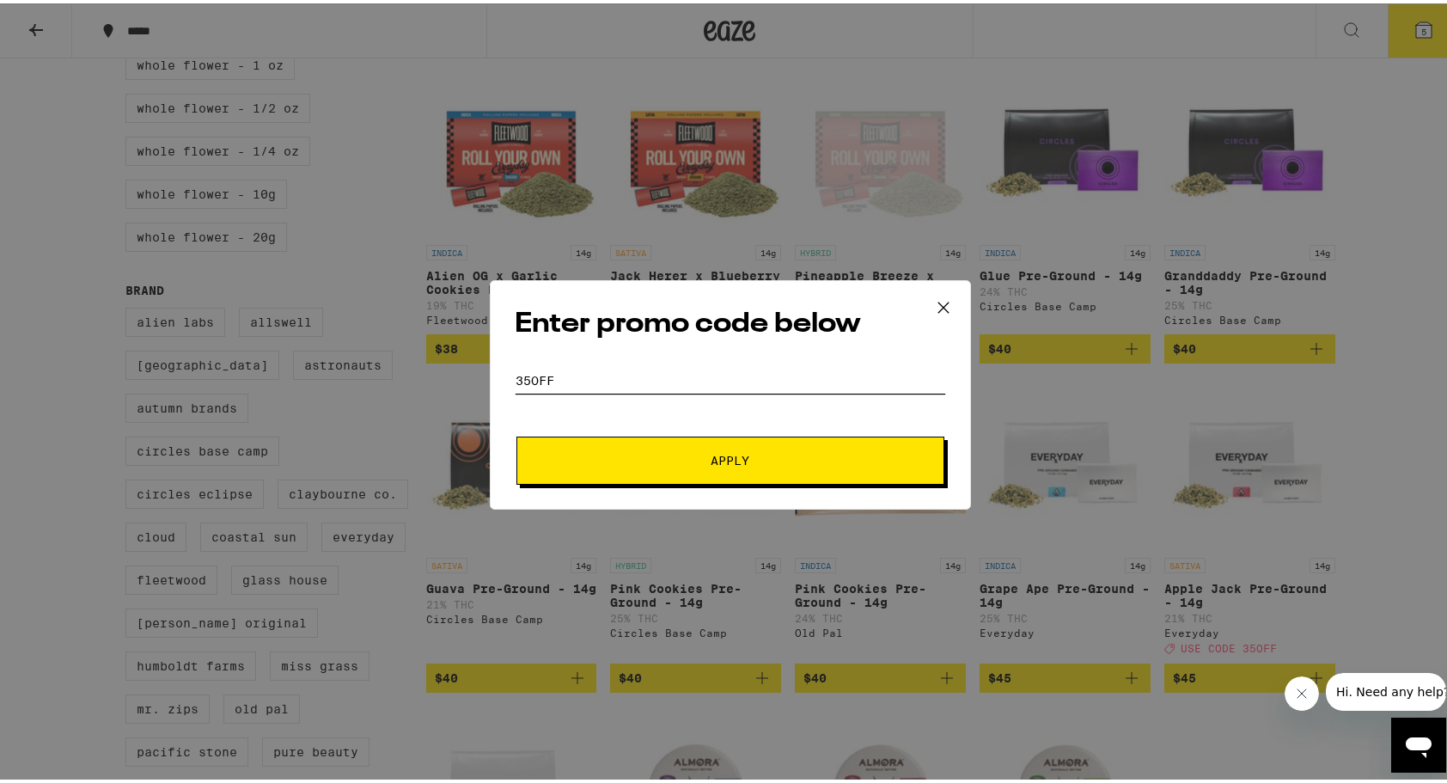
type input "35off"
click at [660, 464] on button "Apply" at bounding box center [730, 457] width 428 height 48
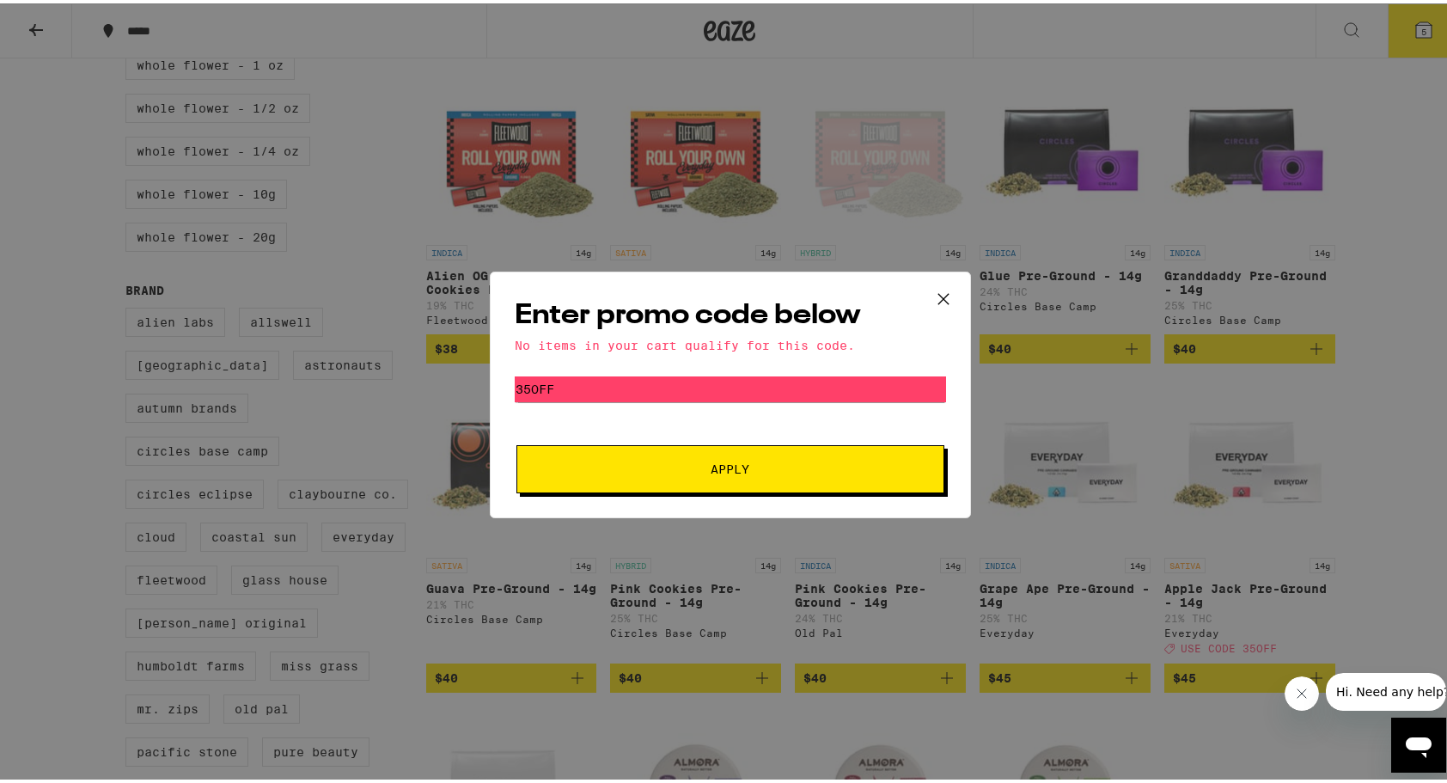
click at [941, 289] on icon at bounding box center [943, 296] width 26 height 26
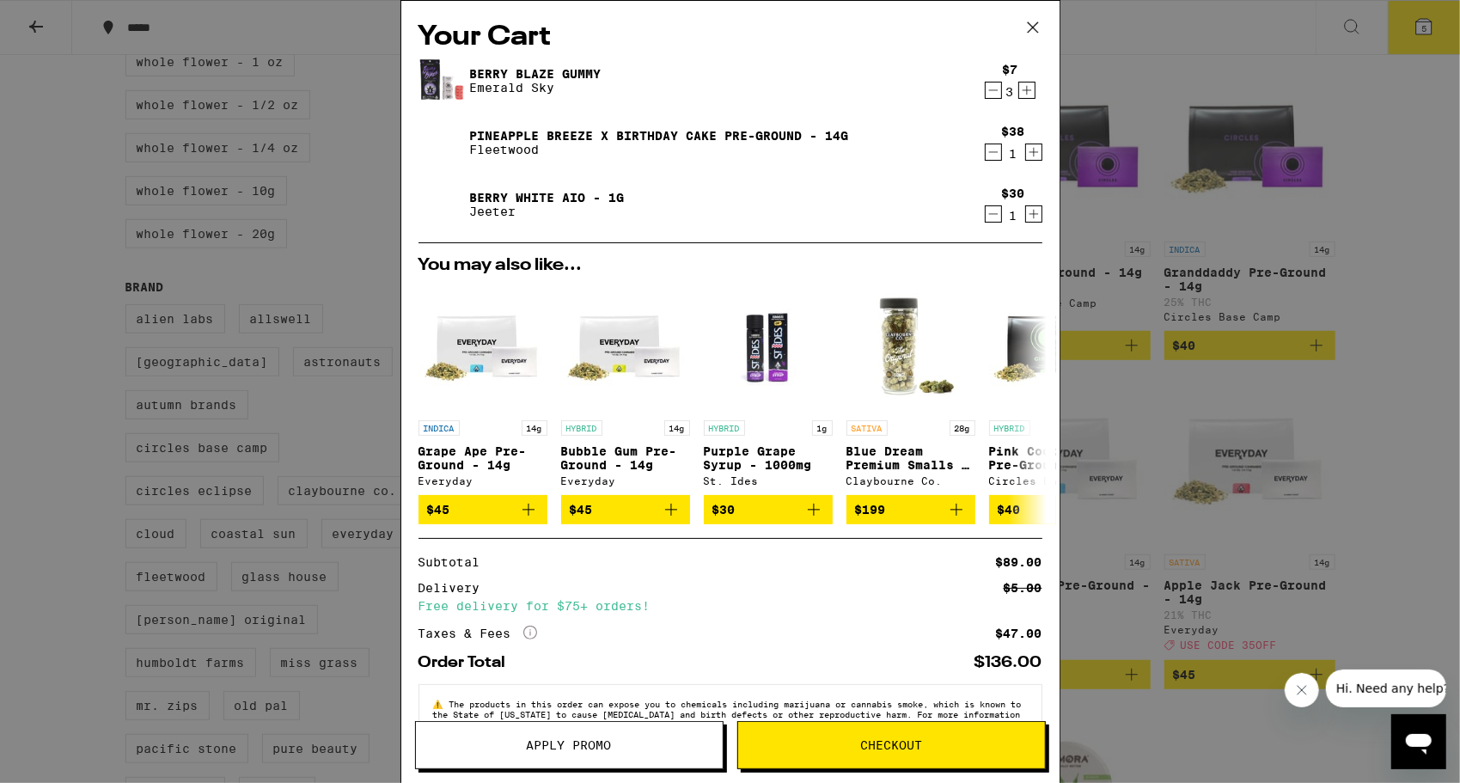
click at [988, 90] on icon "Decrement" at bounding box center [992, 90] width 9 height 0
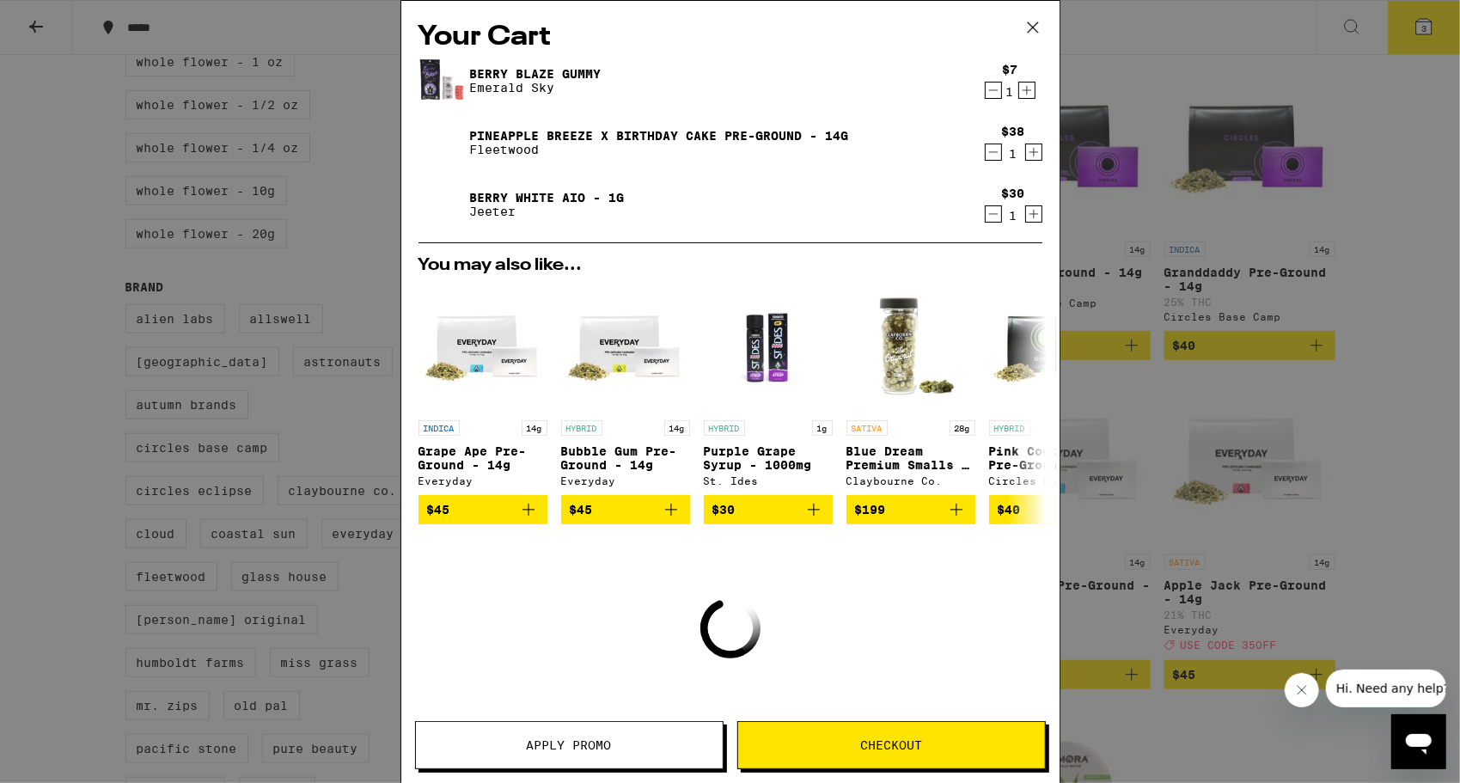
click at [988, 90] on icon "Decrement" at bounding box center [992, 90] width 9 height 0
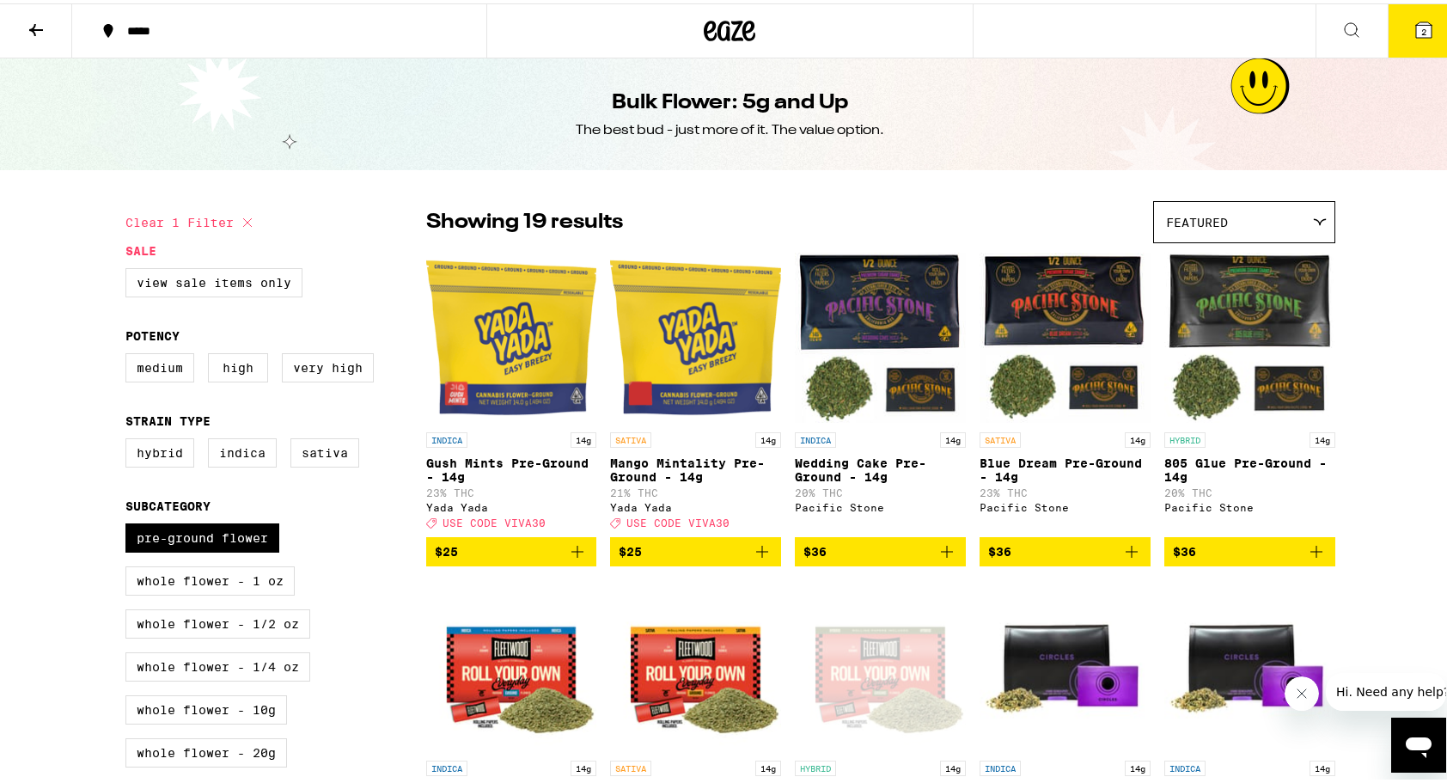
checkbox input "false"
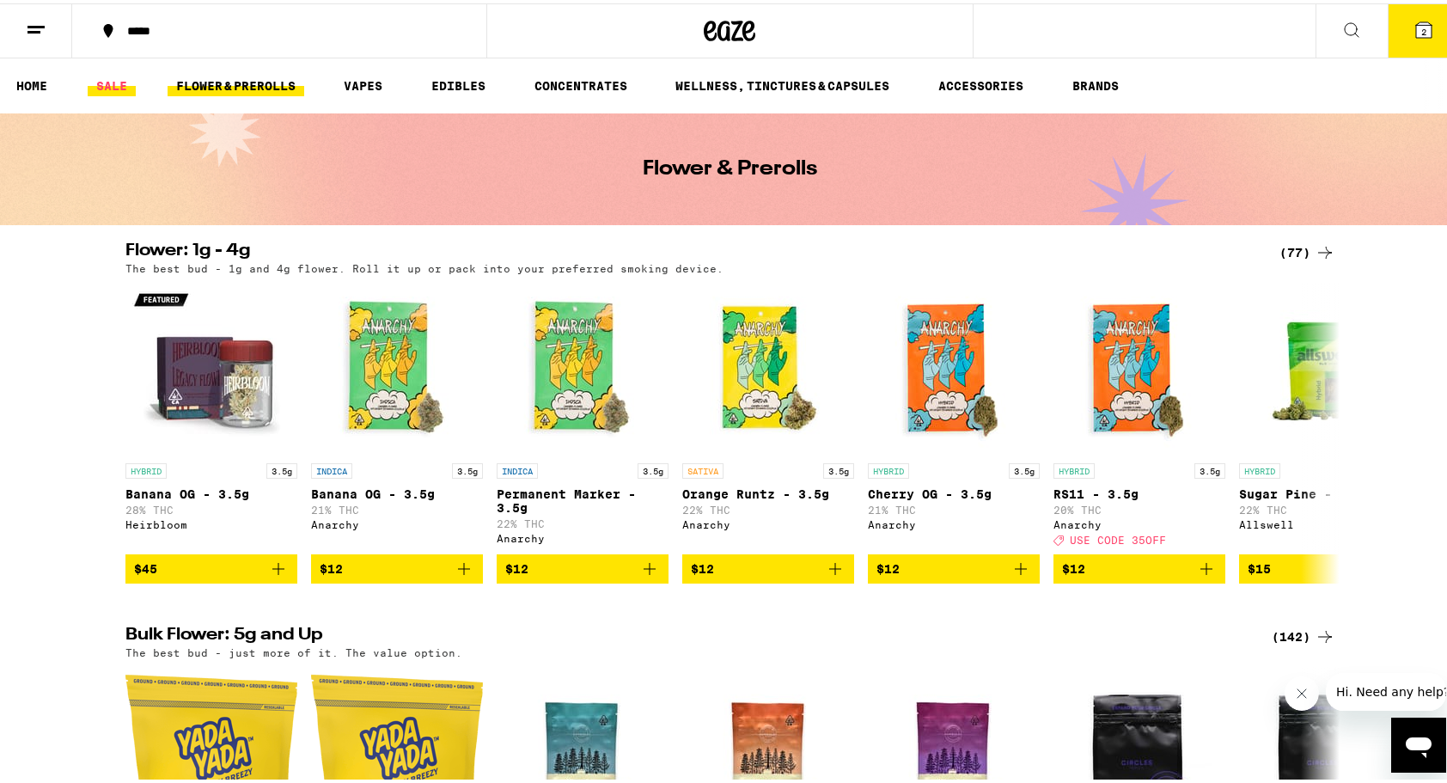
click at [123, 82] on link "SALE" at bounding box center [112, 82] width 48 height 21
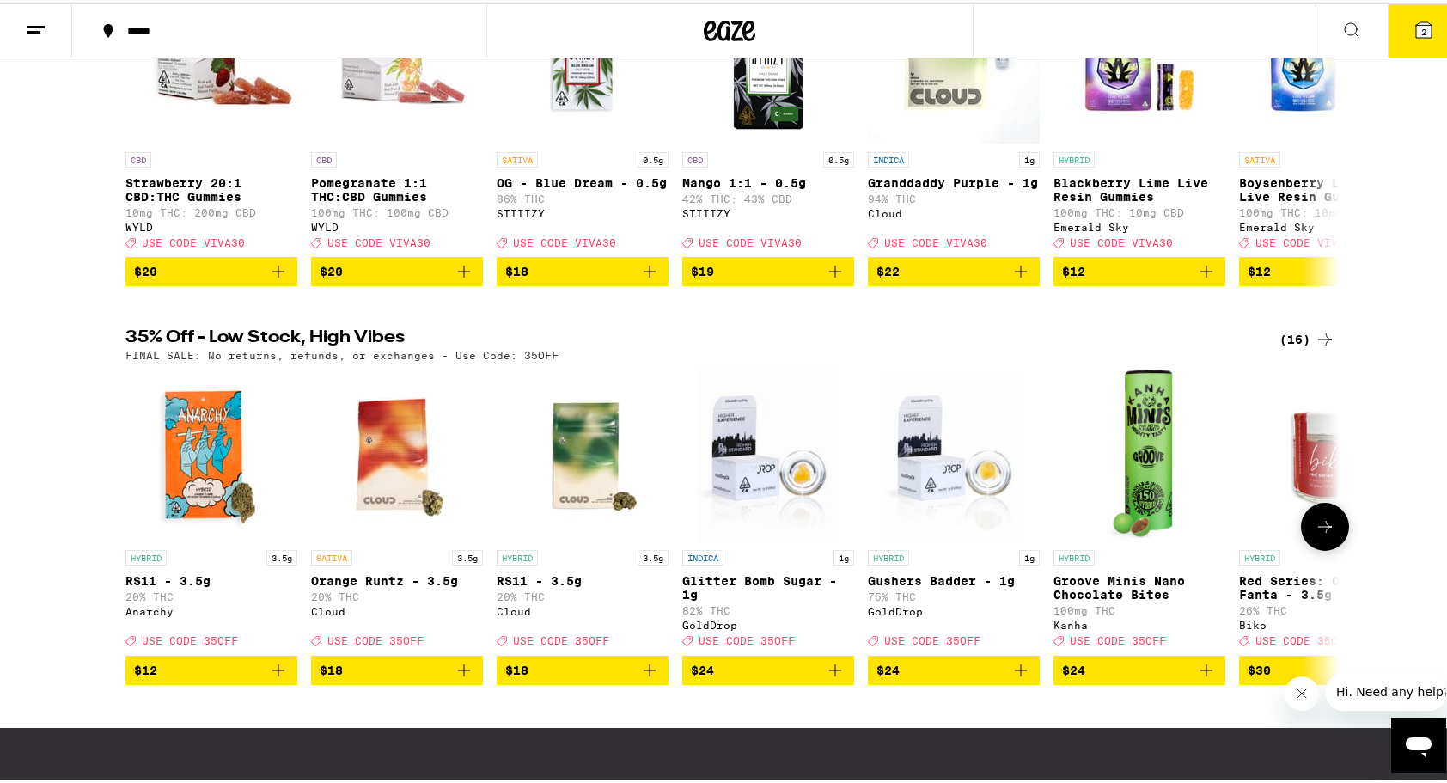
scroll to position [132, 0]
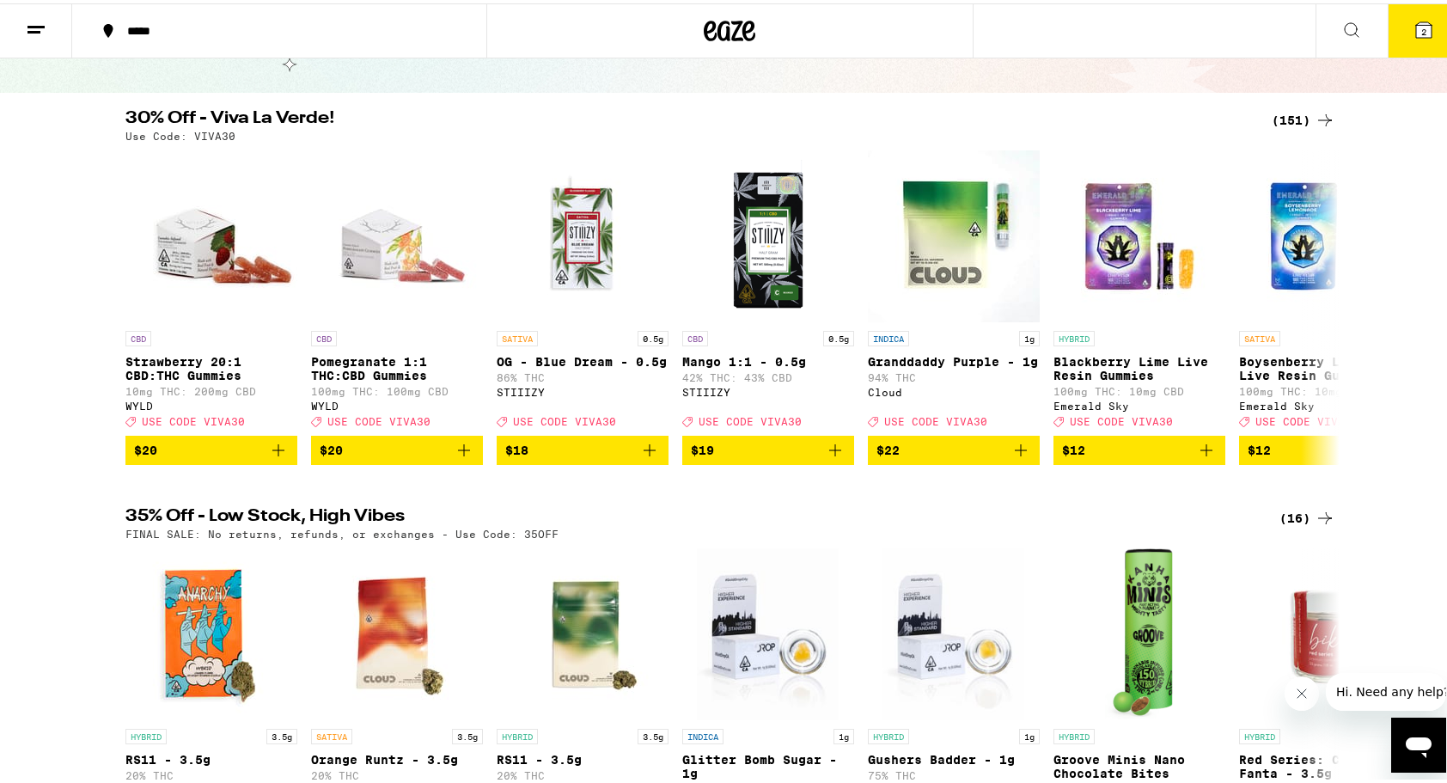
click at [1298, 117] on div "(151)" at bounding box center [1304, 117] width 64 height 21
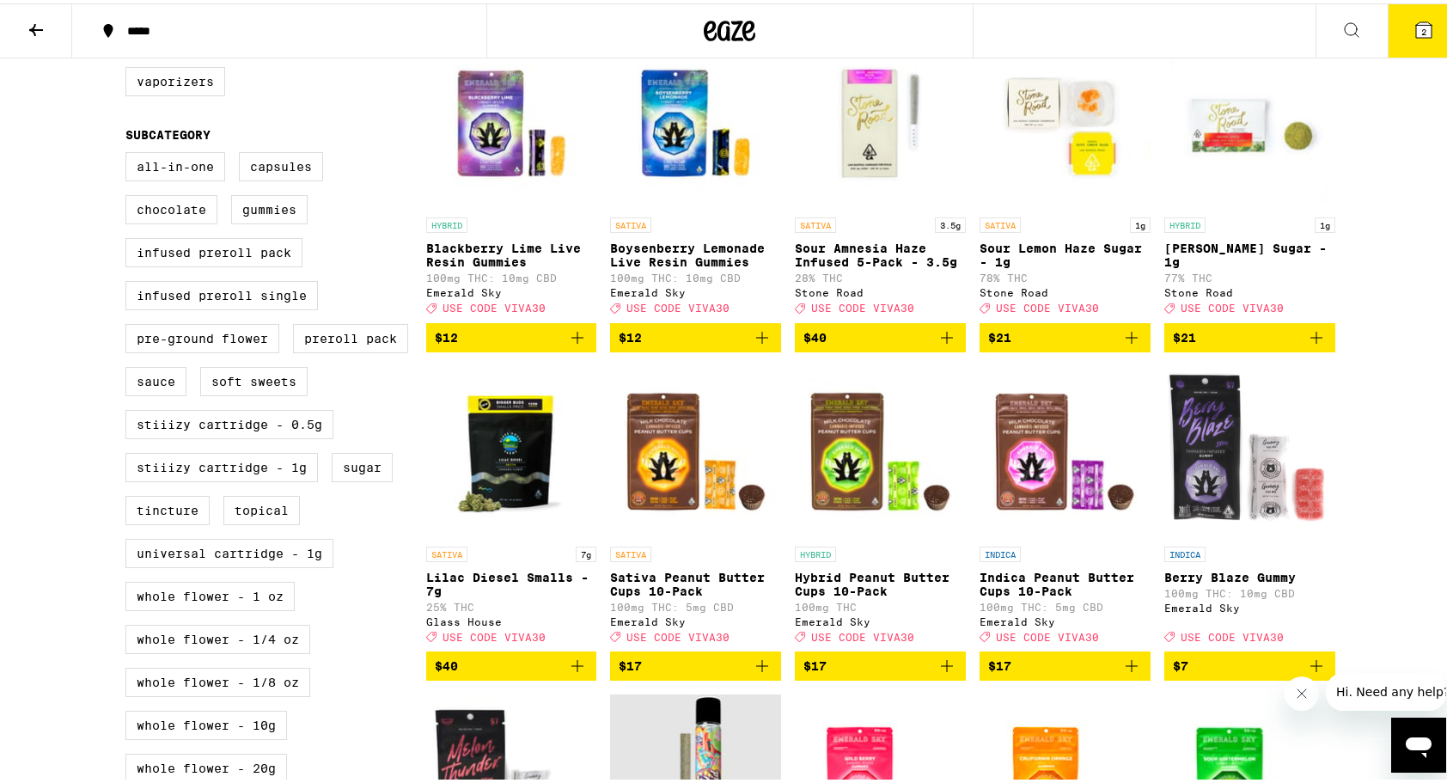
scroll to position [601, 0]
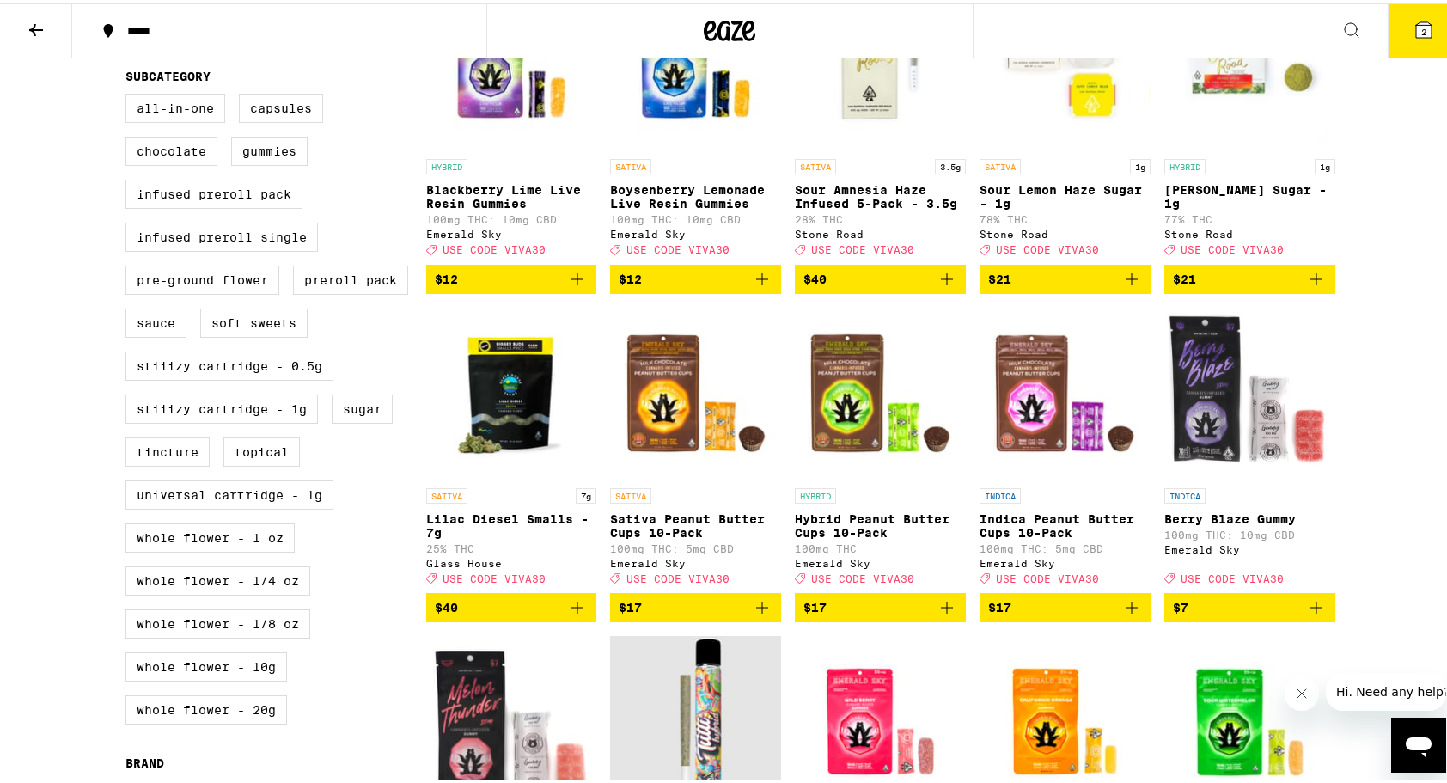
click at [1223, 435] on img "Open page for Berry Blaze Gummy from Emerald Sky" at bounding box center [1249, 390] width 171 height 172
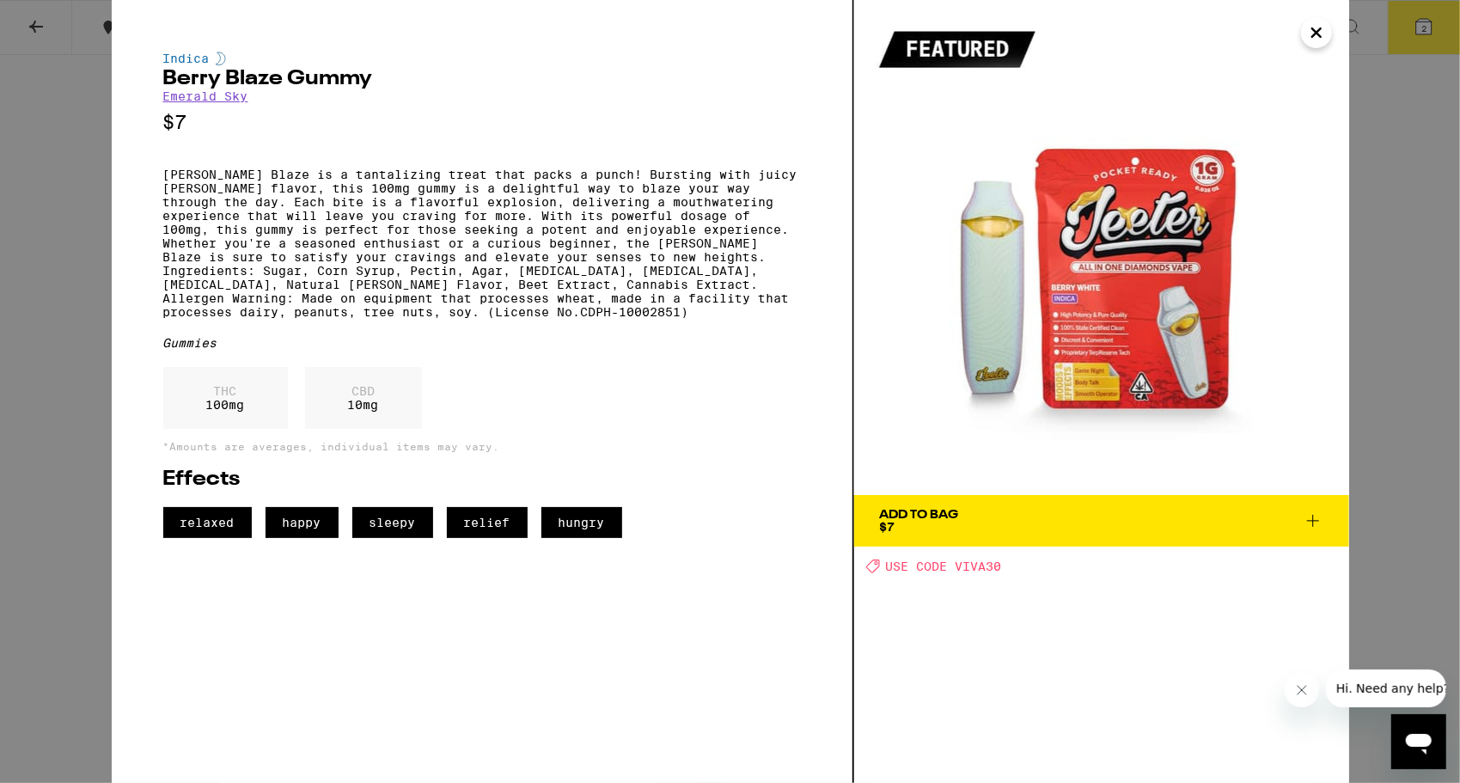
click at [1007, 522] on span "Add To Bag $7" at bounding box center [1101, 521] width 443 height 24
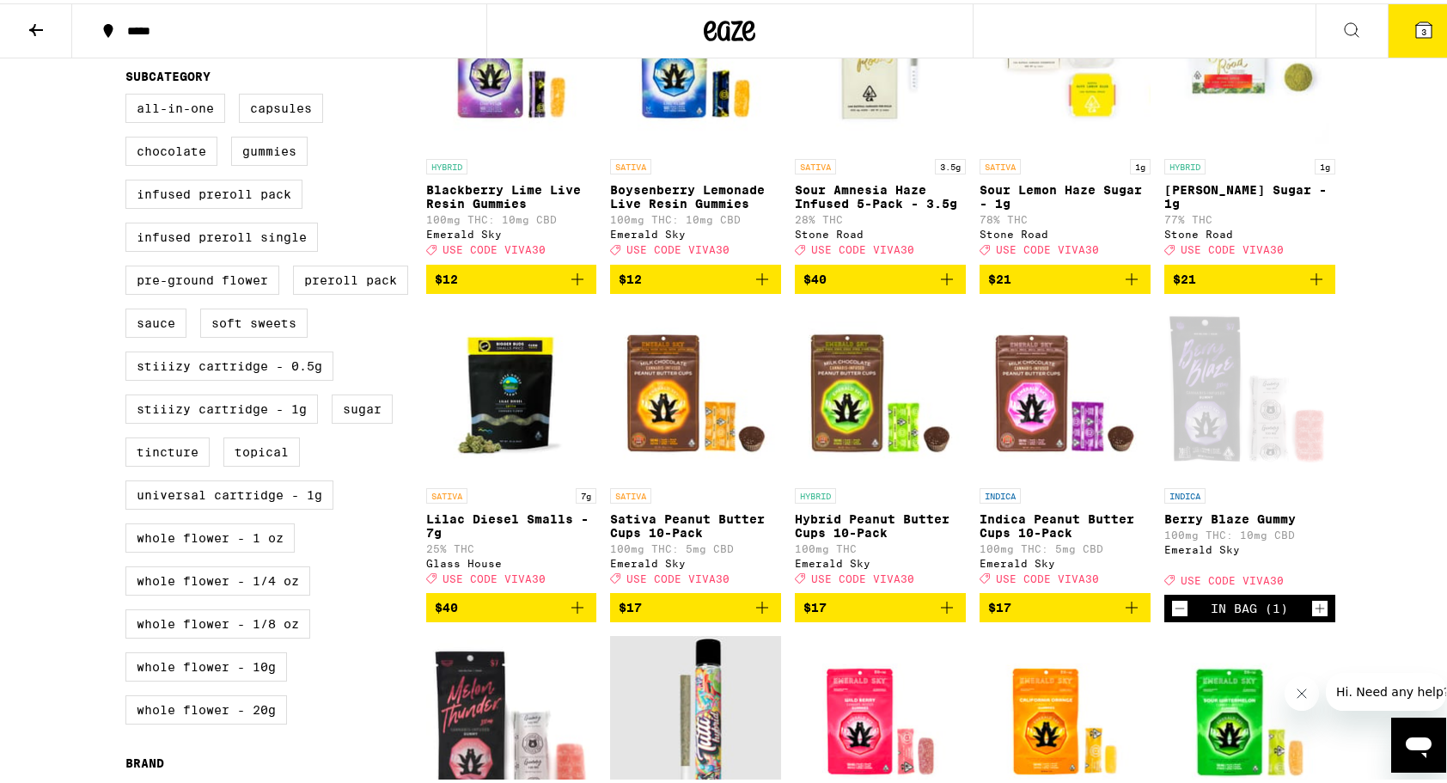
click at [1433, 48] on button "3" at bounding box center [1424, 27] width 72 height 53
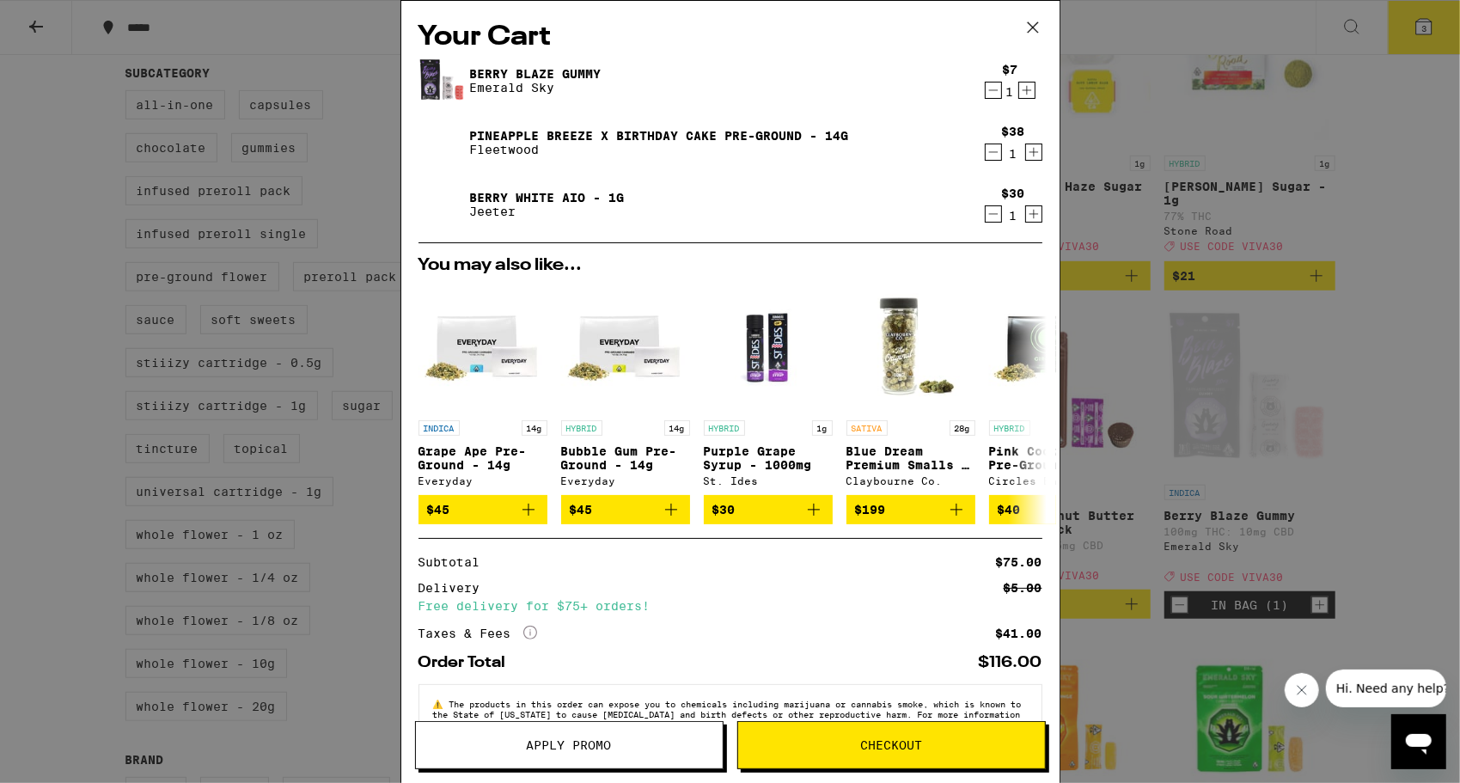
click at [569, 753] on button "Apply Promo" at bounding box center [569, 745] width 308 height 48
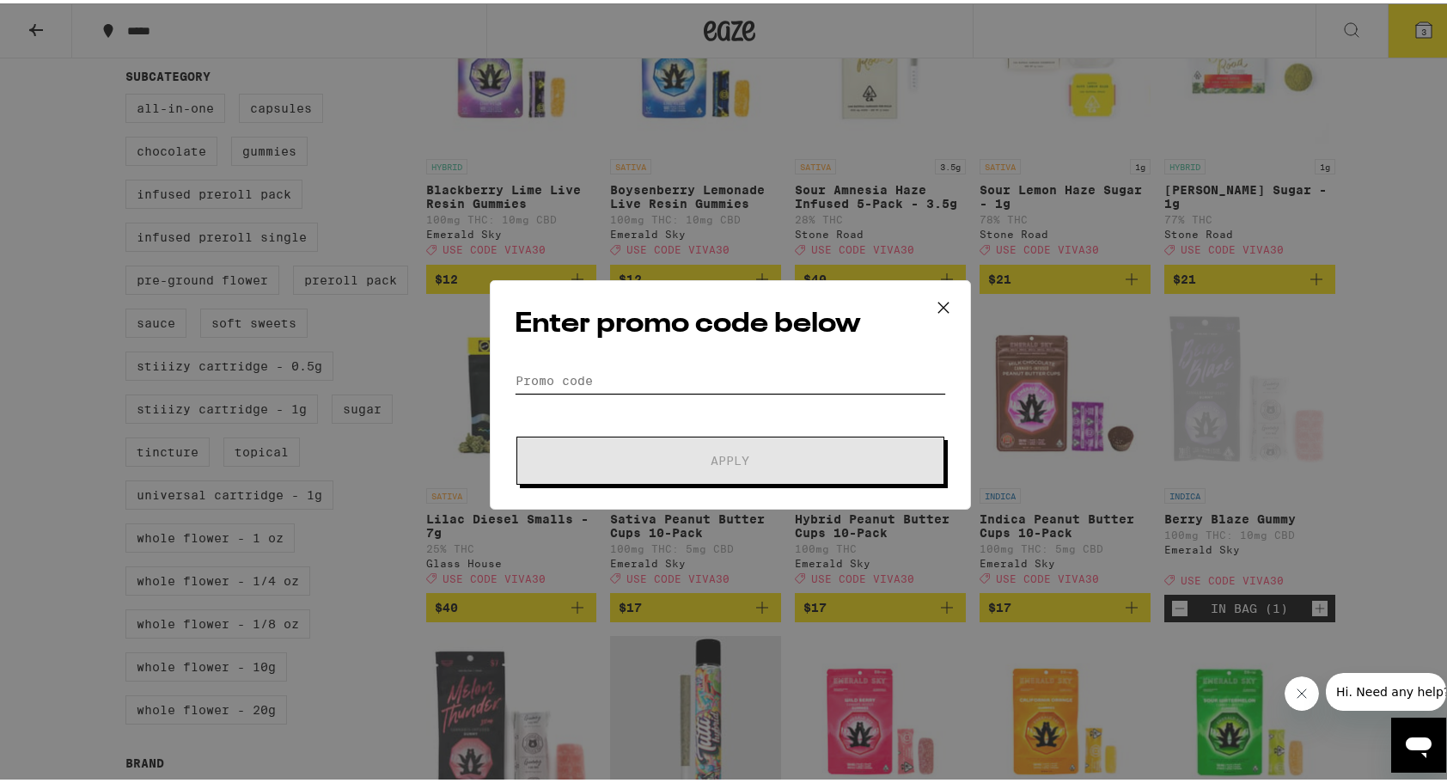
click at [619, 368] on input "Promo Code" at bounding box center [730, 377] width 431 height 26
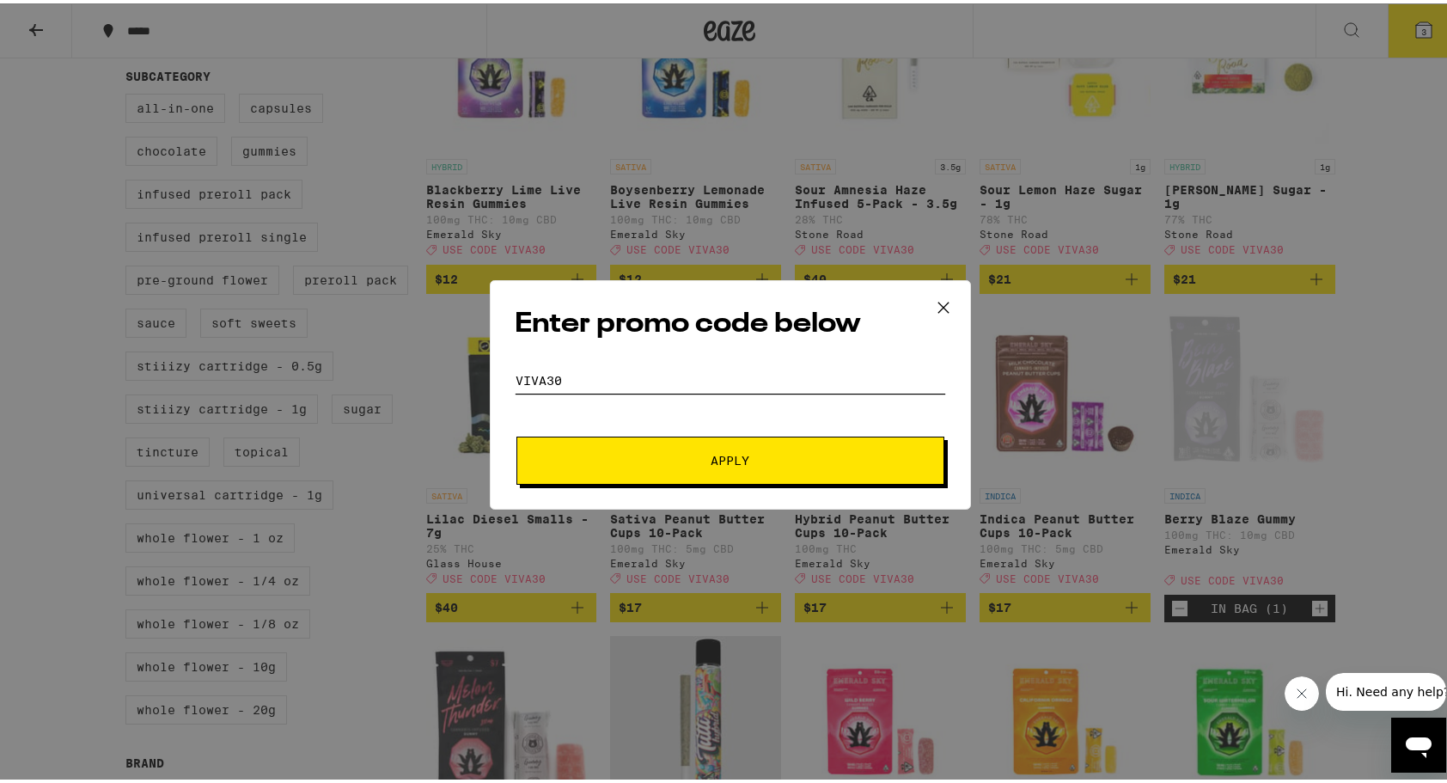
type input "viva30"
click at [756, 466] on button "Apply" at bounding box center [730, 457] width 428 height 48
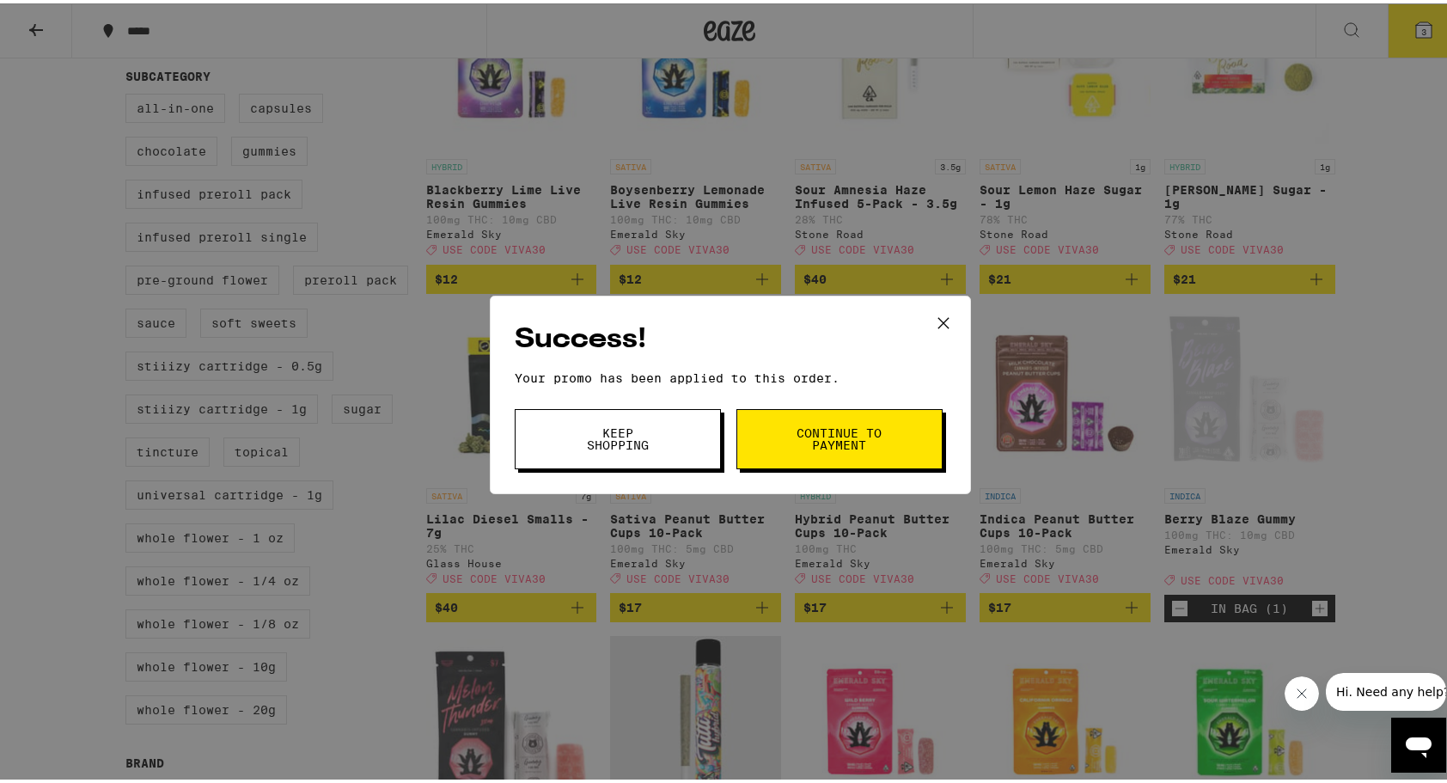
click at [844, 434] on span "Continue to payment" at bounding box center [840, 436] width 88 height 24
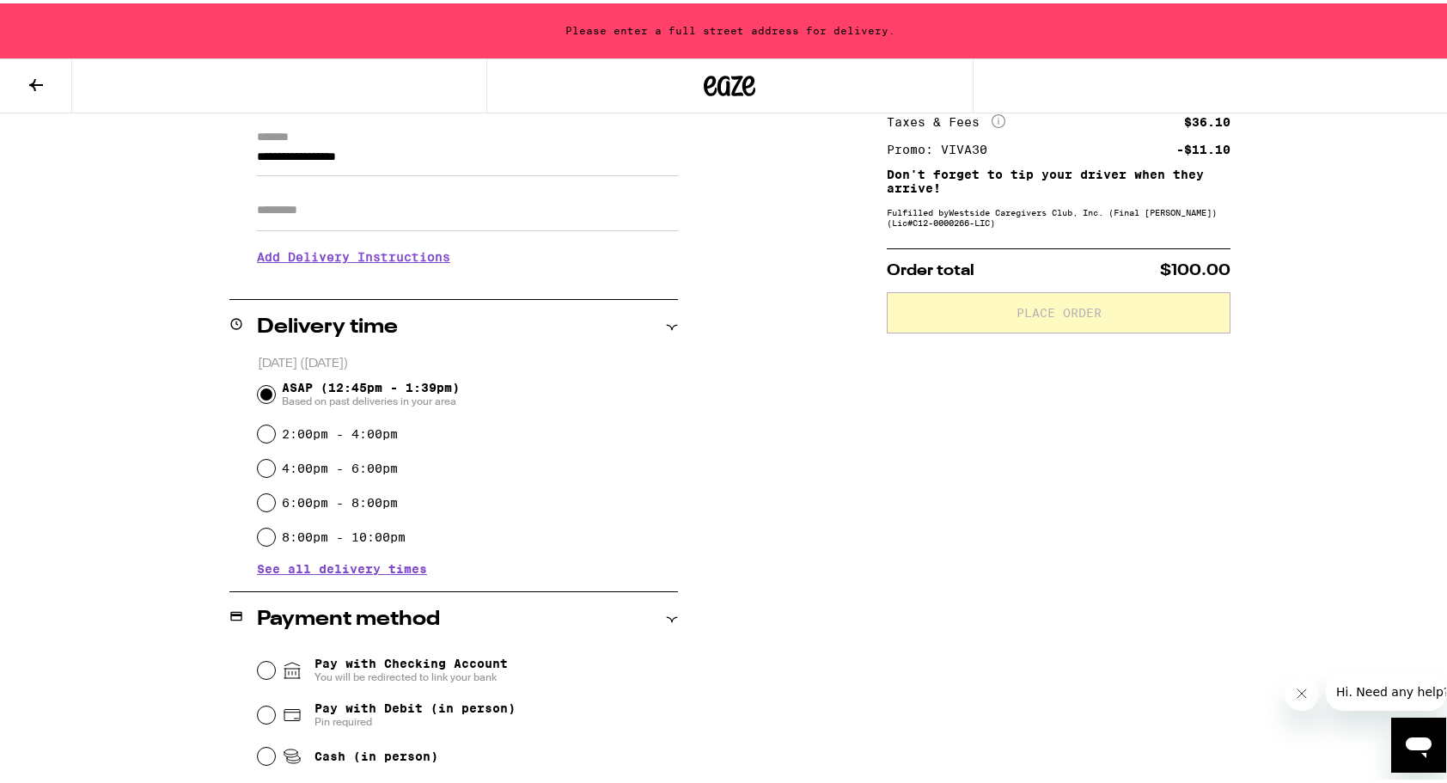
scroll to position [487, 0]
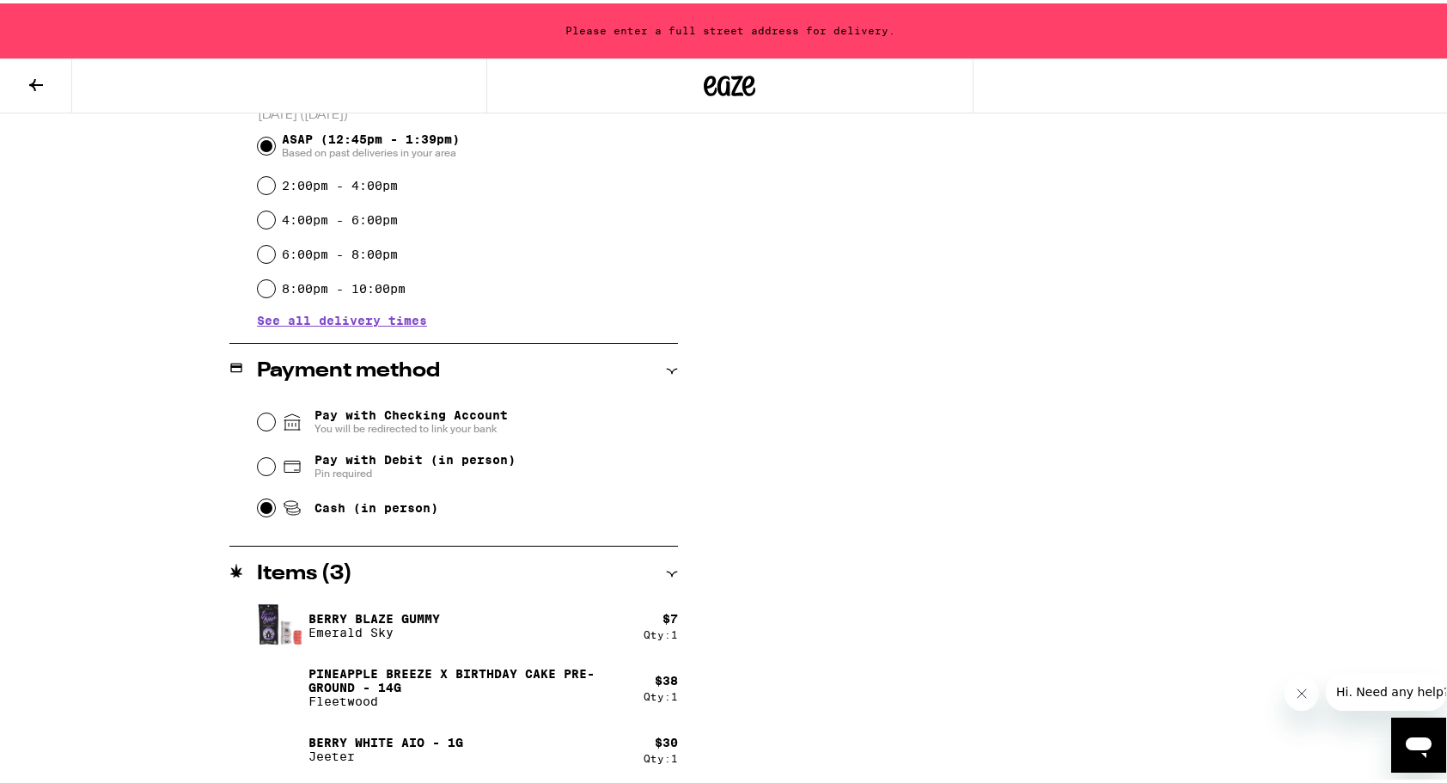
click at [266, 507] on input "Cash (in person)" at bounding box center [266, 504] width 17 height 17
radio input "true"
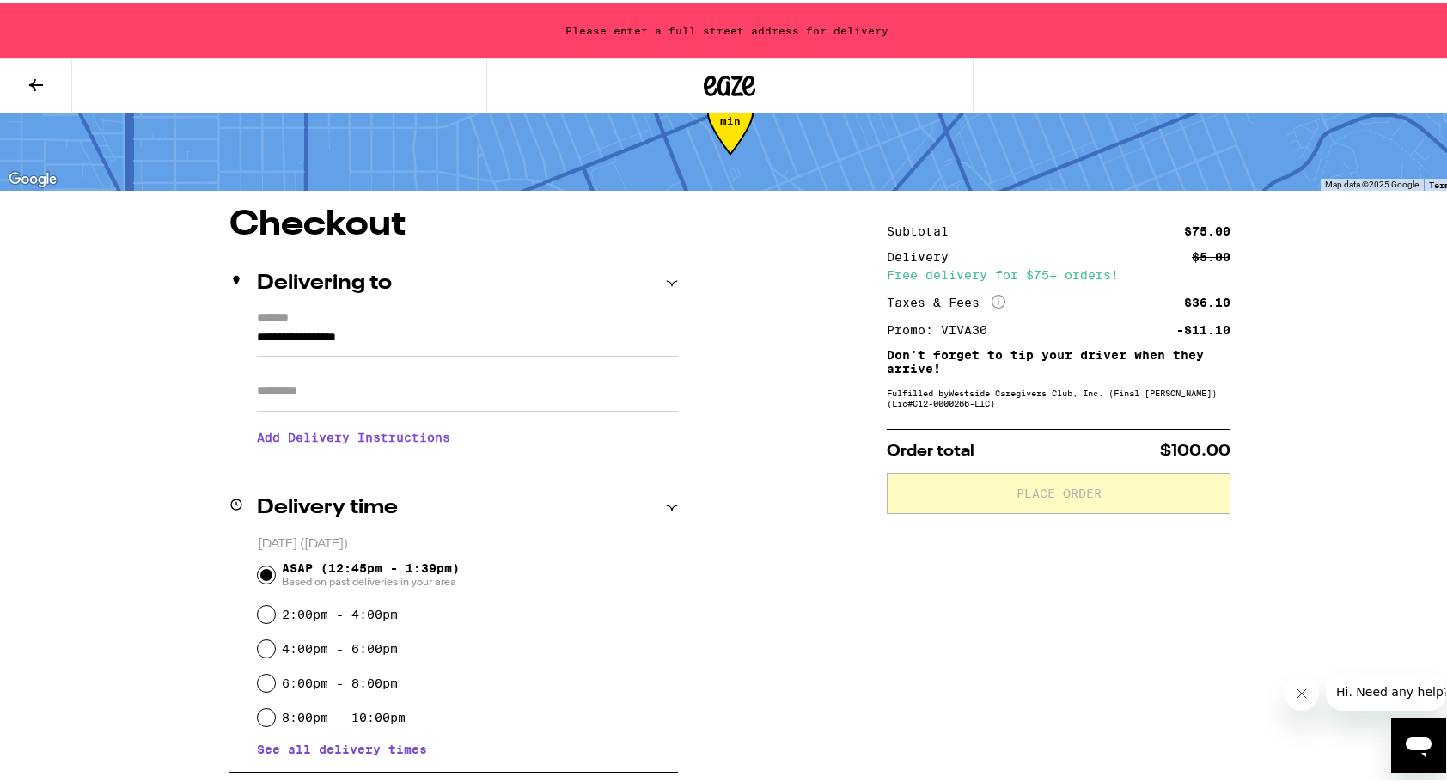
scroll to position [86, 0]
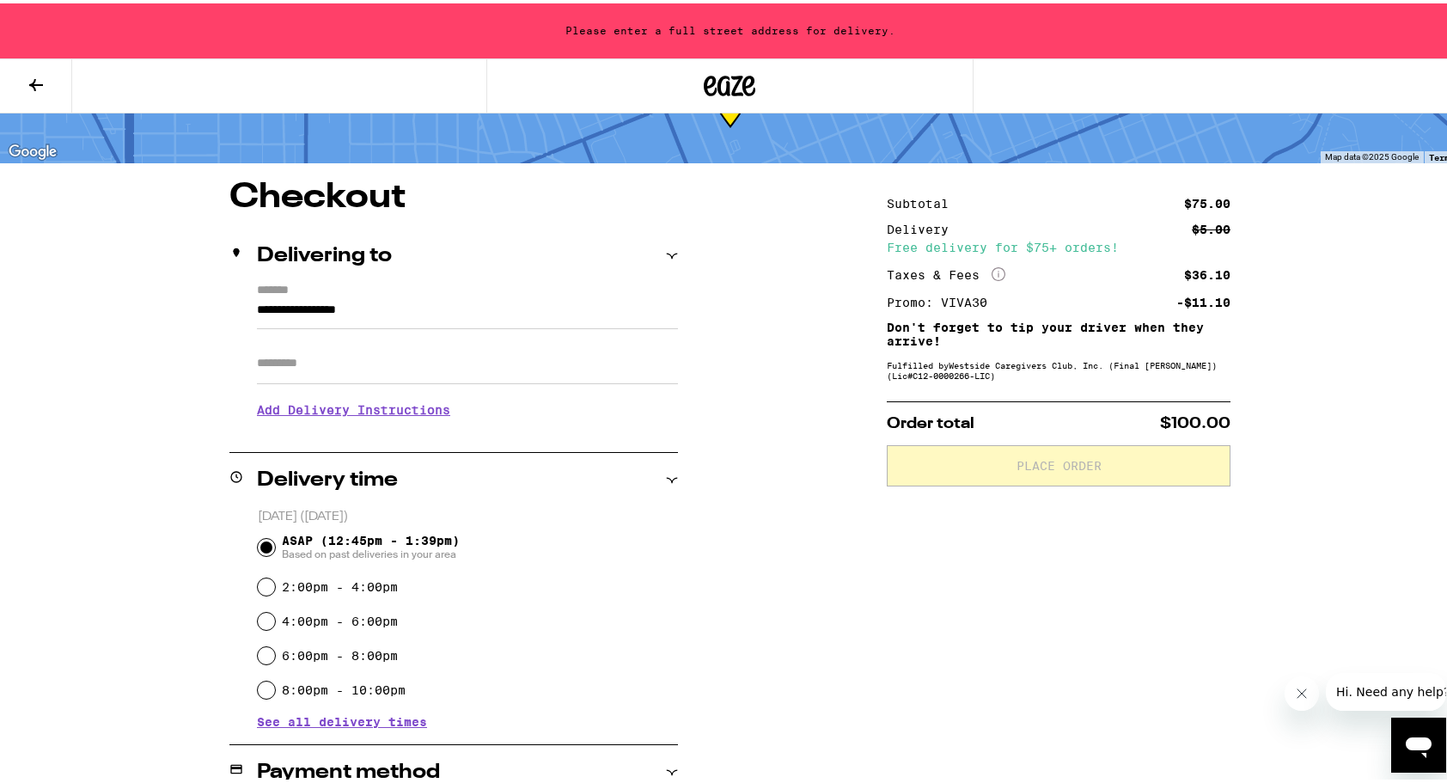
click at [257, 304] on input "**********" at bounding box center [467, 310] width 421 height 29
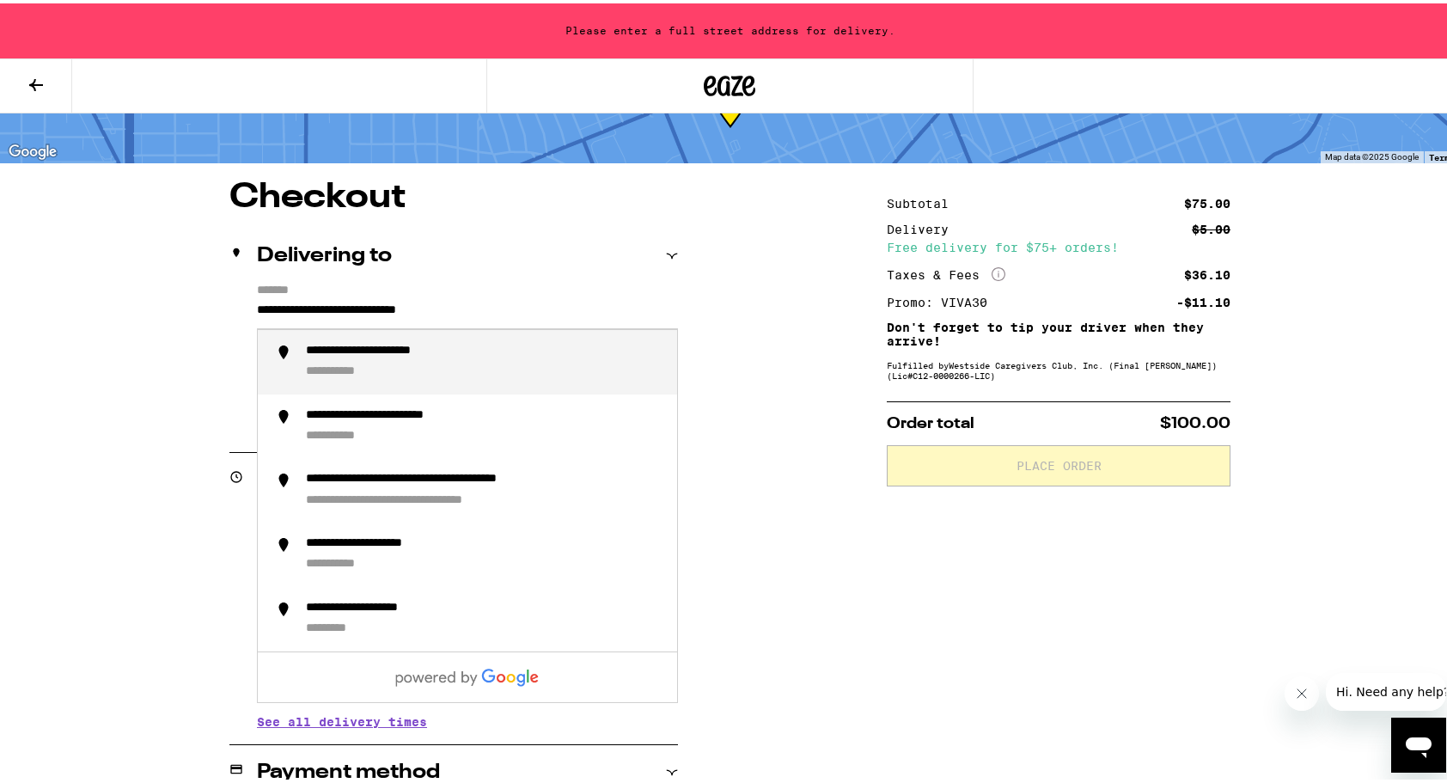
click at [362, 351] on div "**********" at bounding box center [399, 348] width 186 height 16
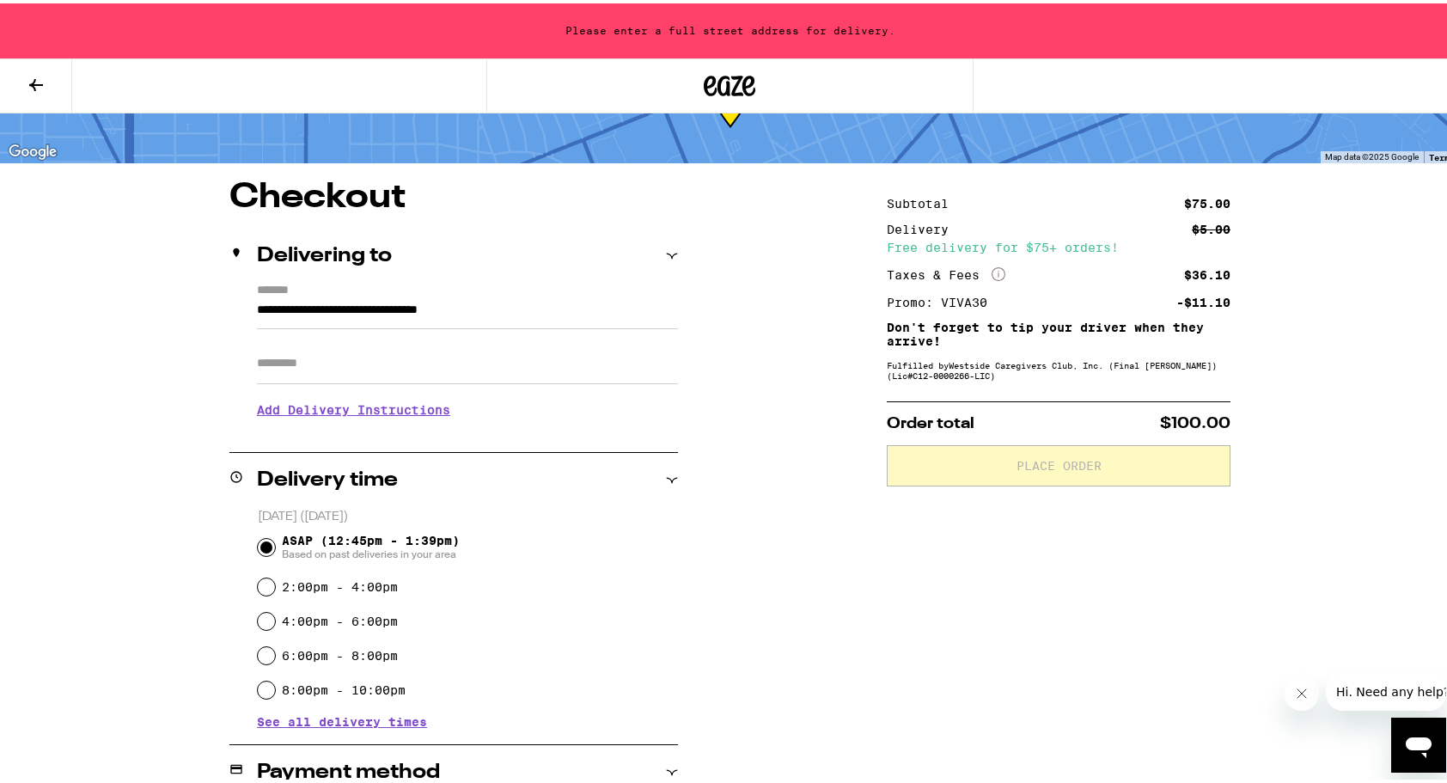
type input "**********"
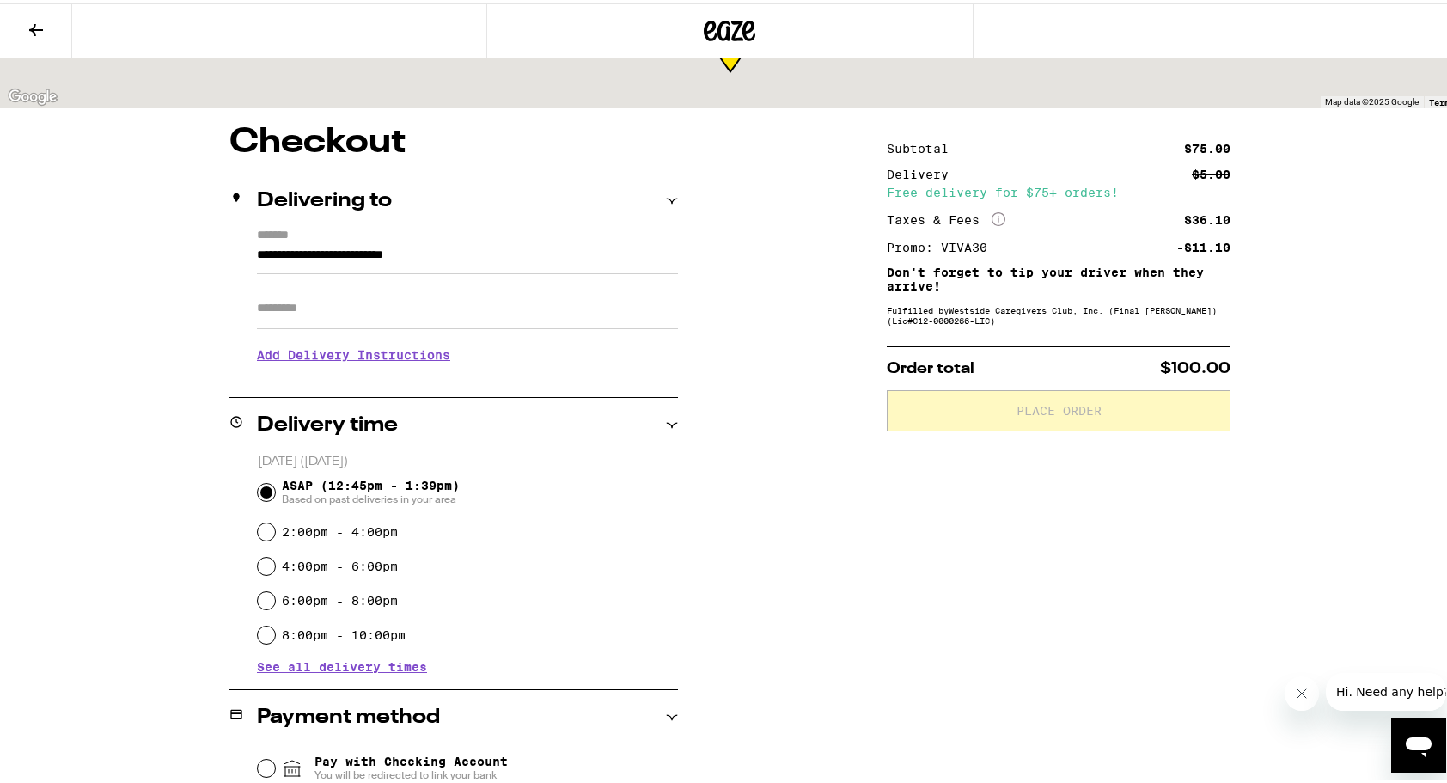
scroll to position [31, 0]
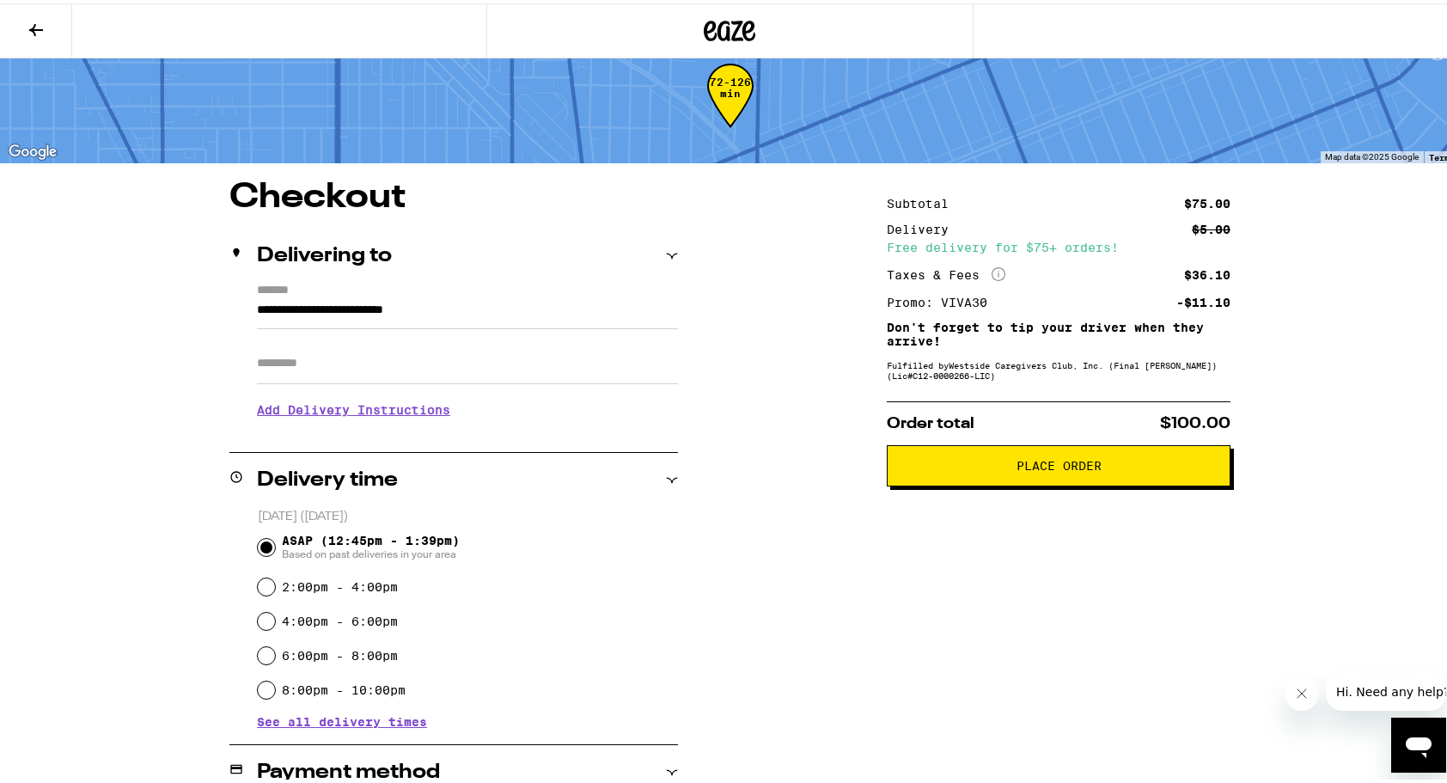
click at [1103, 476] on button "Place Order" at bounding box center [1059, 462] width 344 height 41
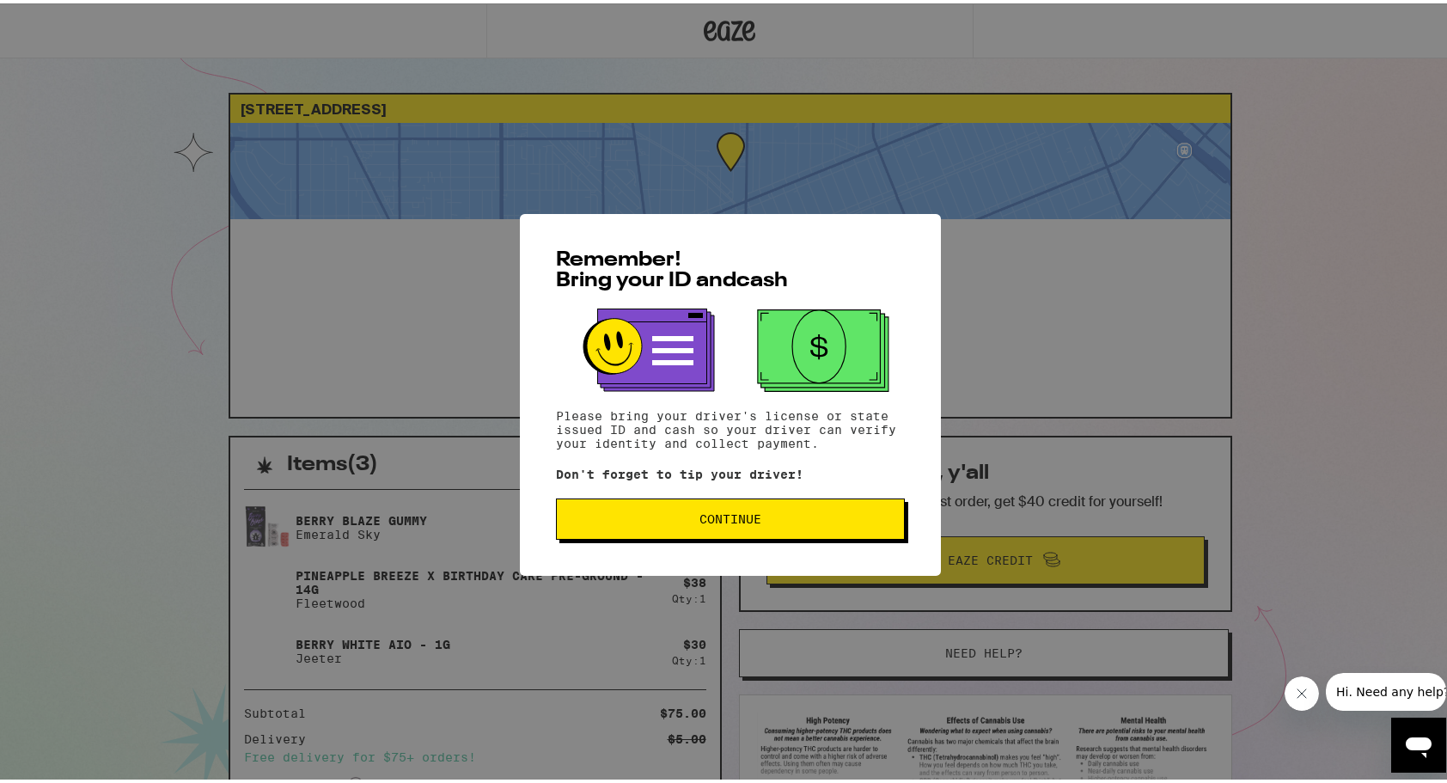
click at [699, 514] on span "Continue" at bounding box center [730, 515] width 62 height 12
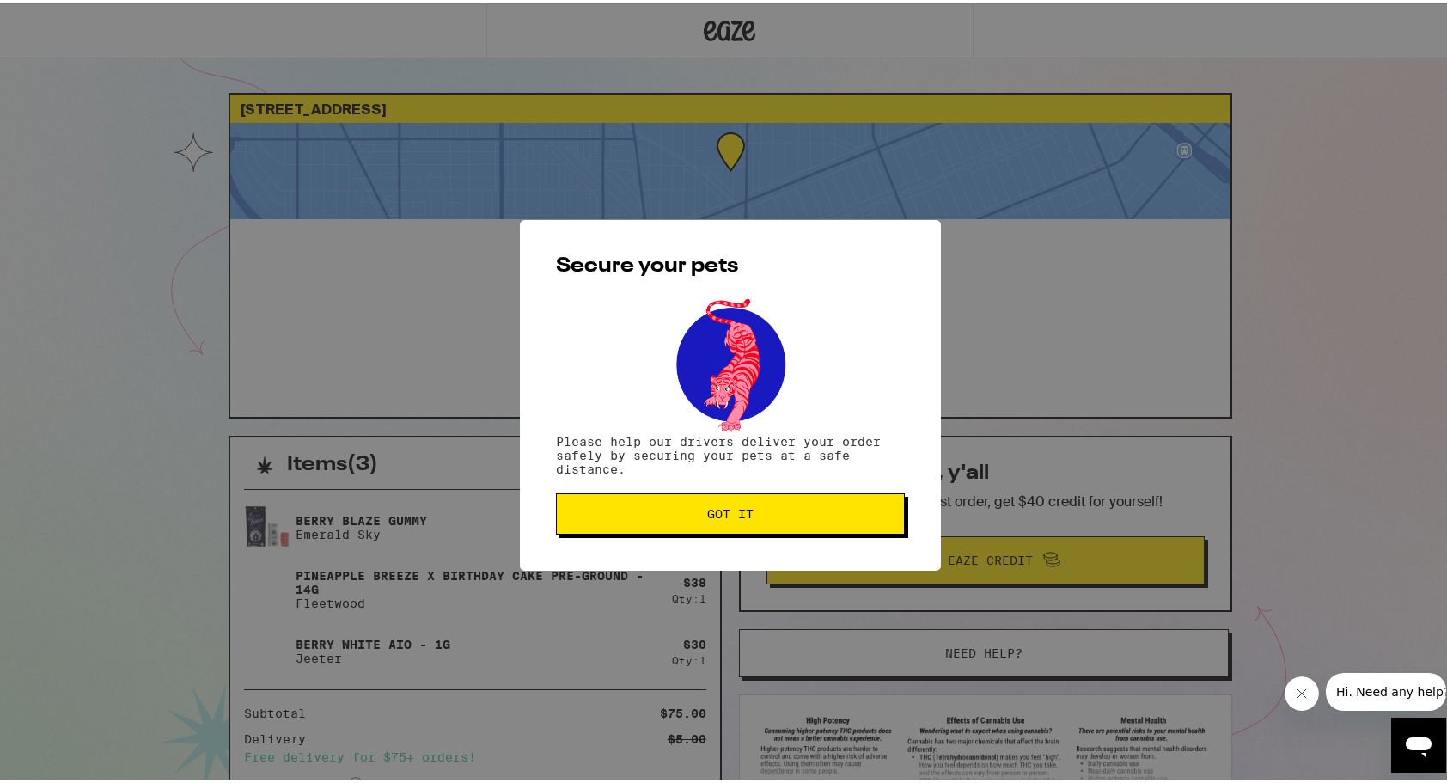
click at [696, 514] on span "Got it" at bounding box center [730, 510] width 320 height 12
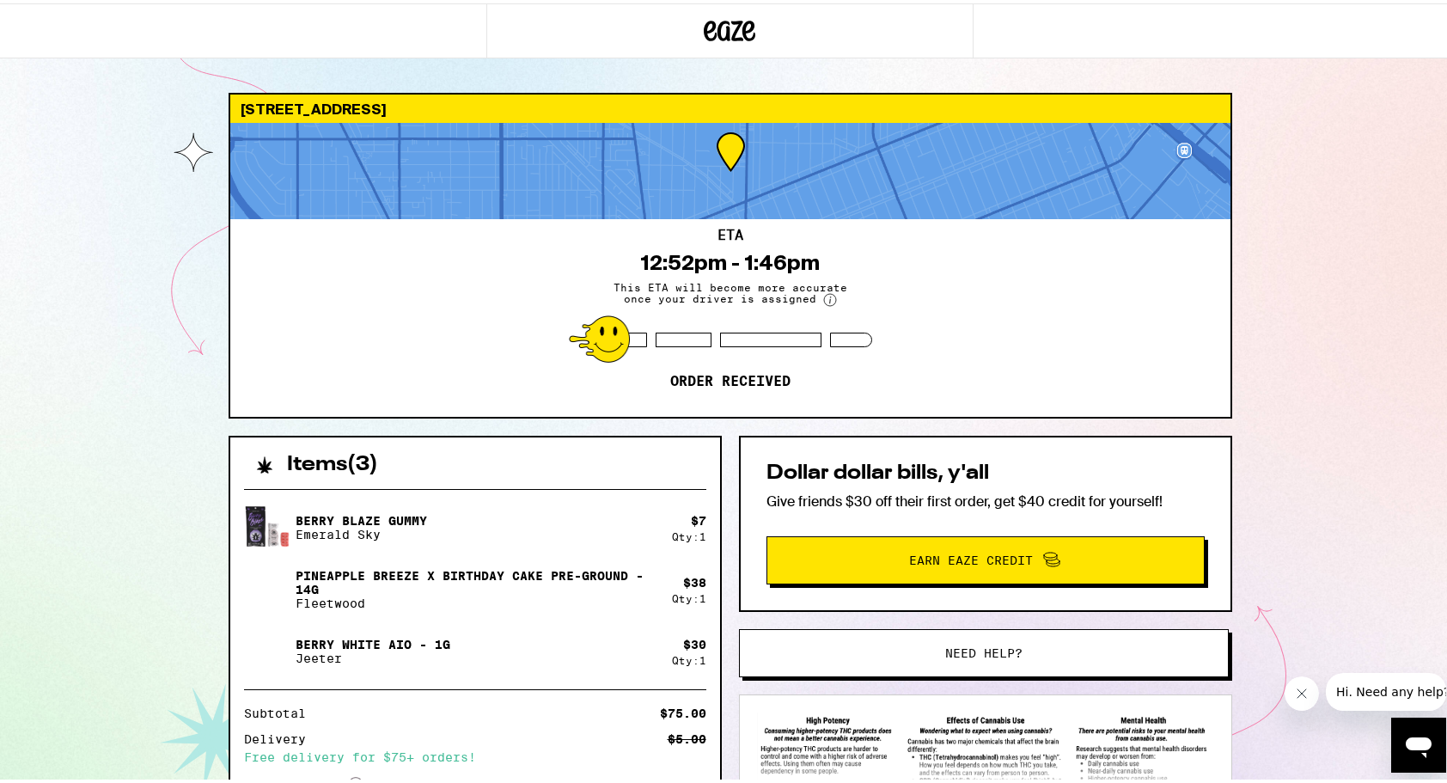
scroll to position [168, 0]
